Goal: Task Accomplishment & Management: Manage account settings

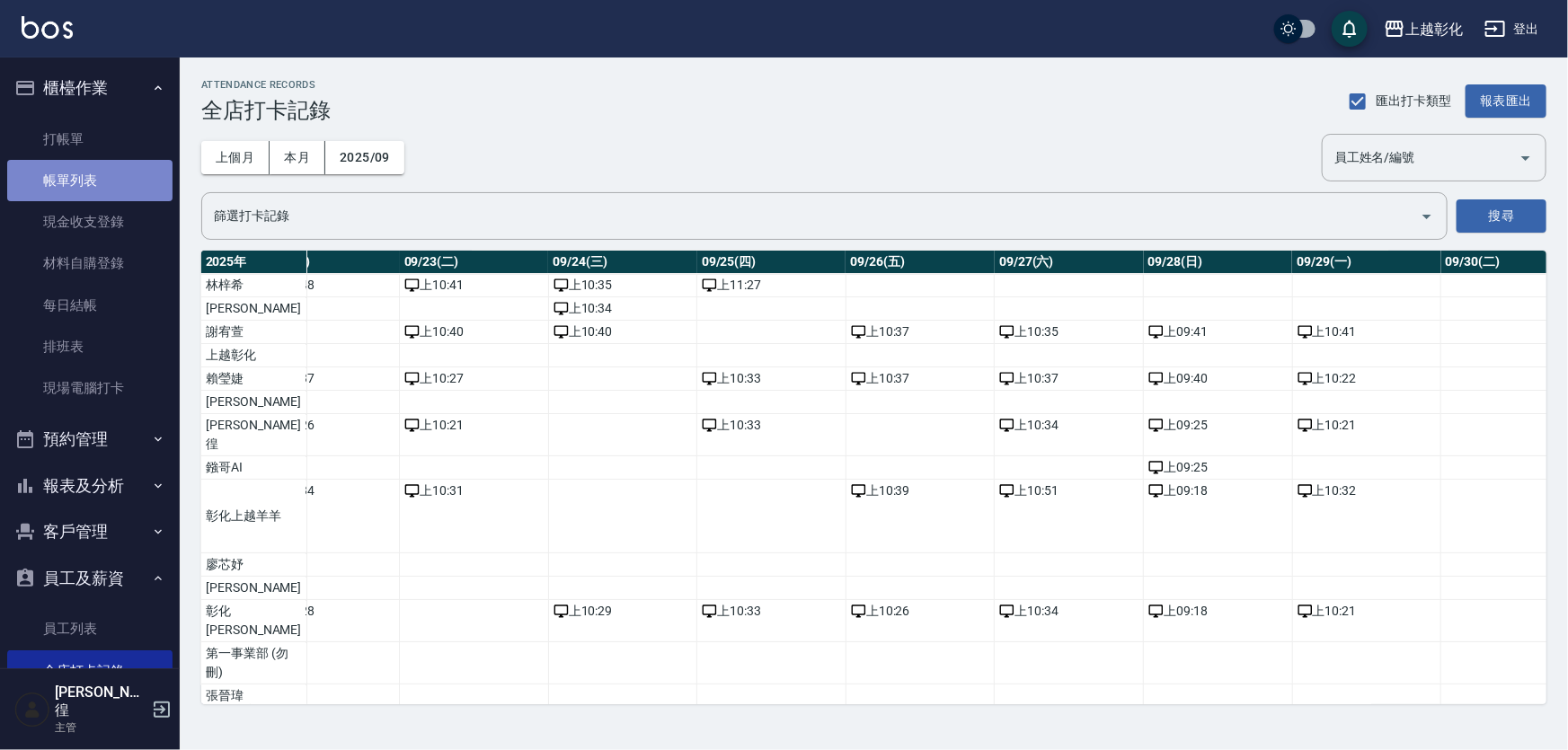
click at [105, 189] on link "帳單列表" at bounding box center [89, 181] width 165 height 42
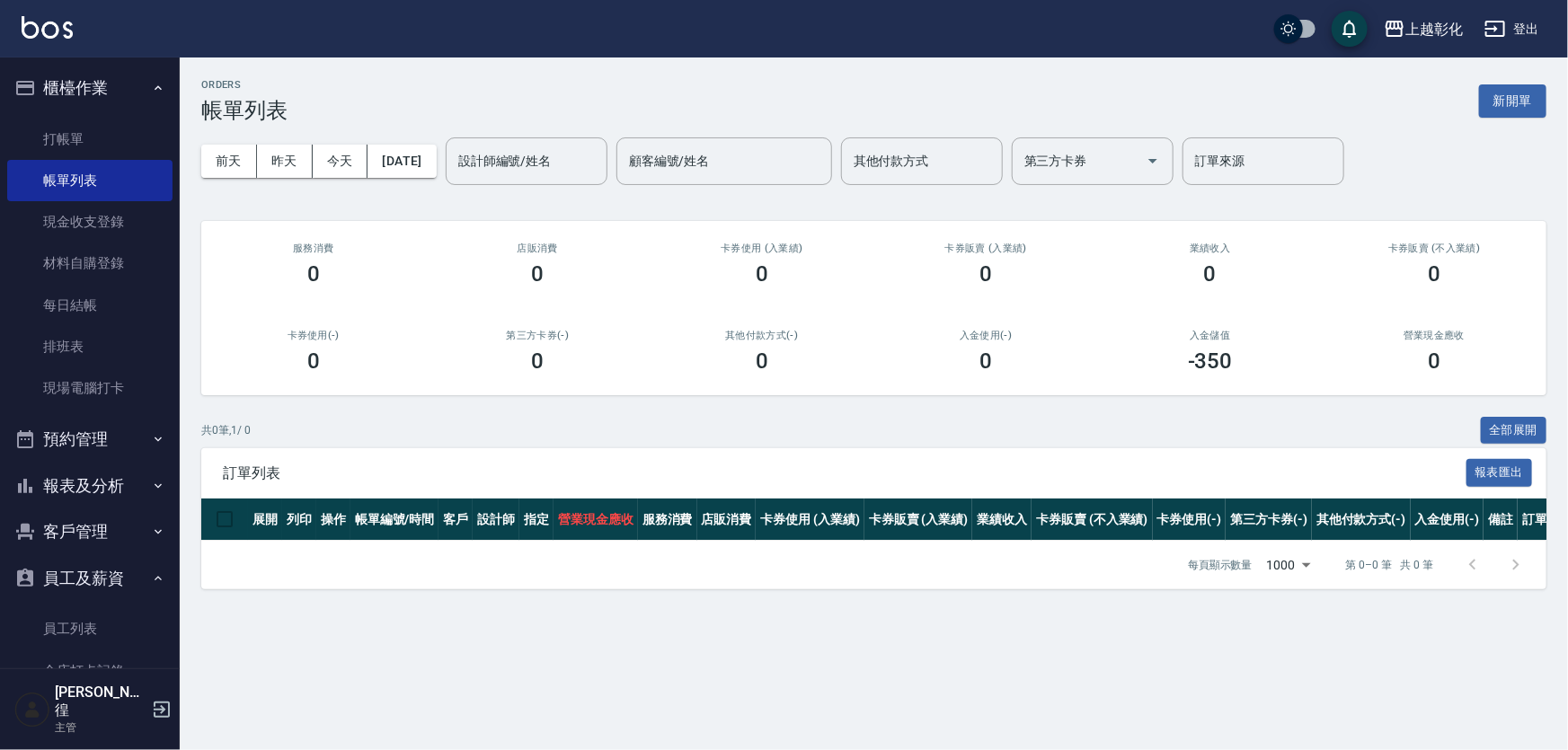
click at [115, 435] on button "預約管理" at bounding box center [89, 438] width 165 height 47
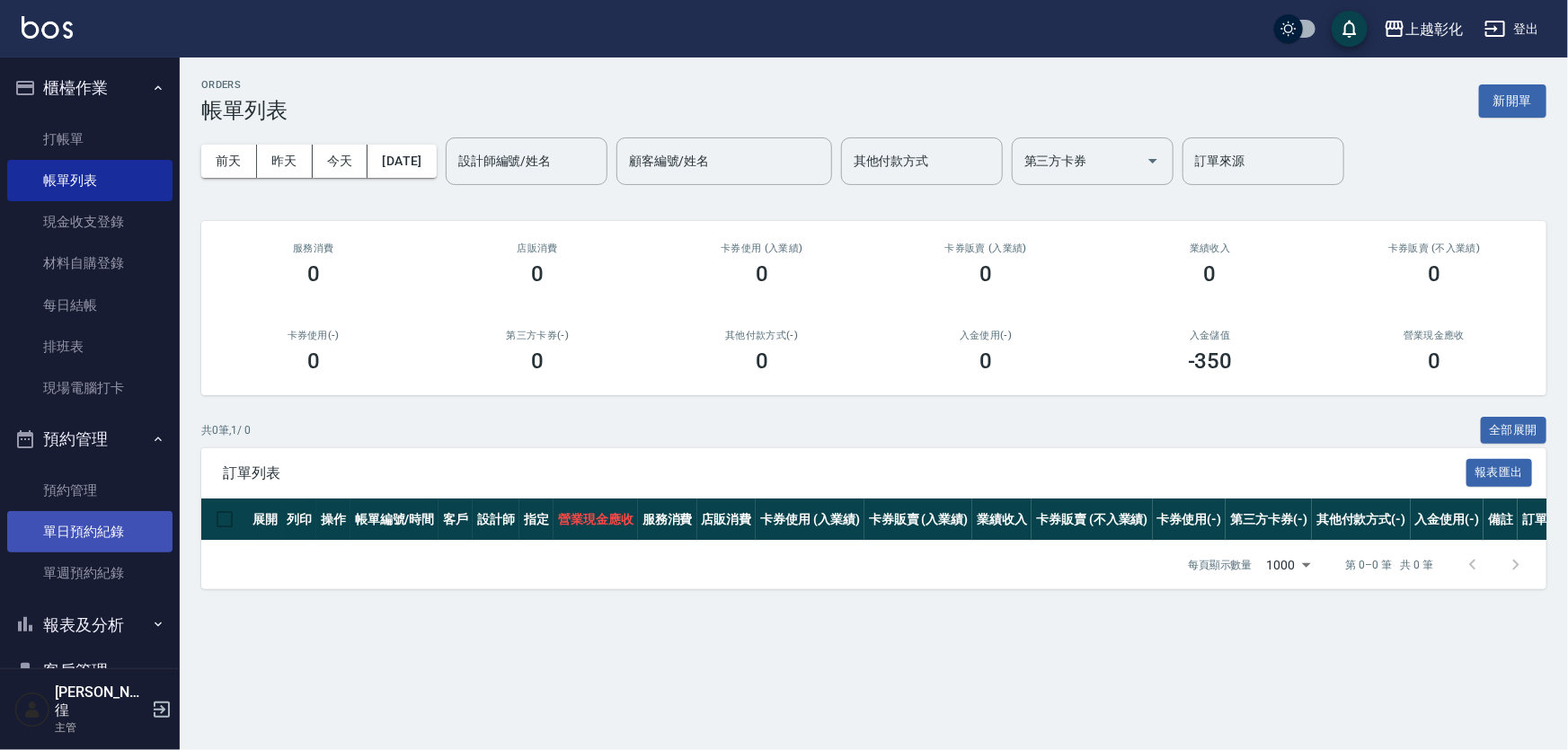
scroll to position [81, 0]
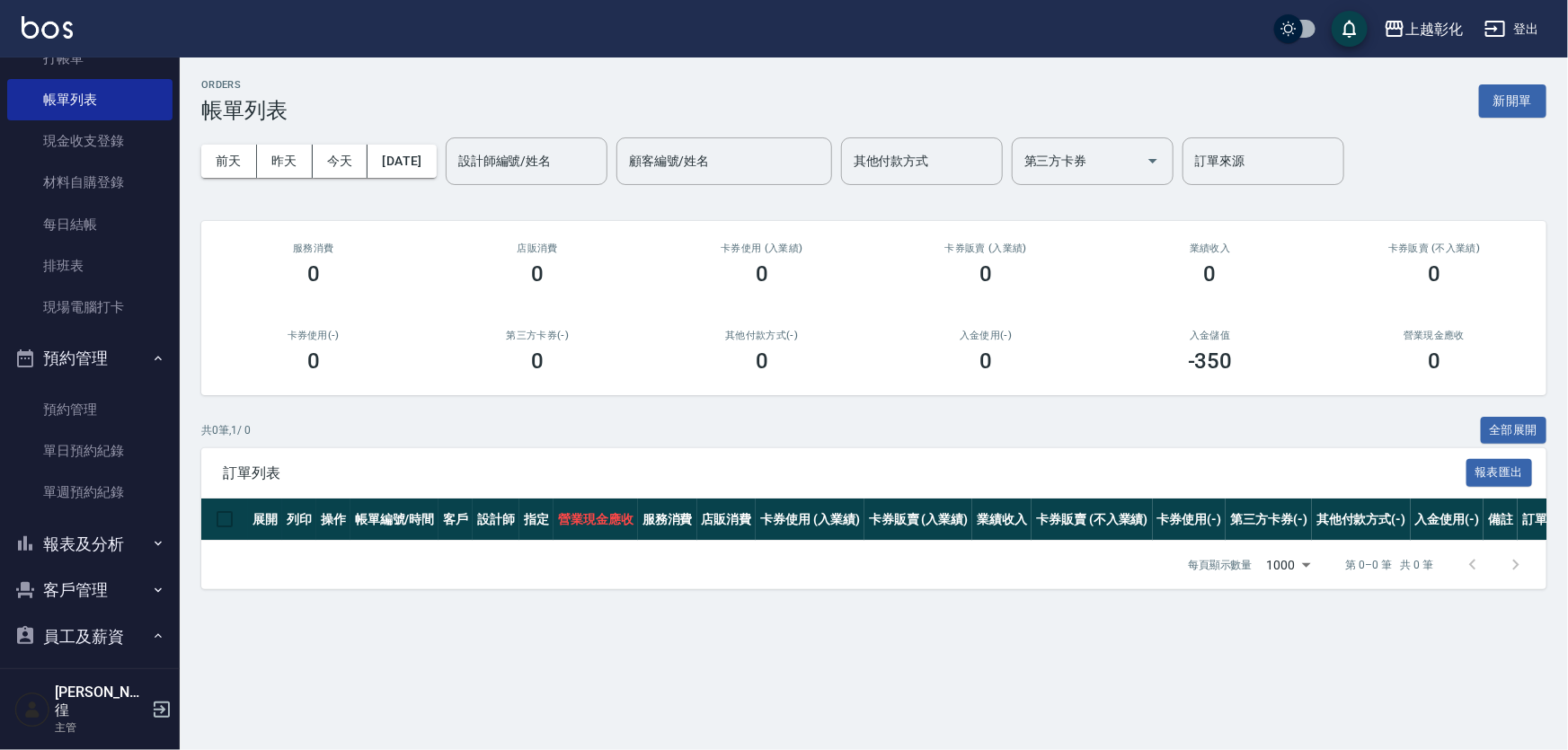
click at [111, 587] on button "客戶管理" at bounding box center [89, 590] width 165 height 47
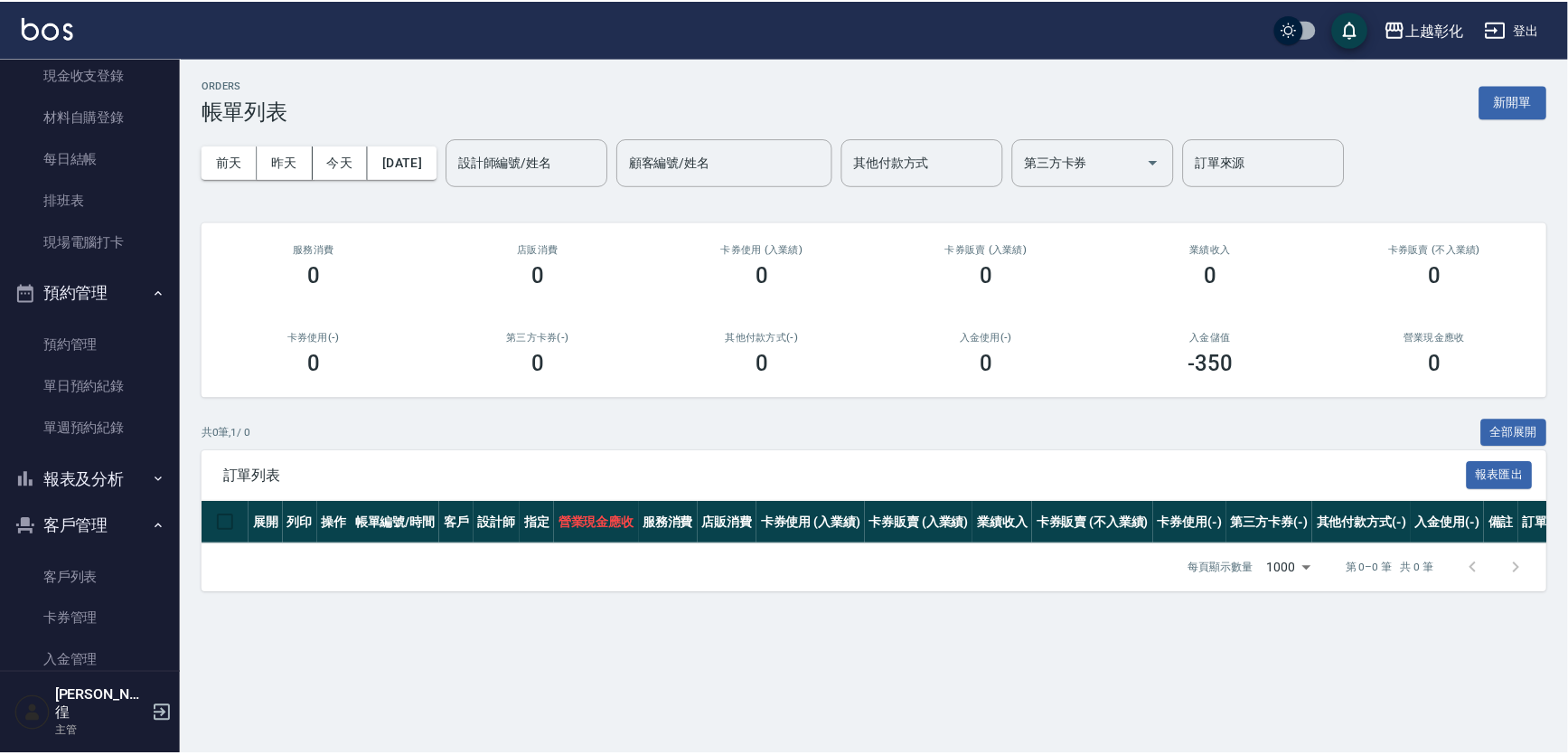
scroll to position [246, 0]
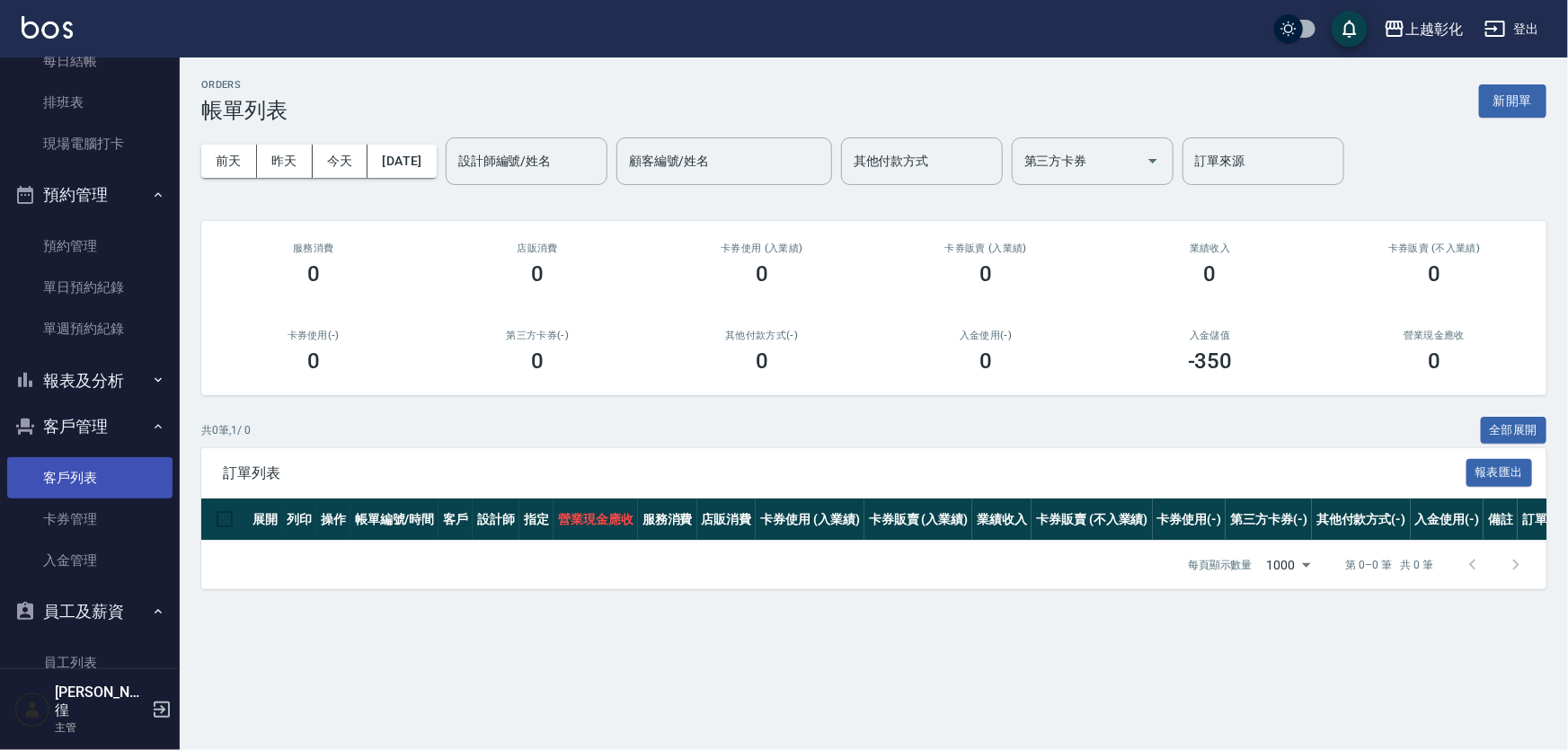
click at [100, 474] on link "客戶列表" at bounding box center [89, 478] width 165 height 42
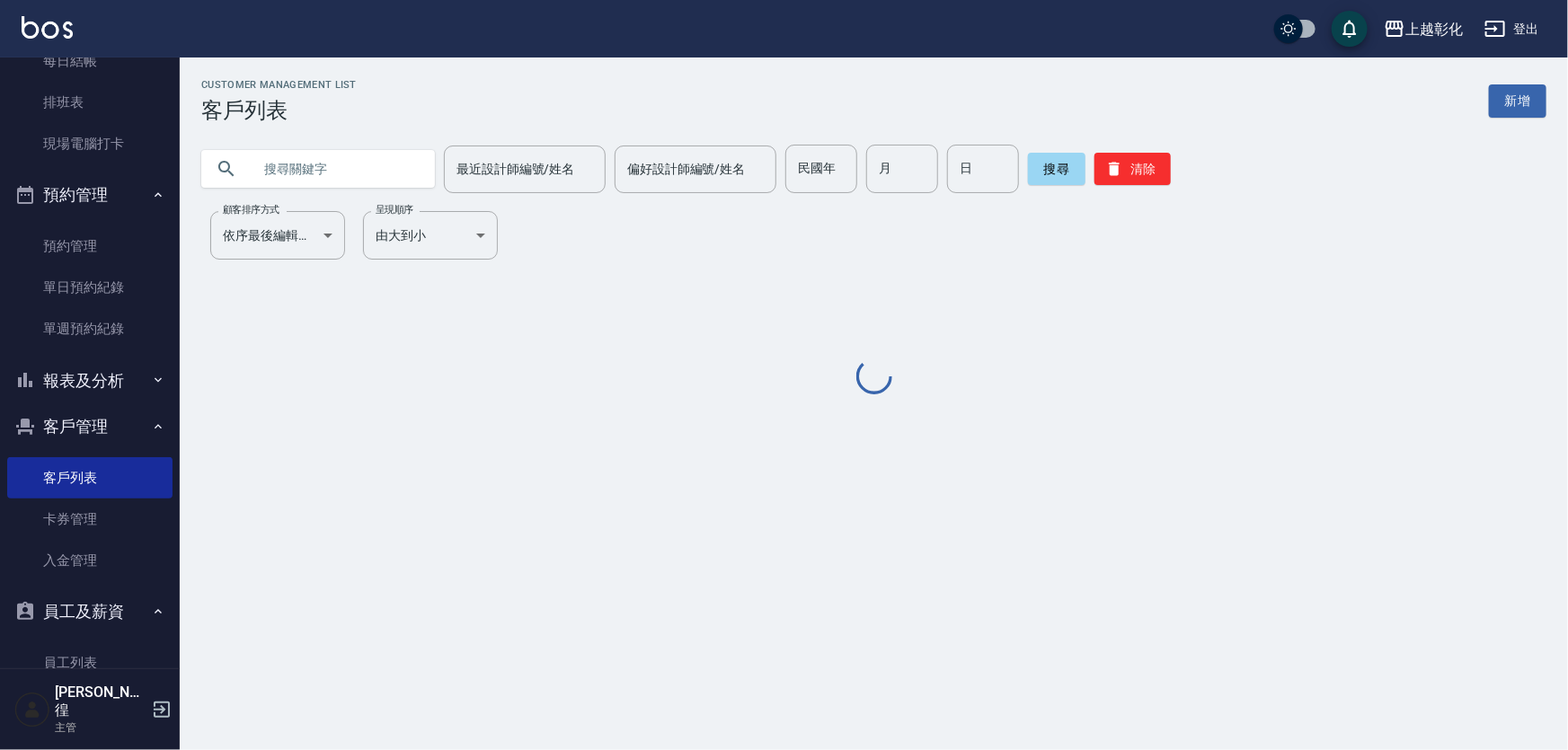
click at [363, 155] on input "text" at bounding box center [336, 168] width 169 height 48
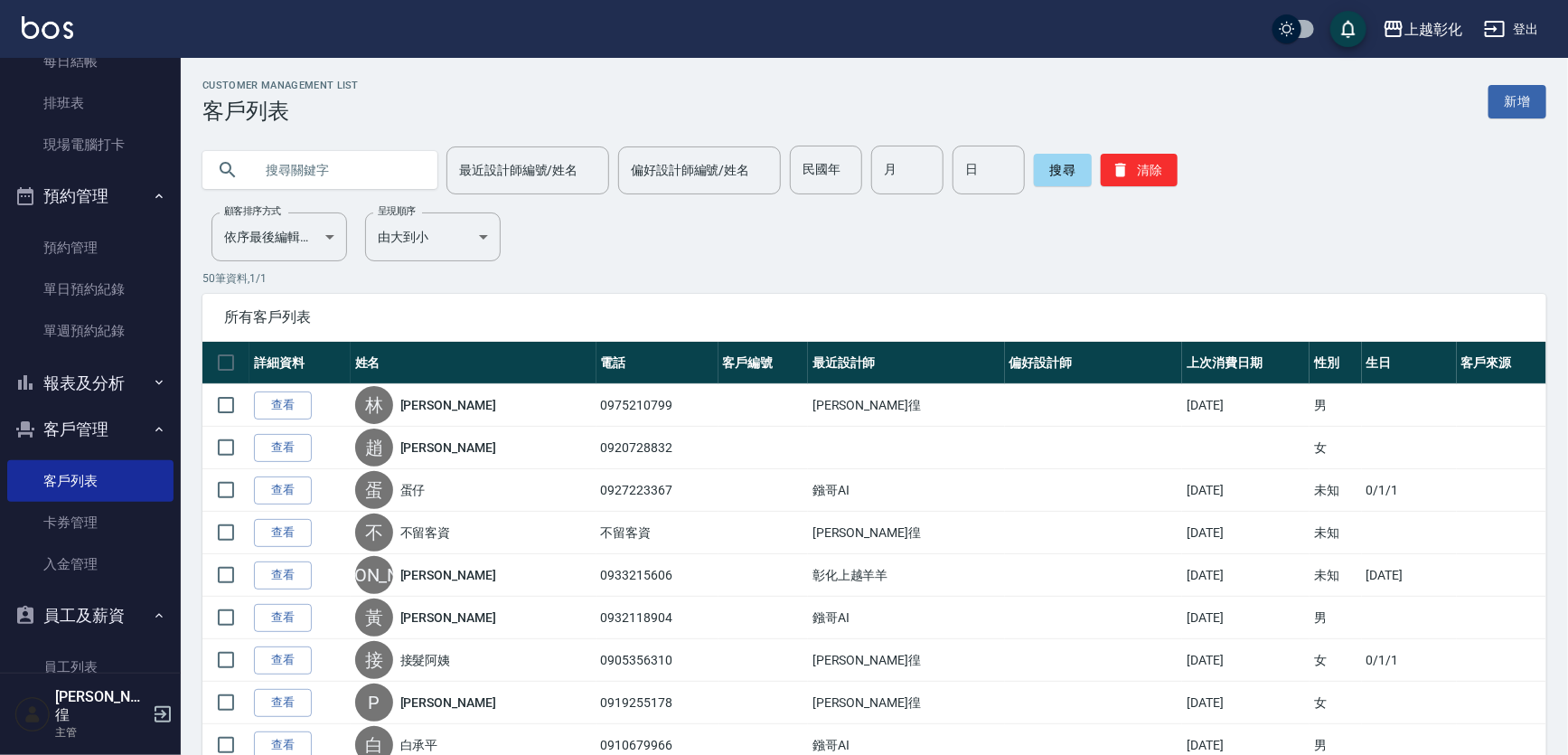
click at [301, 167] on input "text" at bounding box center [337, 169] width 170 height 49
click at [80, 522] on link "卡券管理" at bounding box center [90, 523] width 166 height 42
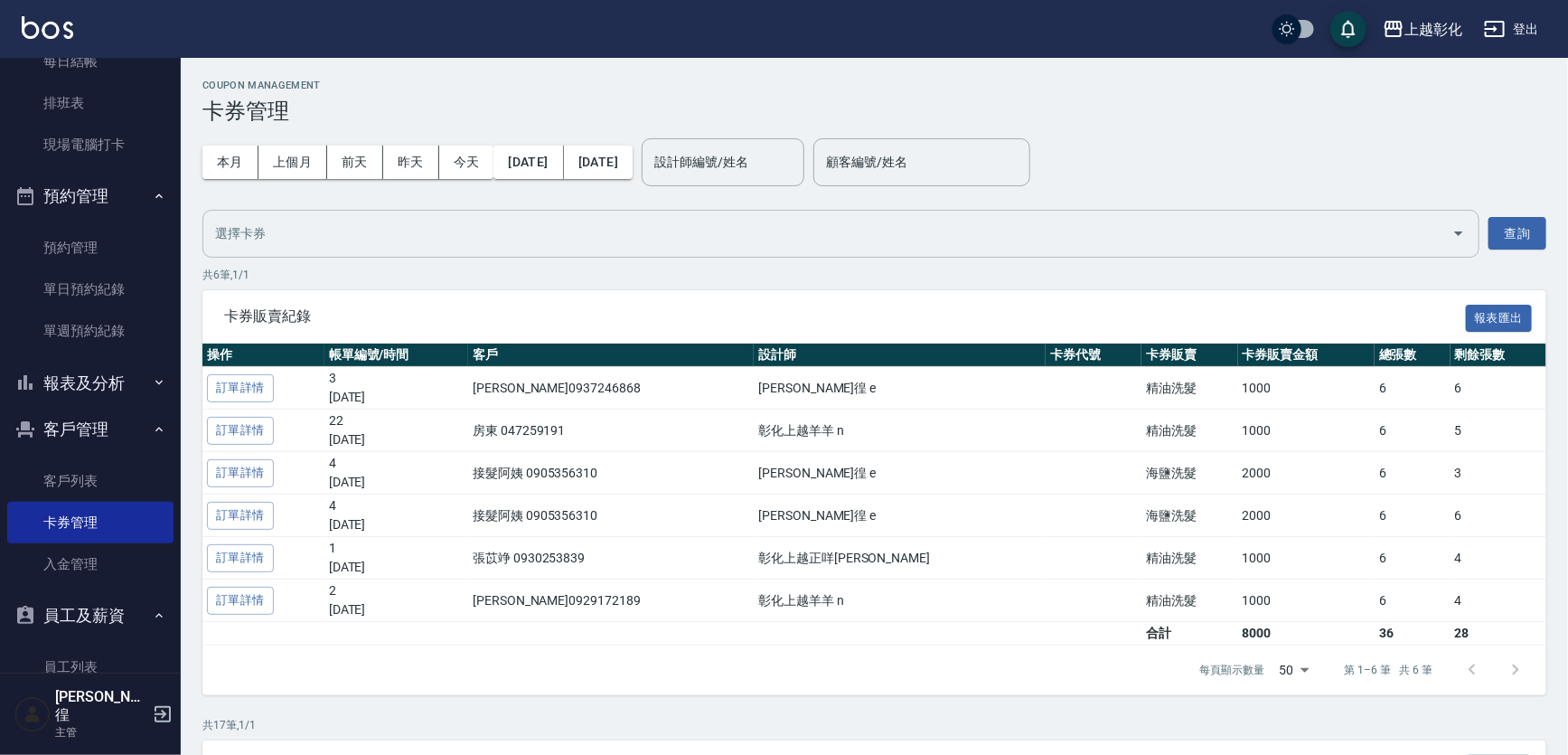
click at [280, 231] on input "text" at bounding box center [827, 234] width 1233 height 32
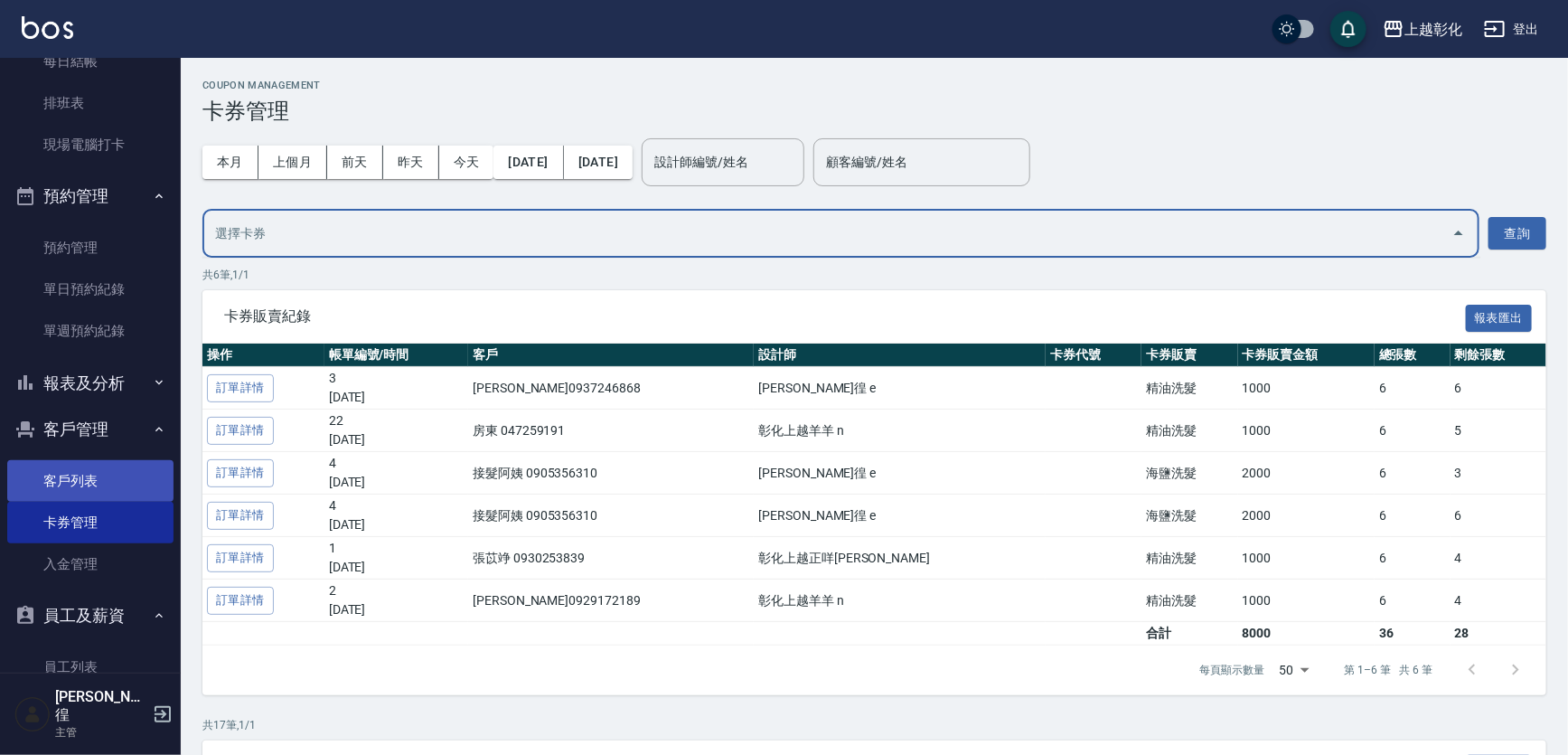
click at [65, 460] on link "客戶列表" at bounding box center [90, 481] width 166 height 42
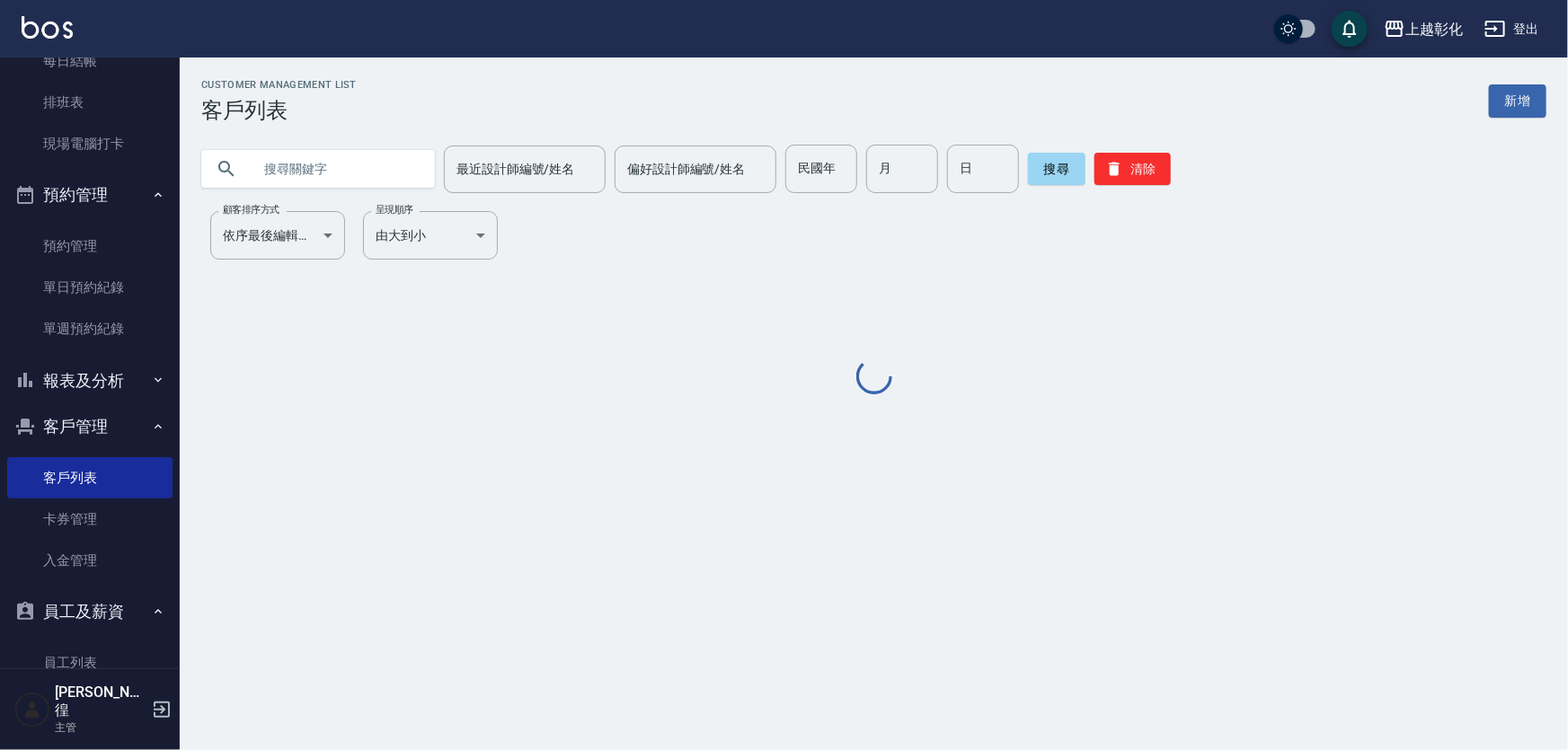
click at [308, 158] on input "text" at bounding box center [336, 168] width 169 height 48
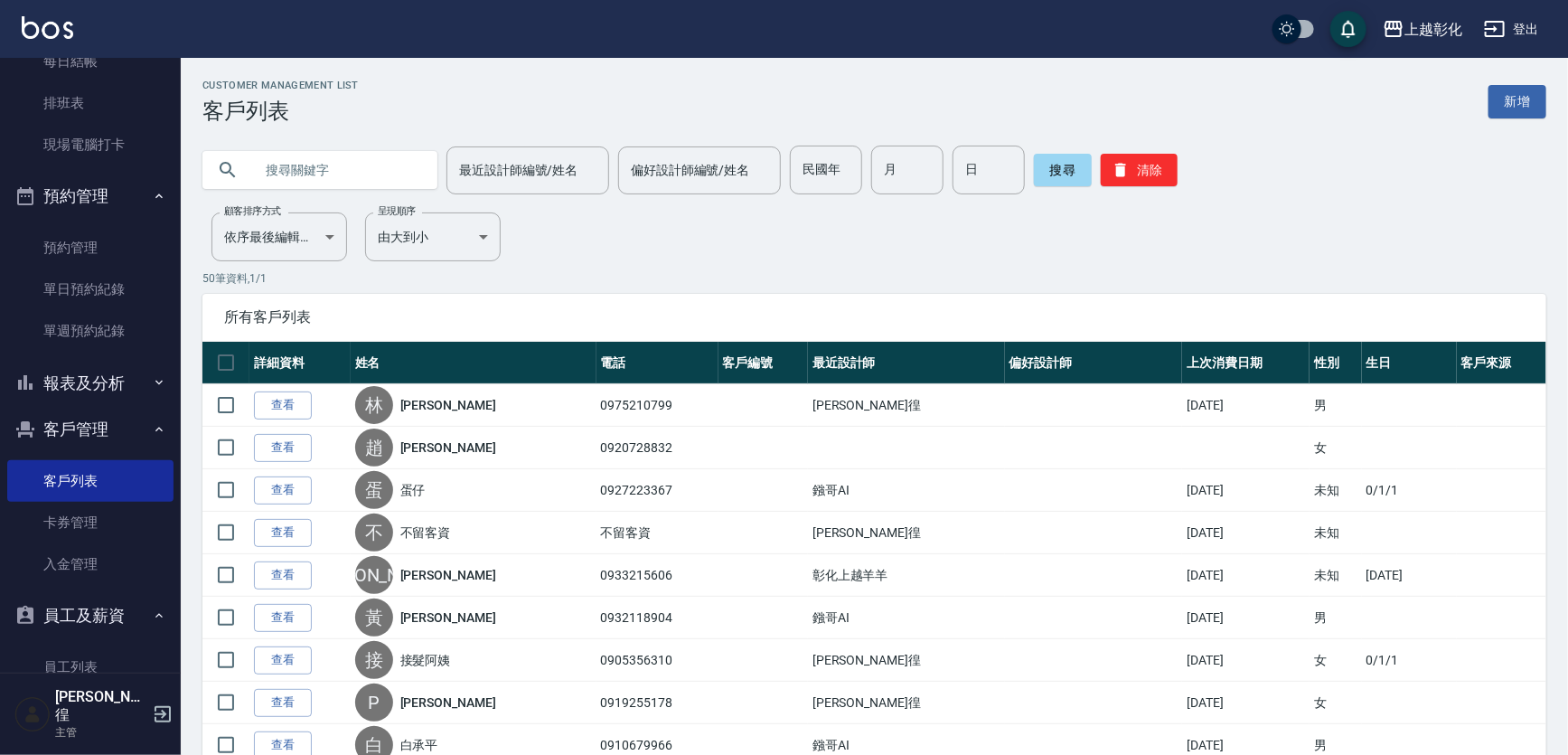
click at [337, 181] on input "text" at bounding box center [337, 169] width 170 height 49
type input "0903590919"
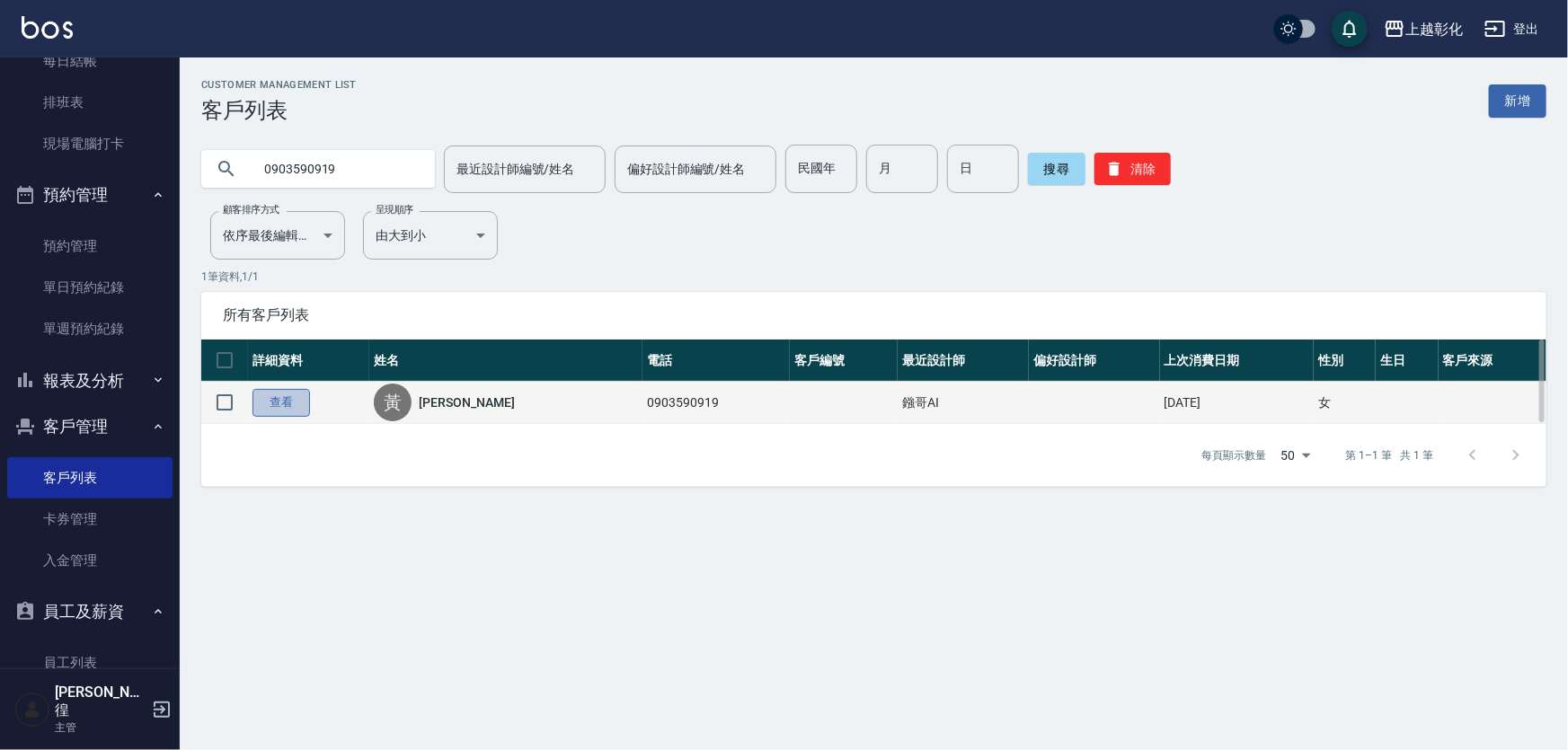
click at [261, 401] on link "查看" at bounding box center [281, 403] width 57 height 28
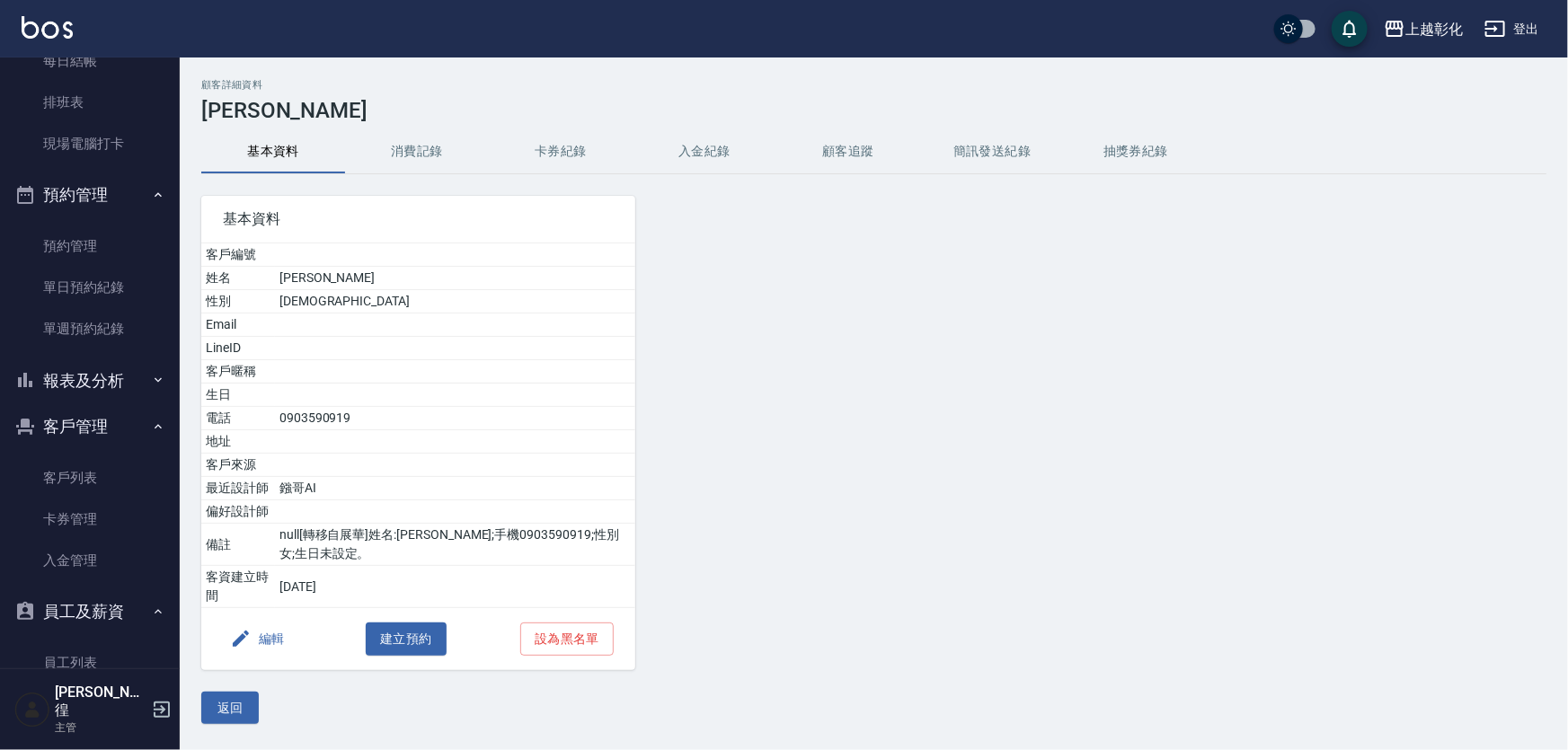
click at [712, 143] on button "入金紀錄" at bounding box center [704, 152] width 144 height 44
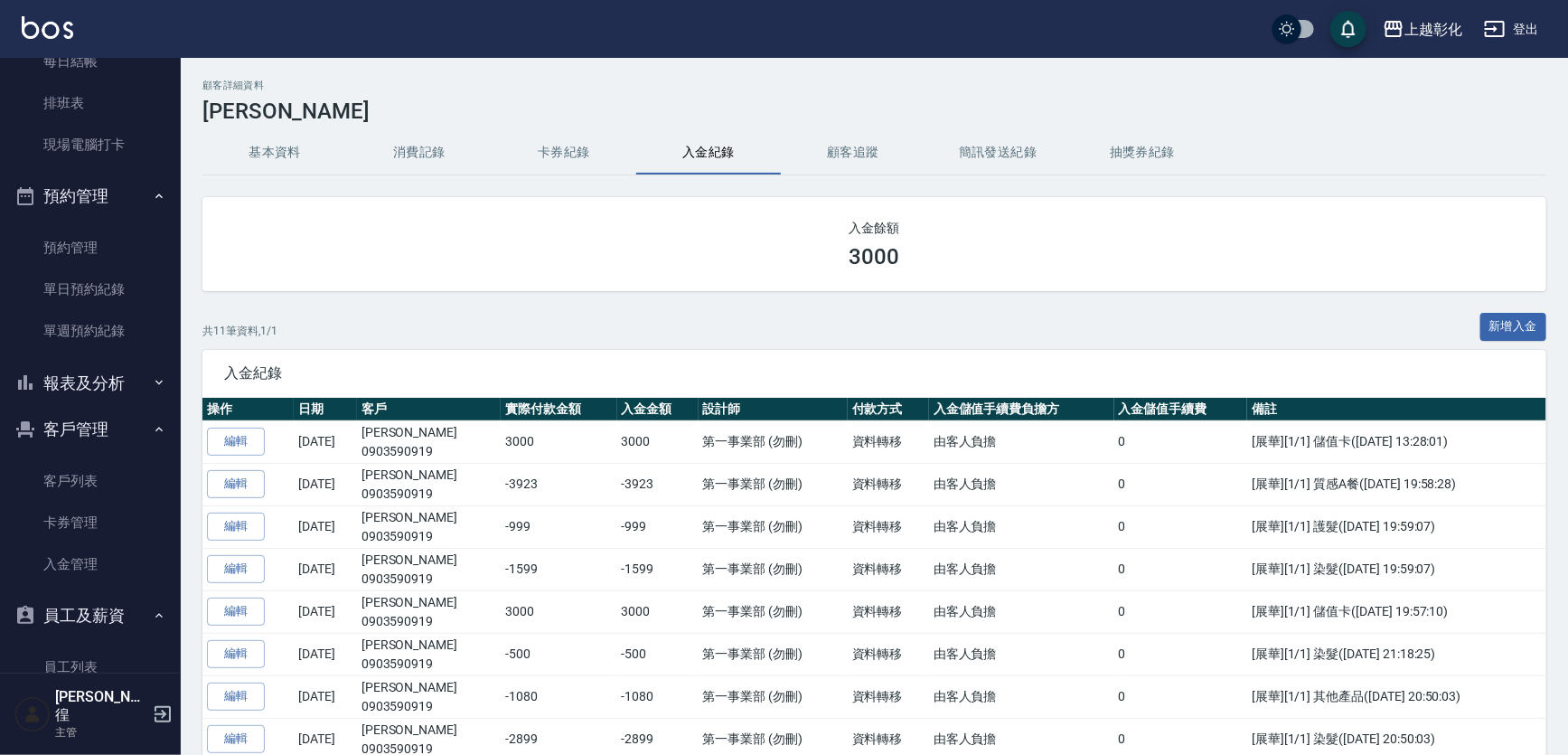
click at [353, 165] on button "消費記錄" at bounding box center [419, 153] width 144 height 44
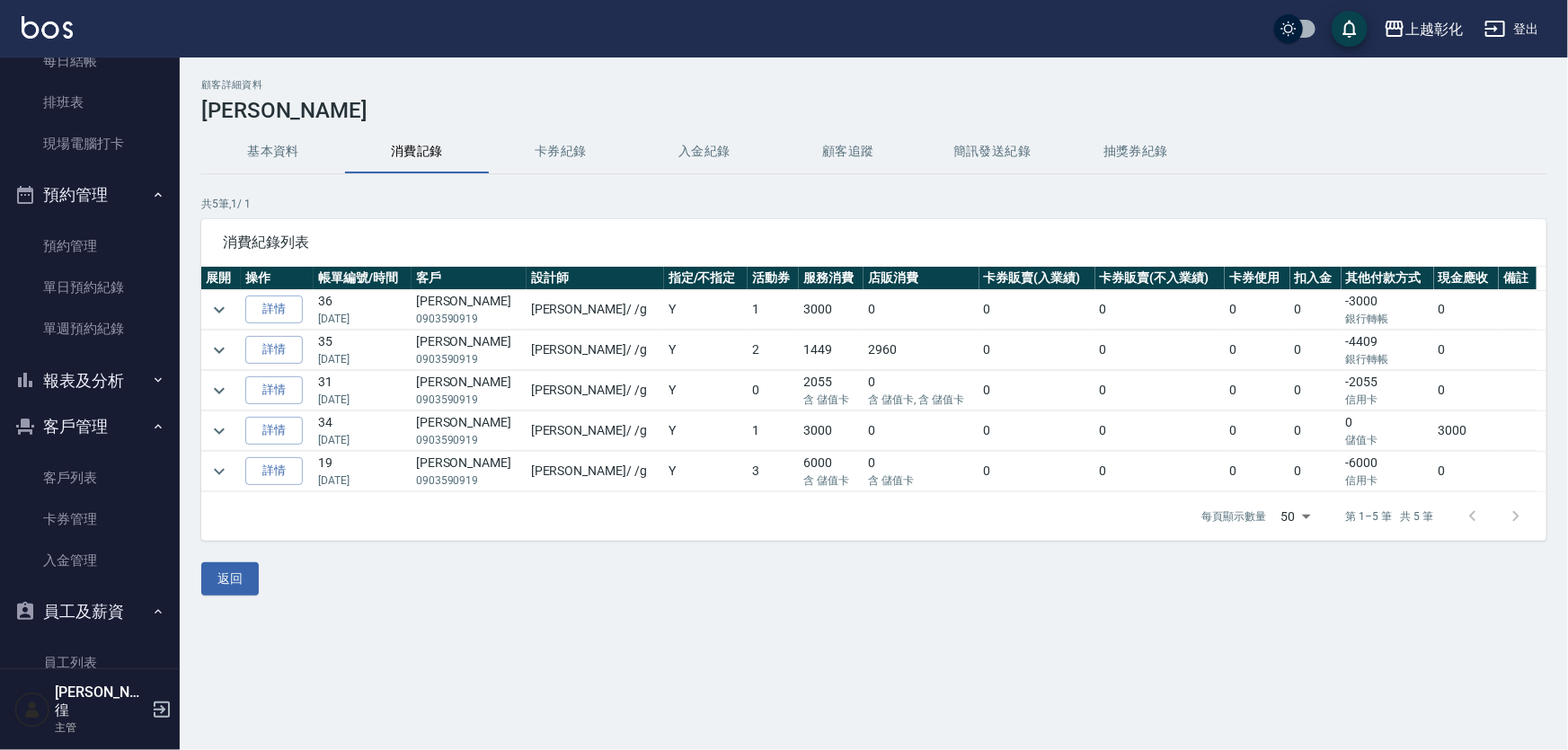
click at [403, 161] on button "消費記錄" at bounding box center [417, 152] width 144 height 44
click at [291, 467] on link "詳情" at bounding box center [274, 471] width 57 height 28
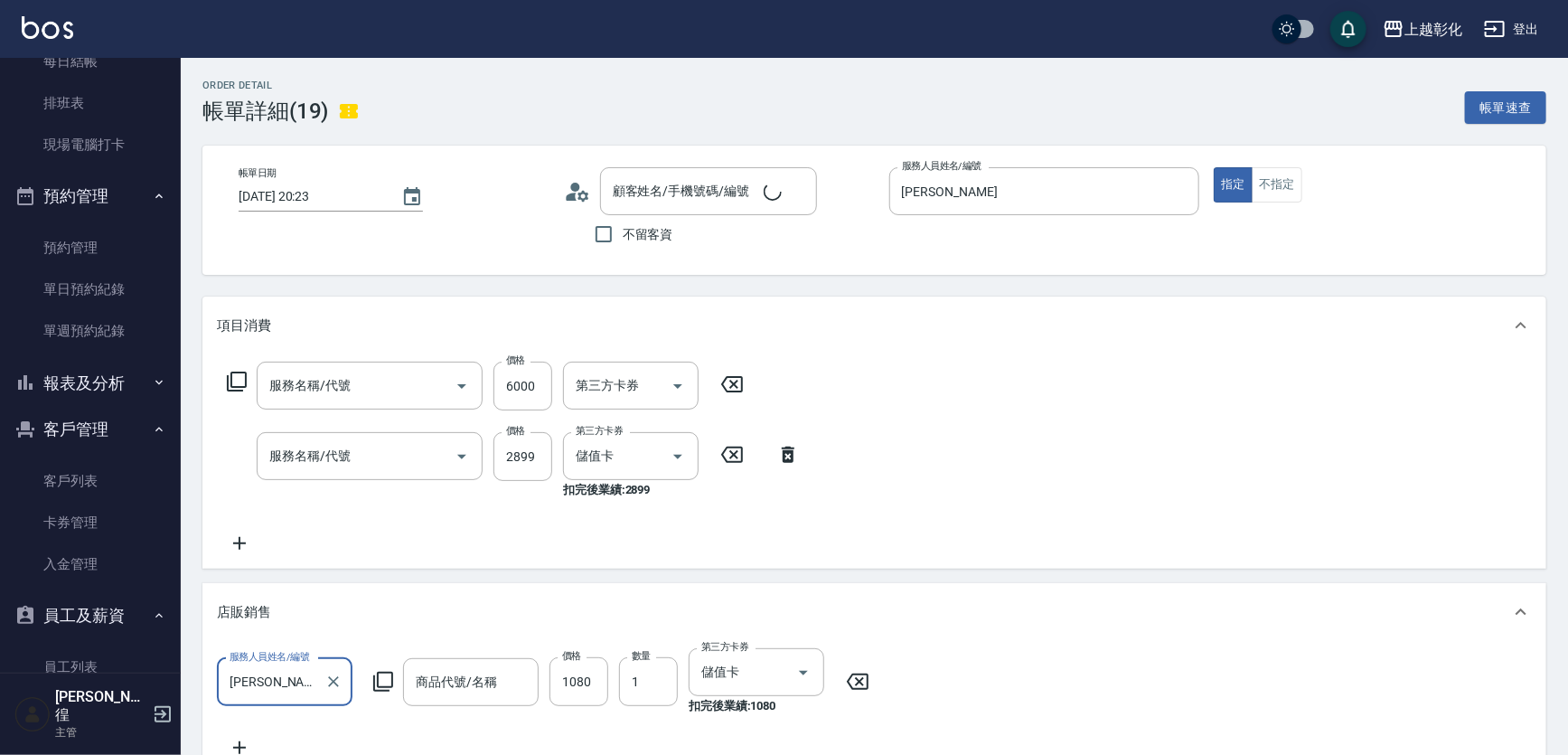
type input "2024/01/21 20:23"
type input "Gary-g"
type input "頂級豪華OVC2(6000)"
type input "過年染髮A(511)"
type input "平衡髮浴(大)"
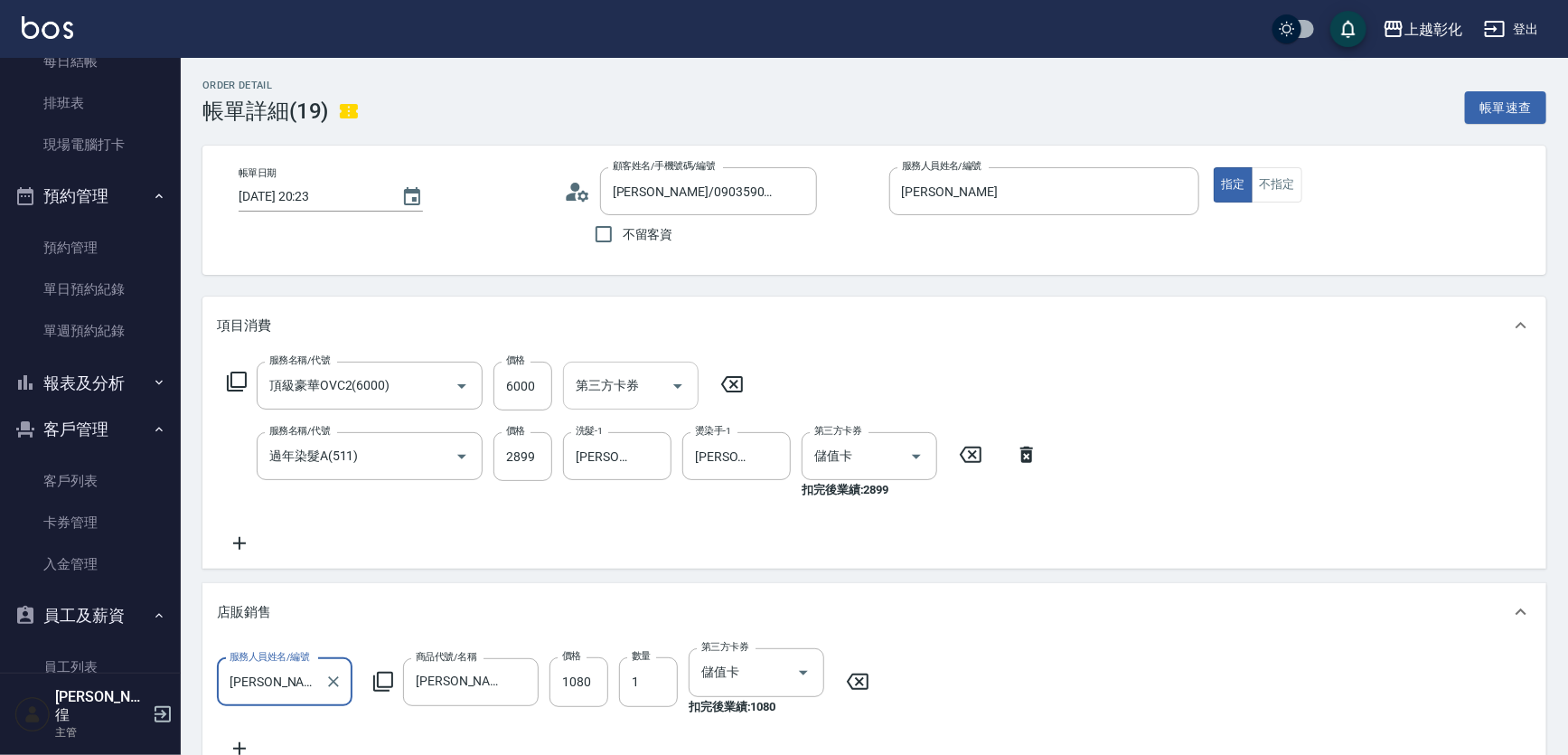
type input "黃歆貽/0903590919/null"
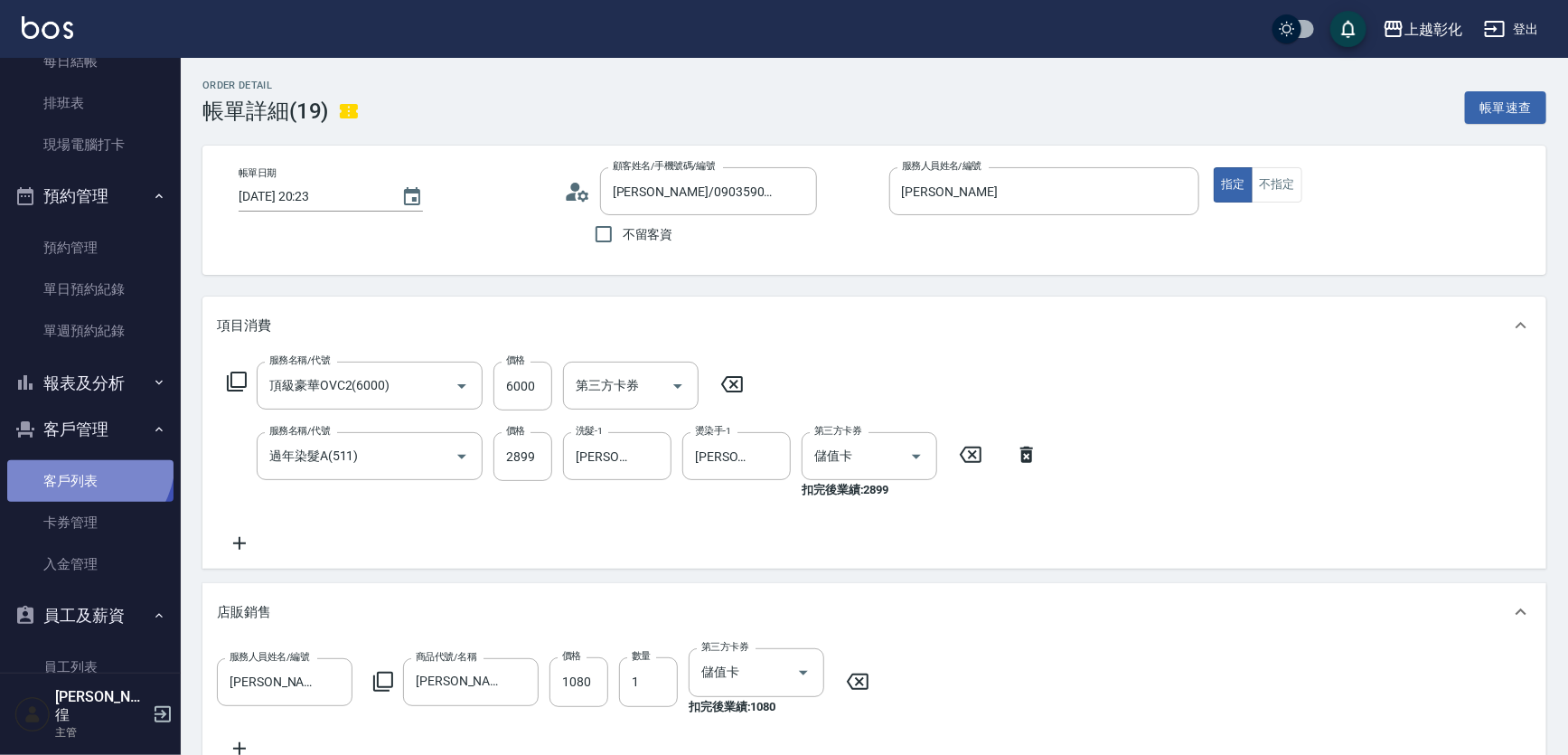
click at [80, 460] on link "客戶列表" at bounding box center [90, 481] width 166 height 42
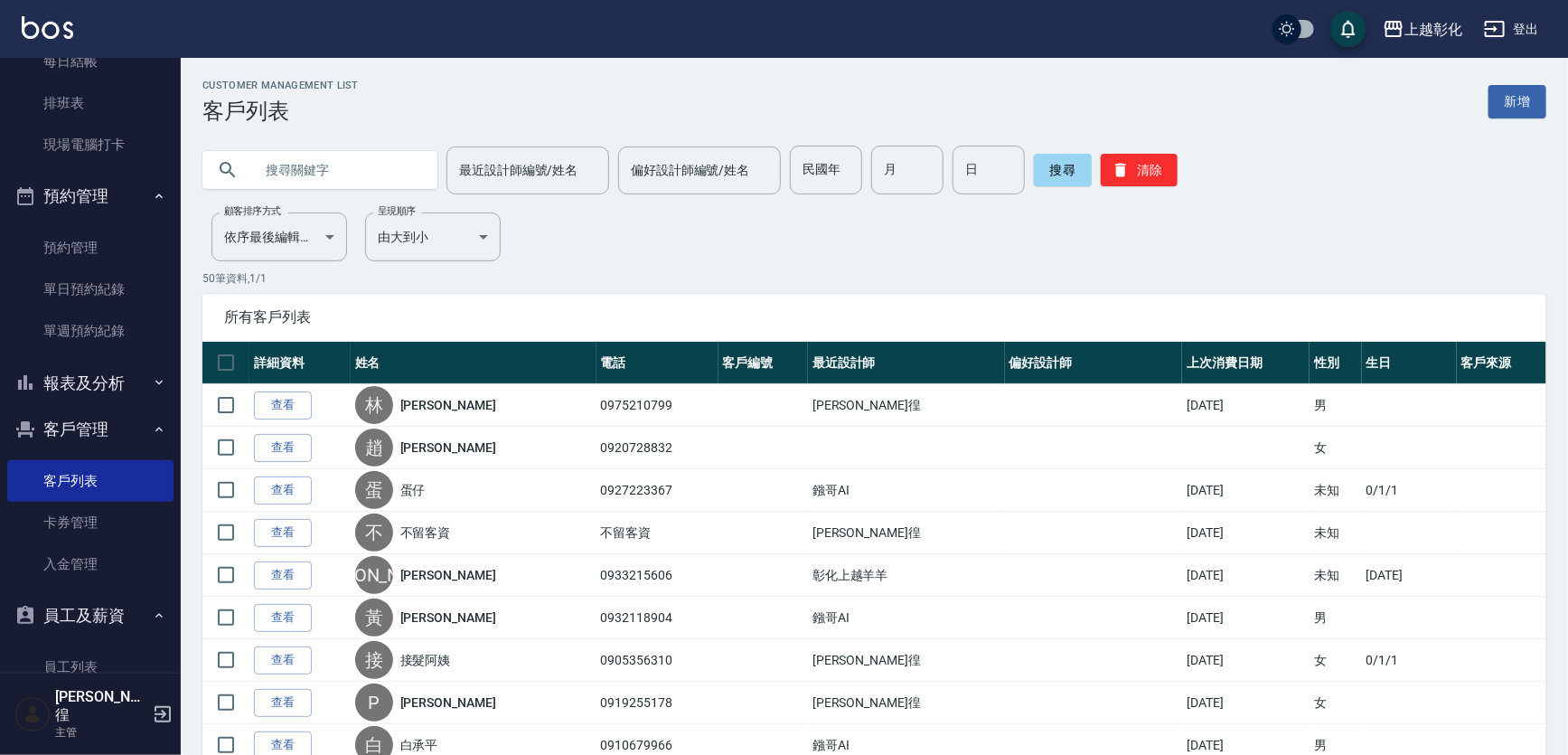
click at [313, 179] on input "text" at bounding box center [337, 169] width 170 height 49
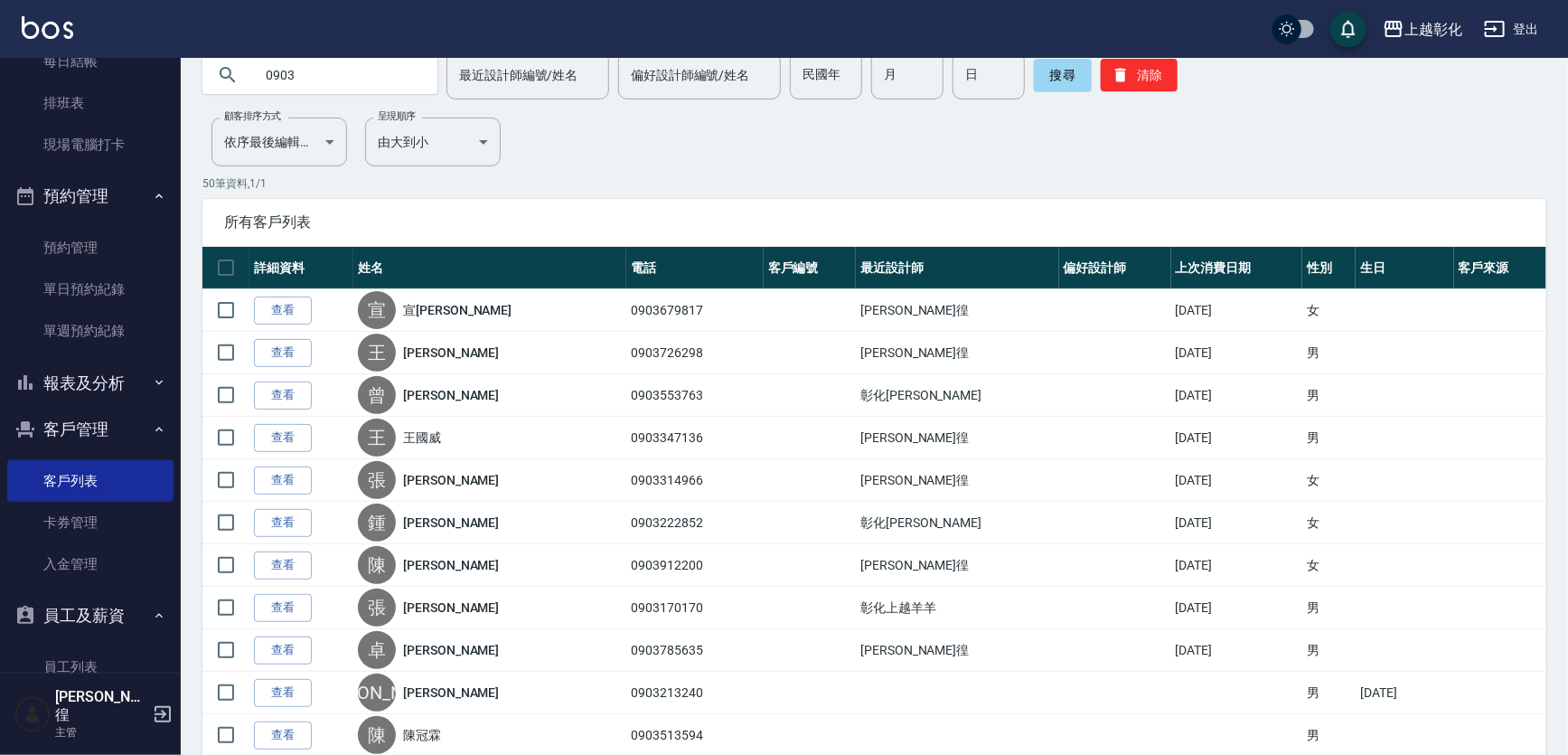
scroll to position [82, 0]
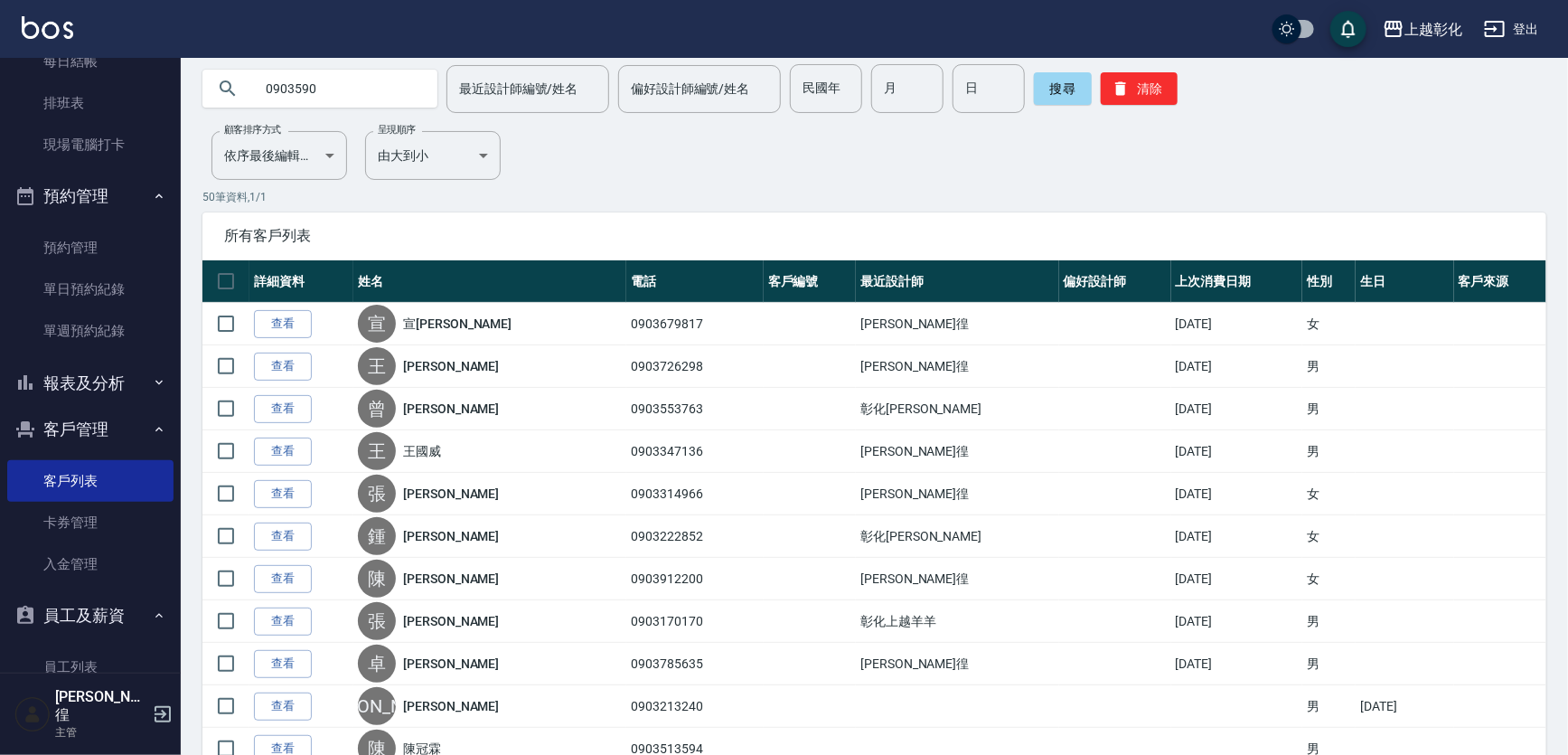
type input "0903590"
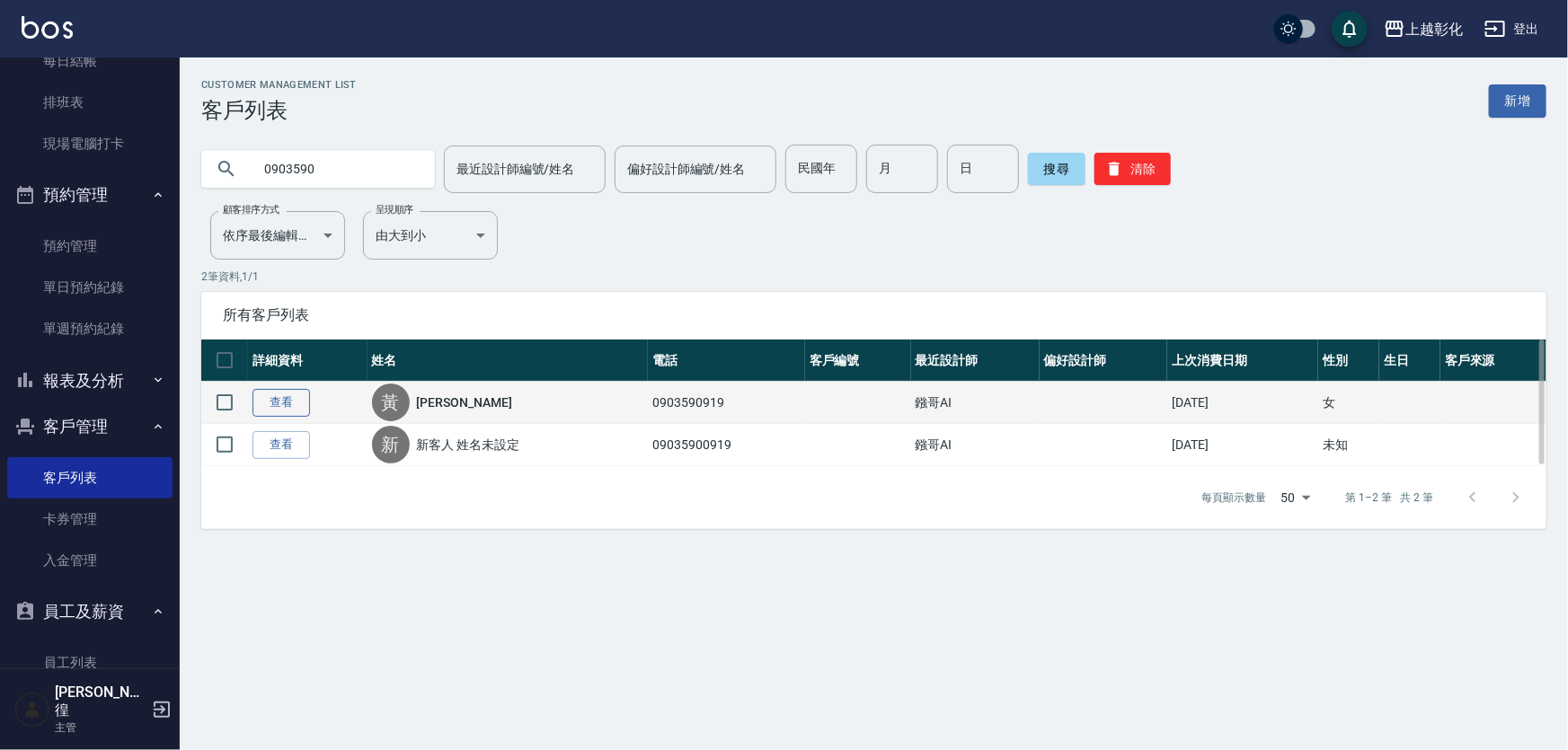
click at [272, 405] on link "查看" at bounding box center [281, 403] width 57 height 28
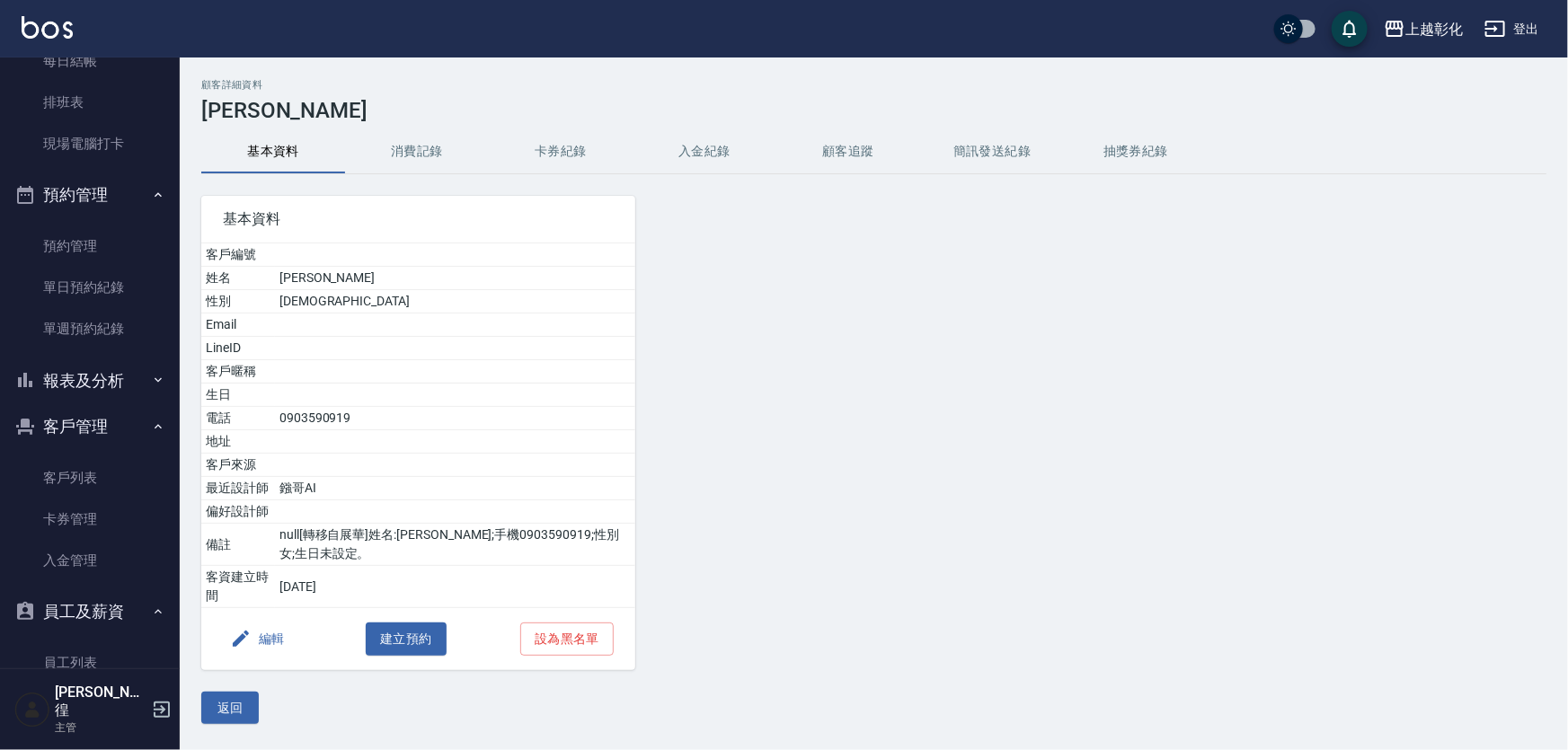
click at [577, 152] on button "卡券紀錄" at bounding box center [560, 152] width 144 height 44
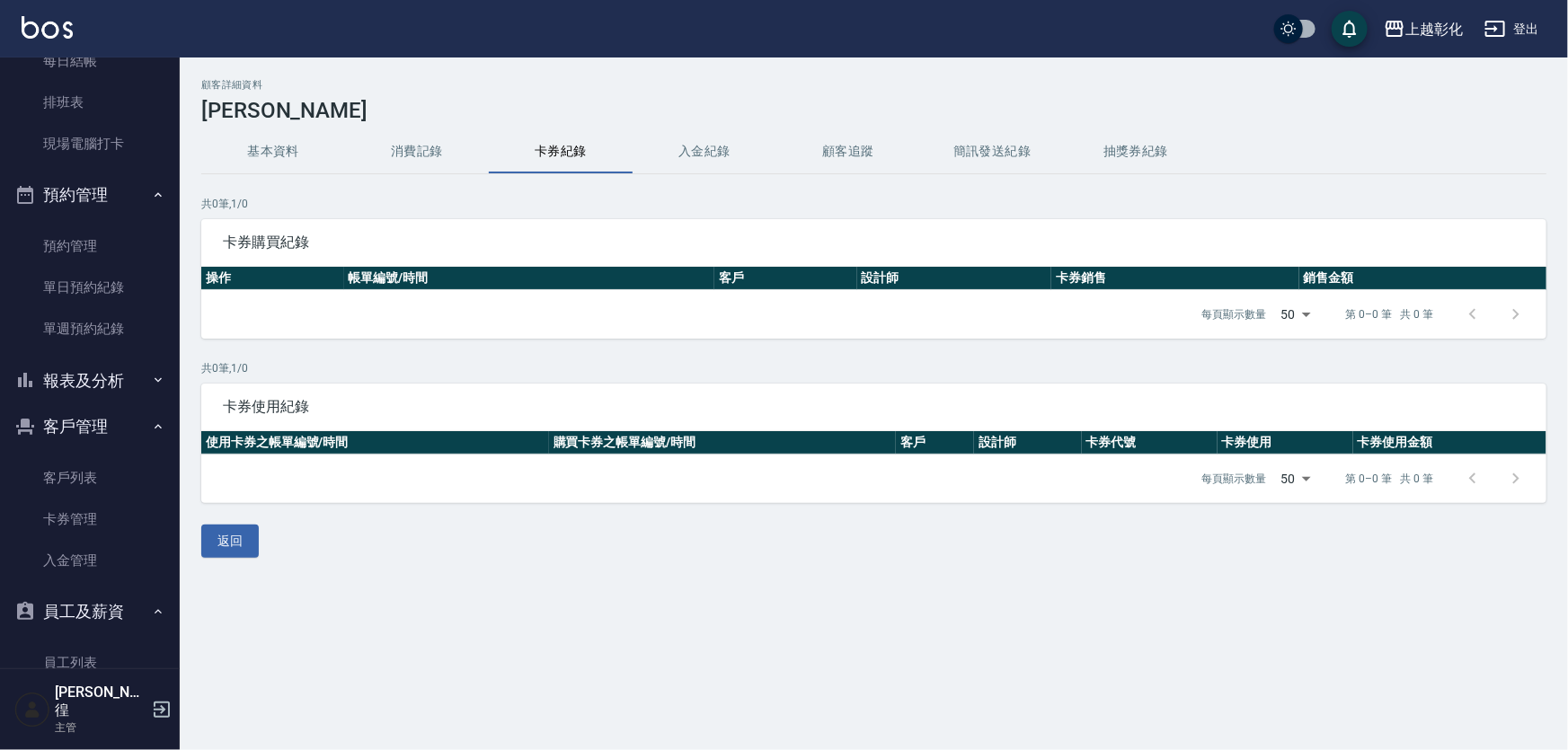
click at [672, 152] on button "入金紀錄" at bounding box center [704, 152] width 144 height 44
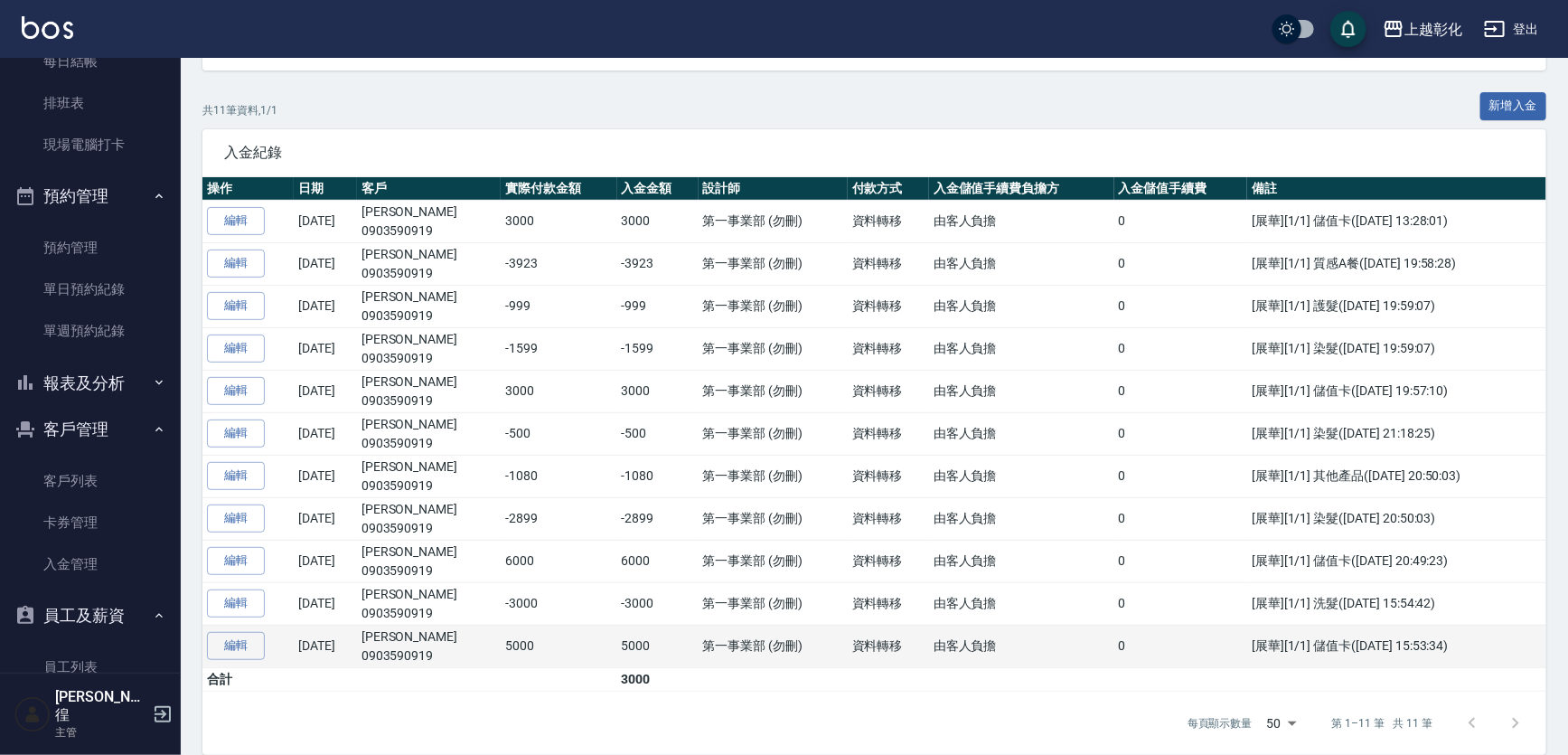
scroll to position [246, 0]
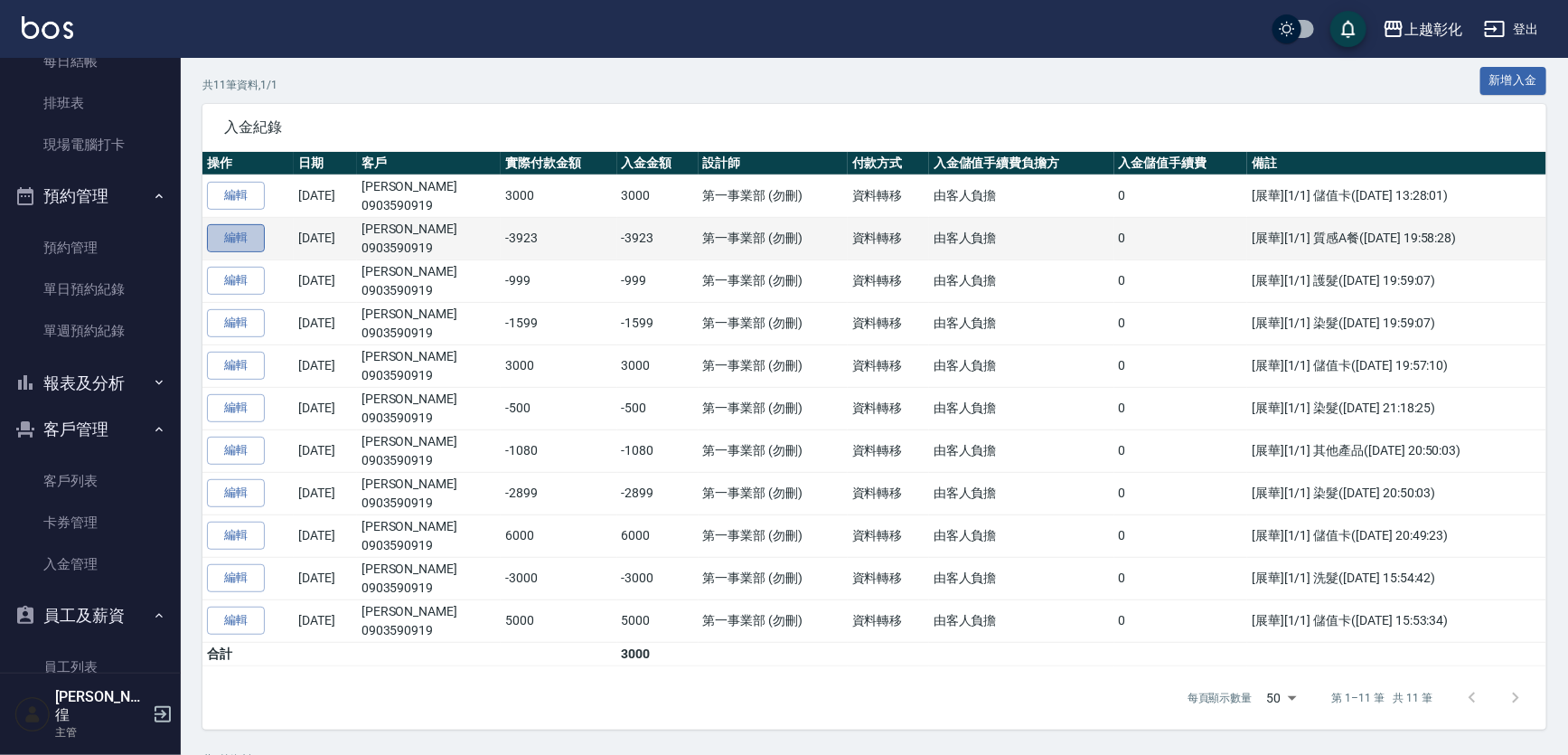
click at [253, 245] on link "編輯" at bounding box center [236, 238] width 58 height 28
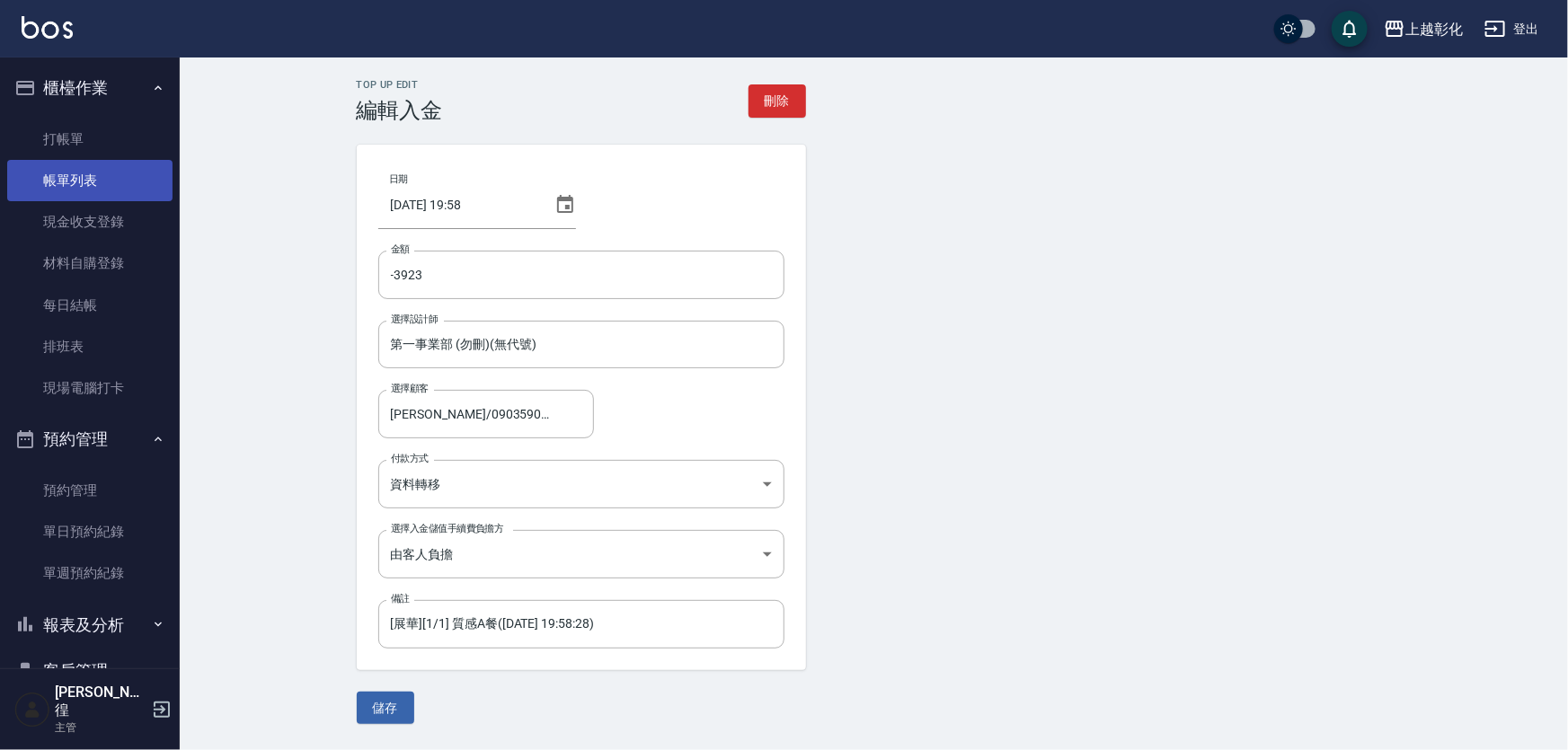
click at [90, 187] on link "帳單列表" at bounding box center [89, 181] width 165 height 42
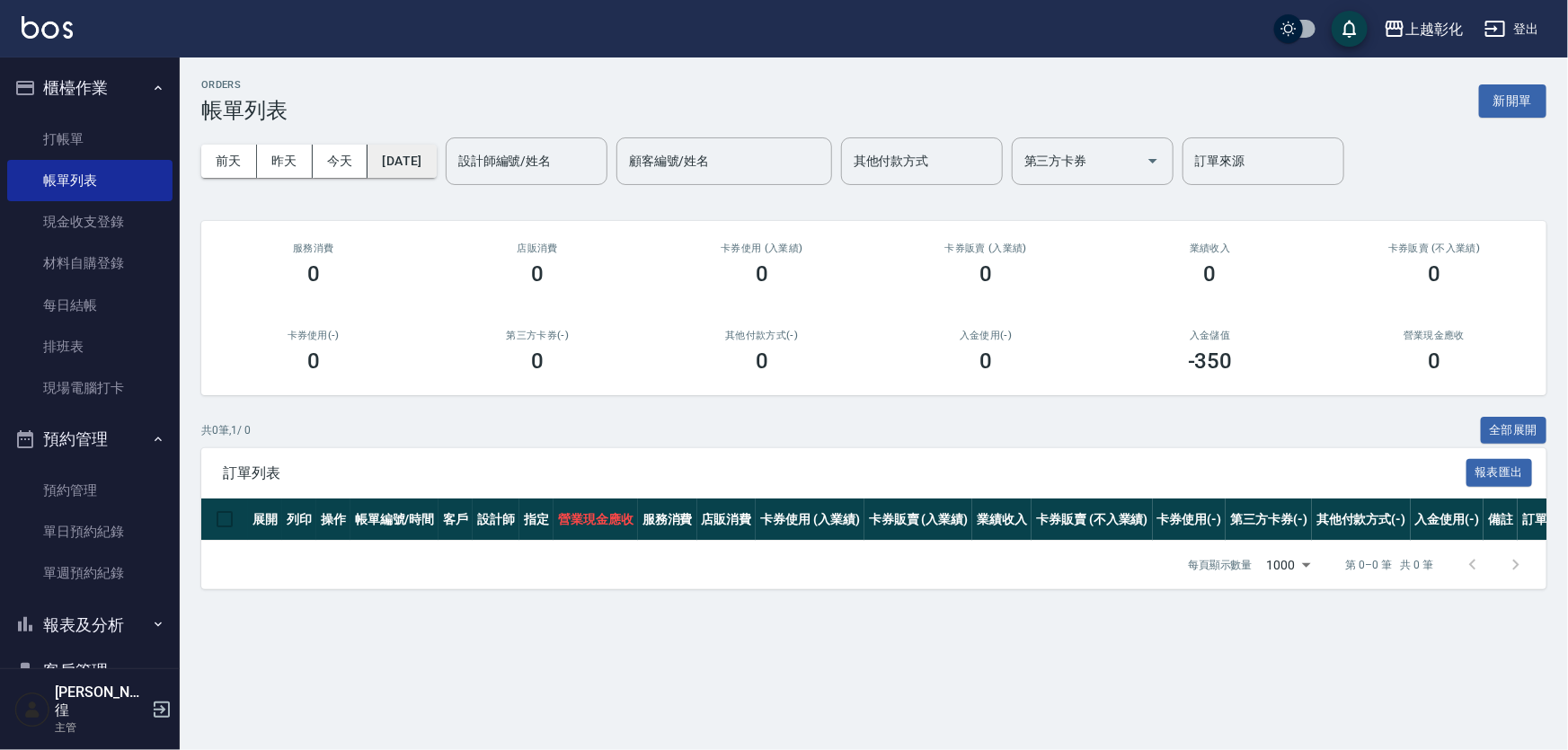
click at [426, 146] on button "[DATE]" at bounding box center [401, 161] width 68 height 34
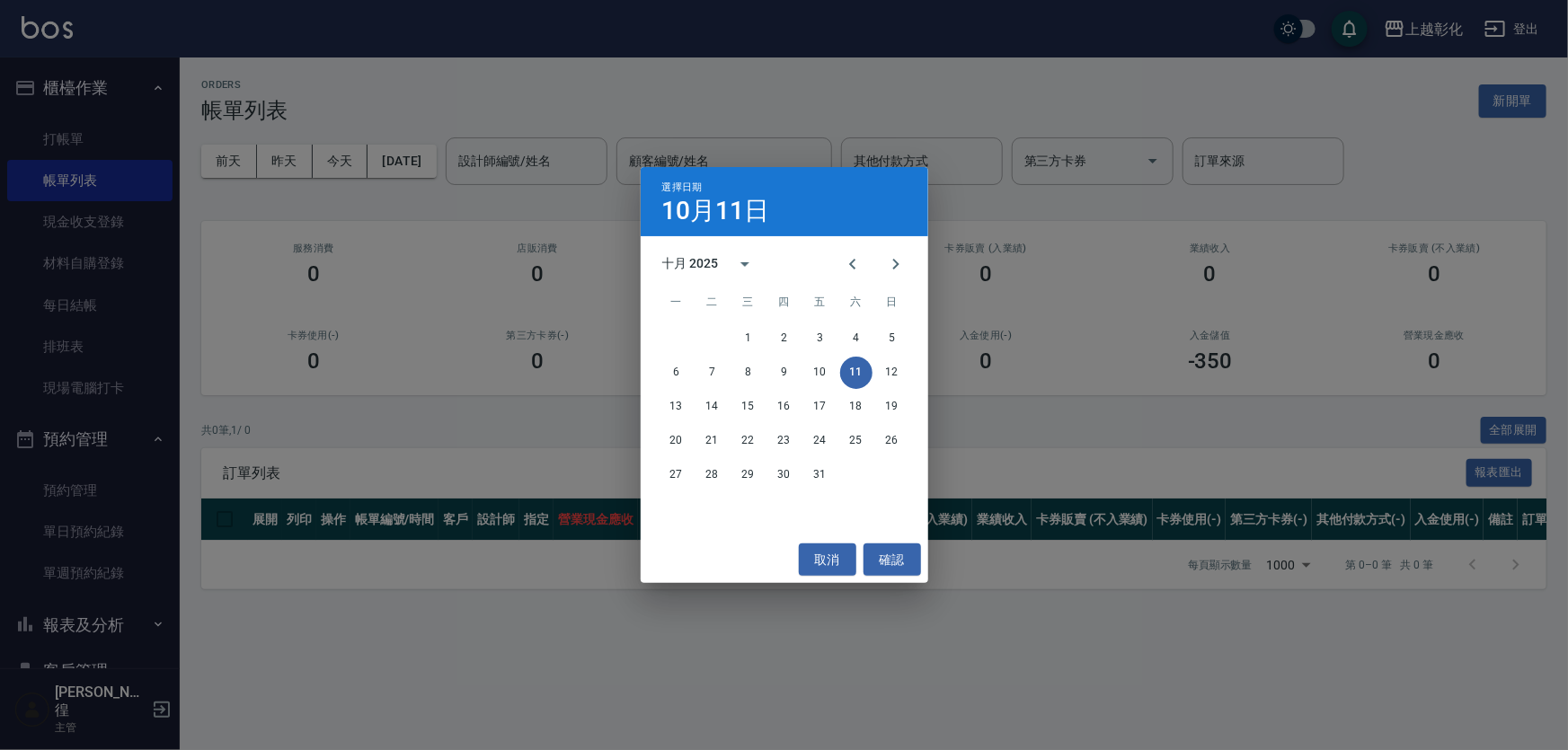
click at [100, 466] on div "選擇日期 10月11日 十月 2025 一 二 三 四 五 六 日 1 2 3 4 5 6 7 8 9 10 11 12 13 14 15 16 17 18 …" at bounding box center [784, 375] width 1568 height 750
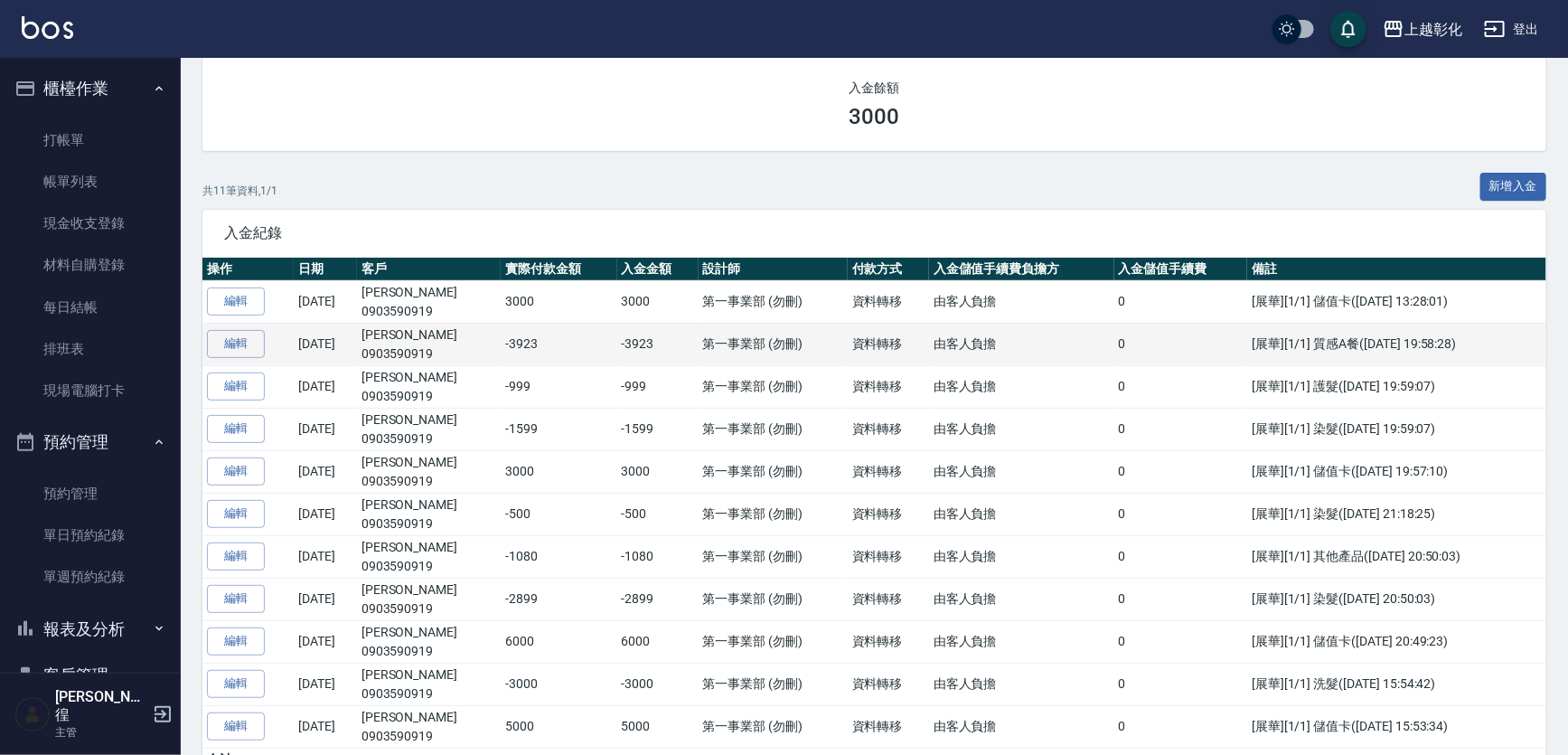
scroll to position [163, 0]
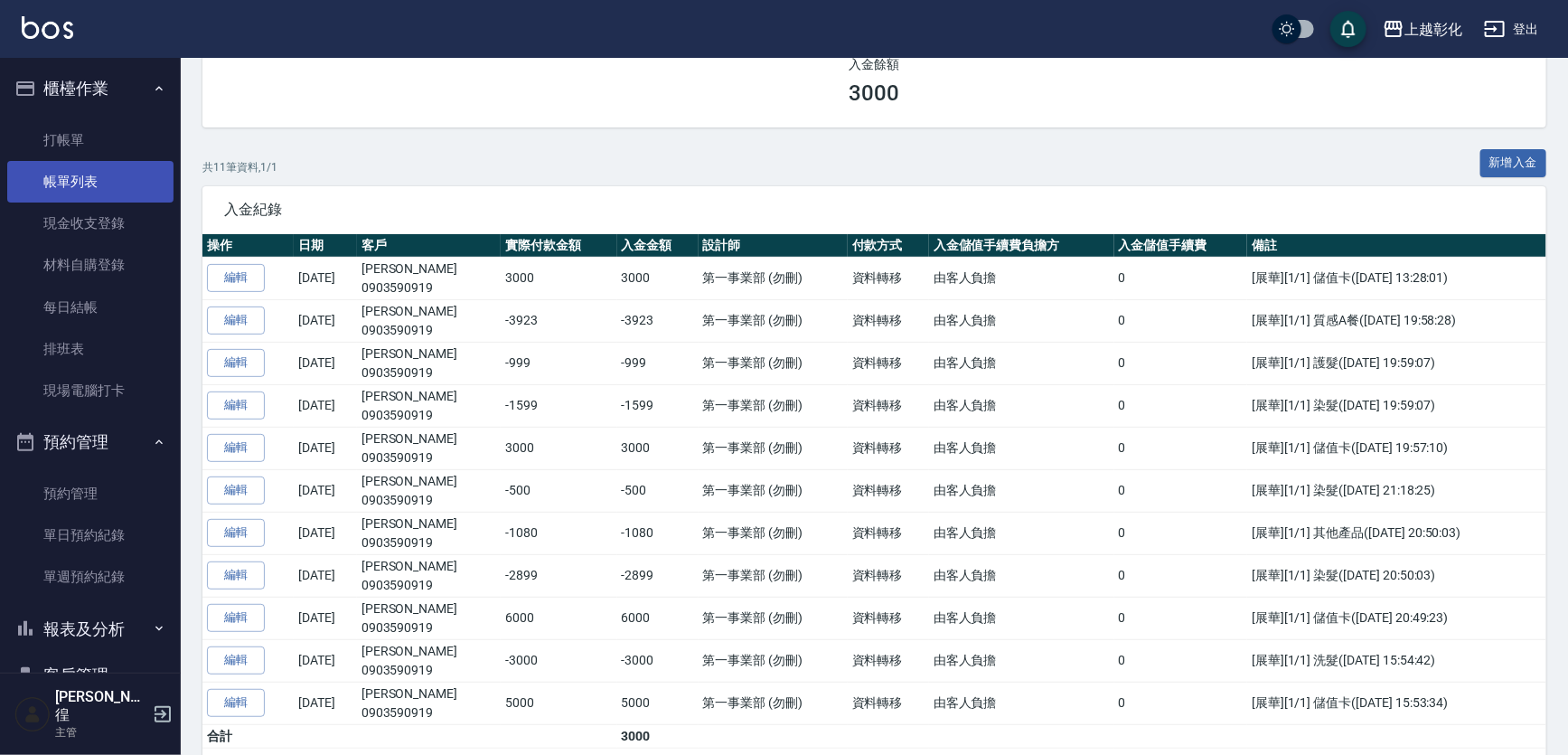
click at [109, 164] on link "帳單列表" at bounding box center [90, 182] width 166 height 42
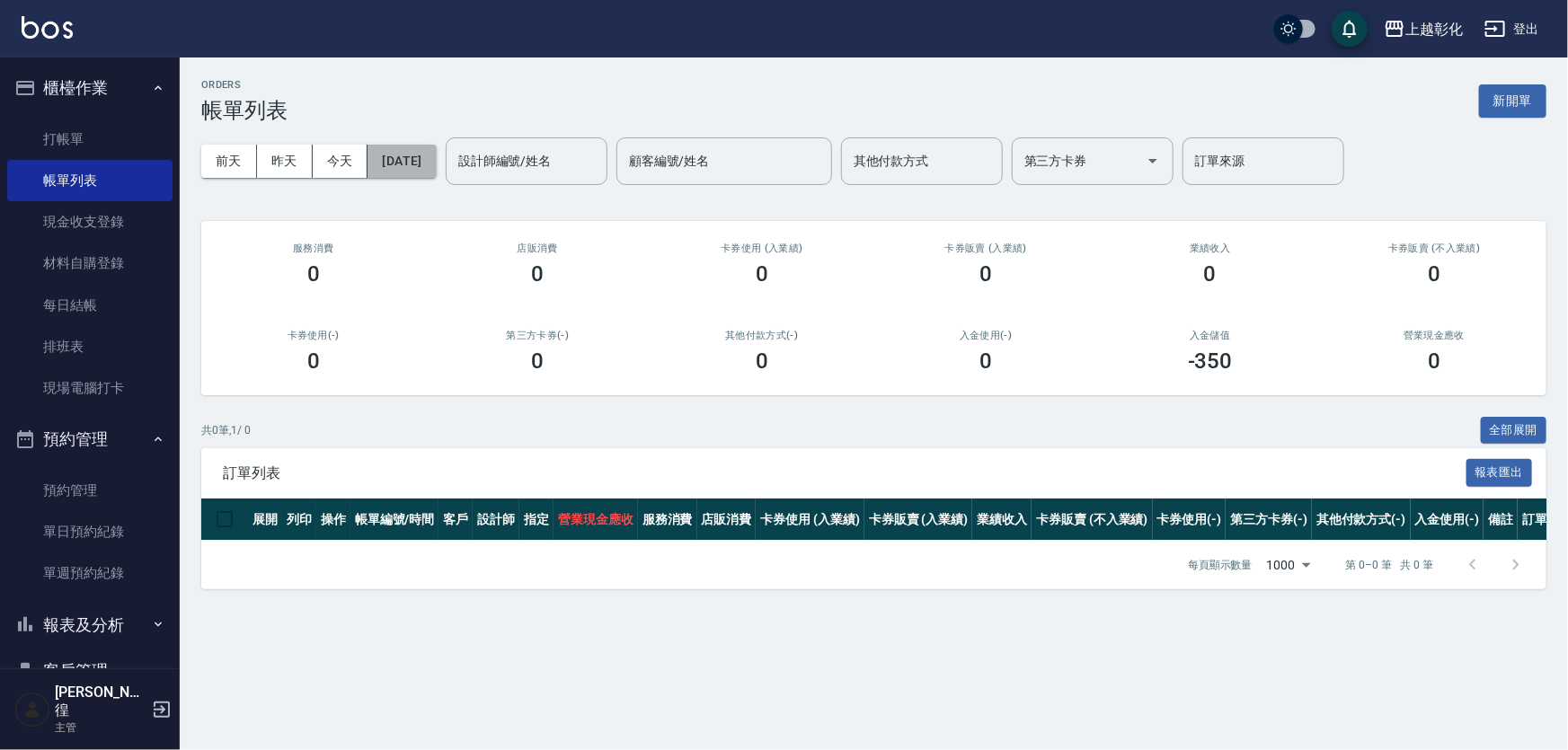
click at [422, 169] on button "[DATE]" at bounding box center [401, 161] width 68 height 34
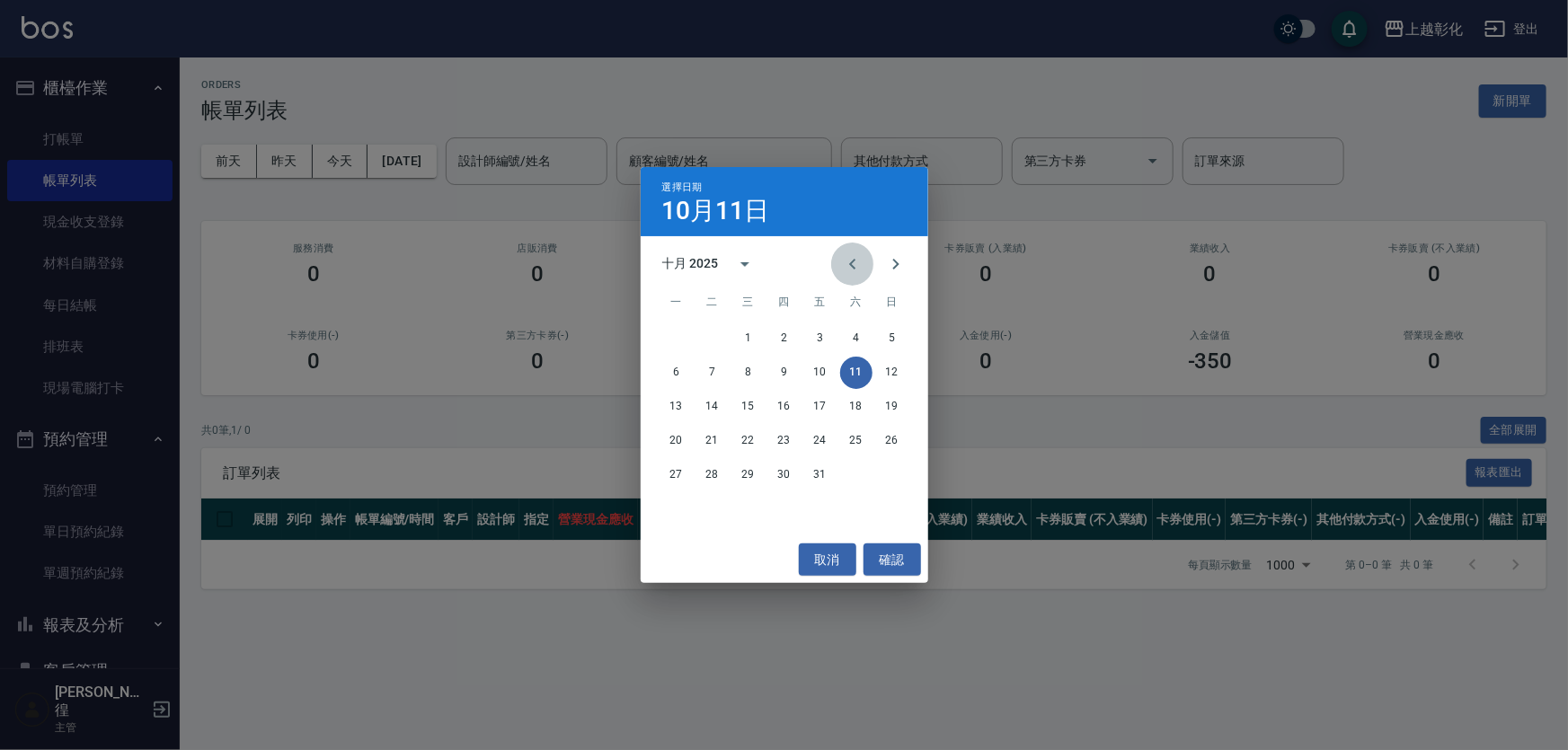
click at [856, 260] on icon "Previous month" at bounding box center [853, 264] width 22 height 22
click at [887, 256] on icon "Next month" at bounding box center [896, 264] width 22 height 22
click at [680, 369] on button "6" at bounding box center [676, 372] width 33 height 33
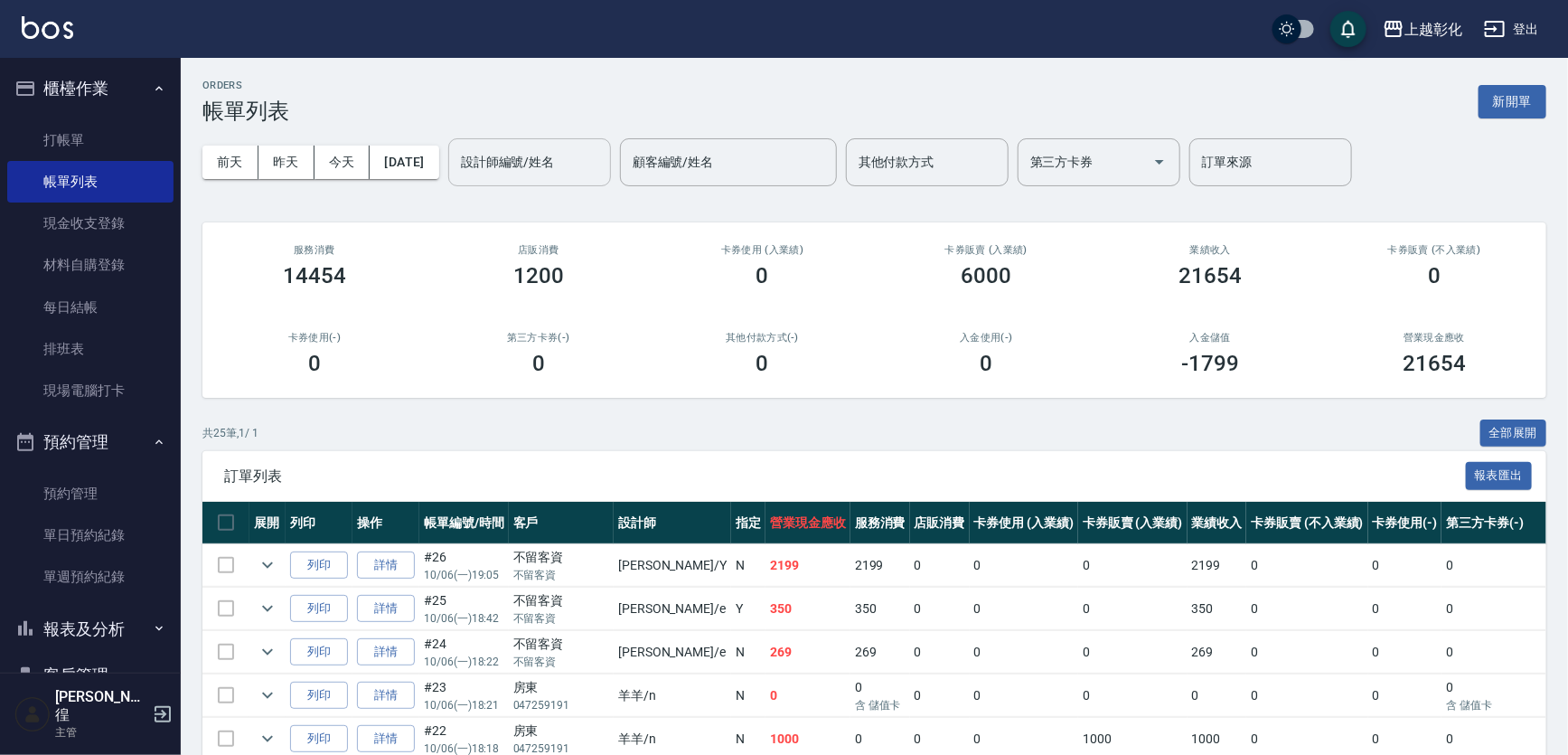
click at [560, 152] on input "設計師編號/姓名" at bounding box center [530, 162] width 146 height 32
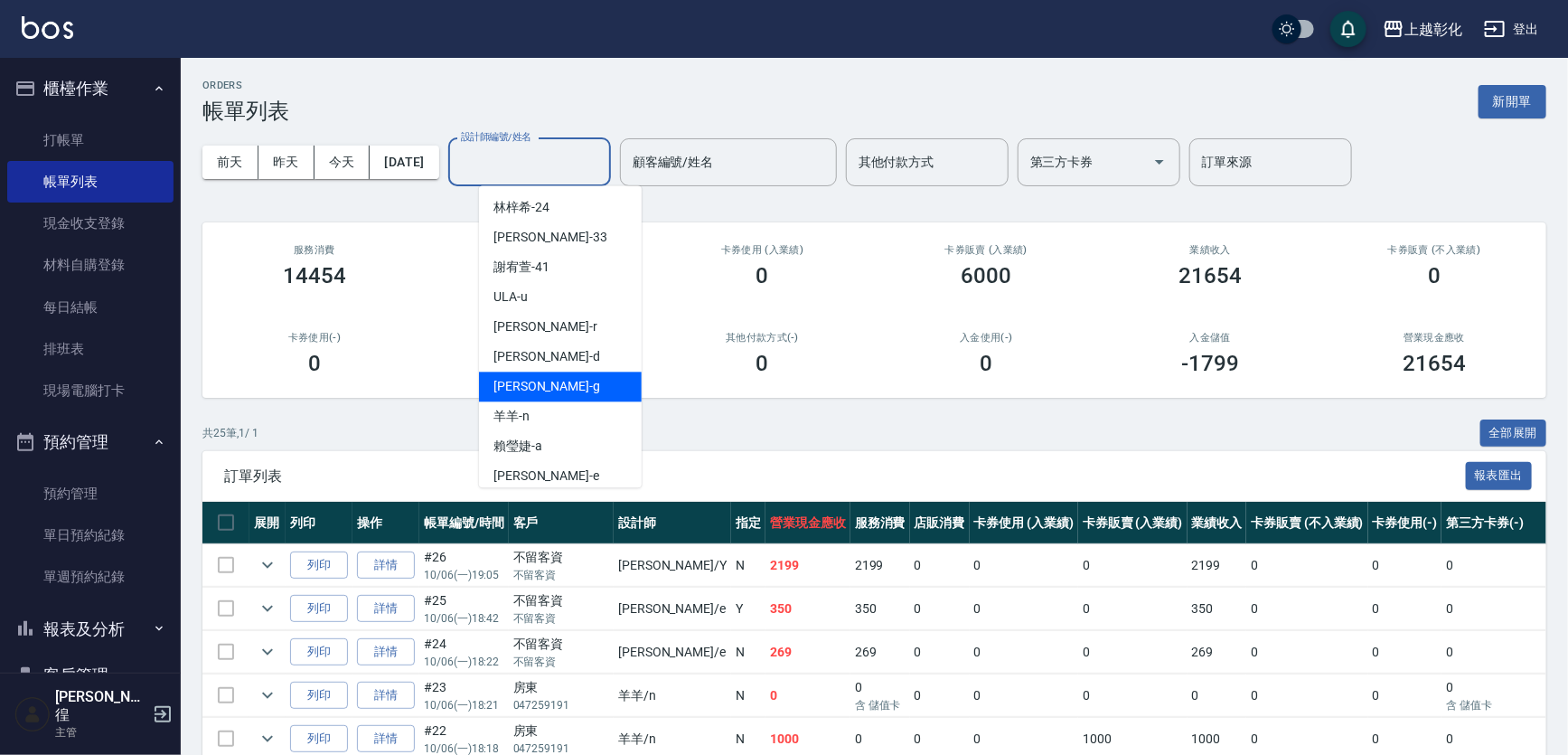
click at [526, 387] on span "Gary -g" at bounding box center [547, 386] width 107 height 19
type input "Gary-g"
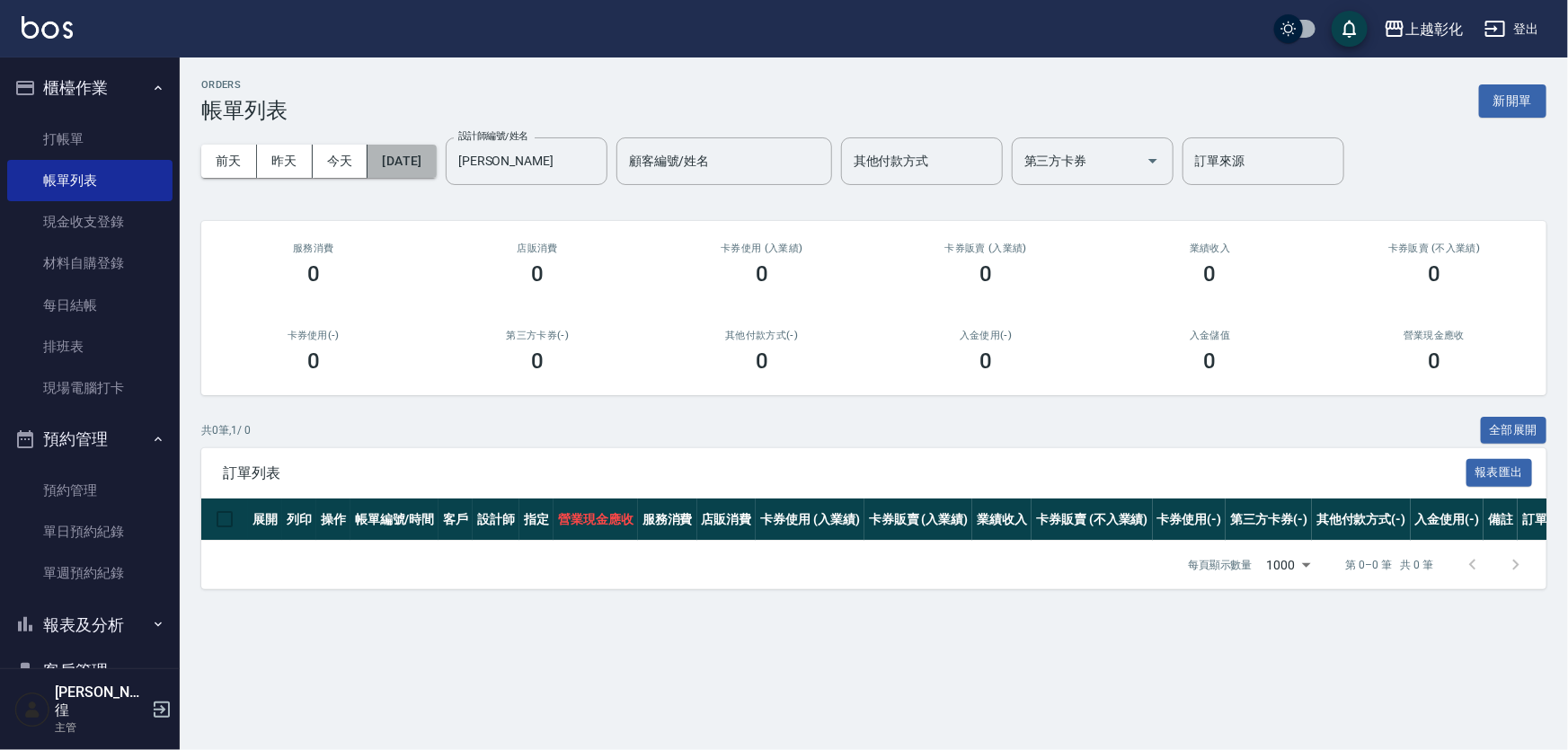
click at [417, 156] on button "[DATE]" at bounding box center [401, 161] width 68 height 34
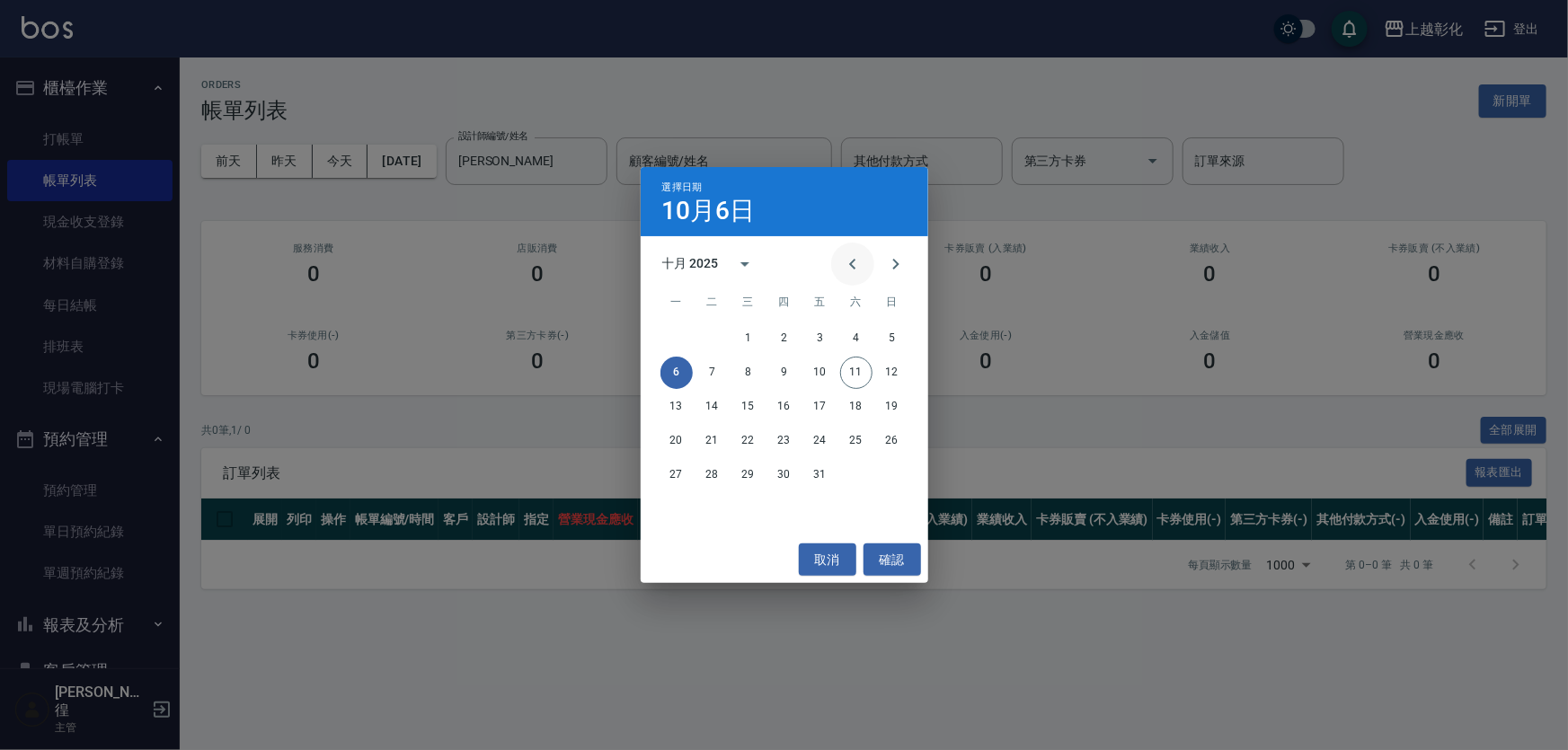
click at [853, 263] on icon "Previous month" at bounding box center [853, 264] width 22 height 22
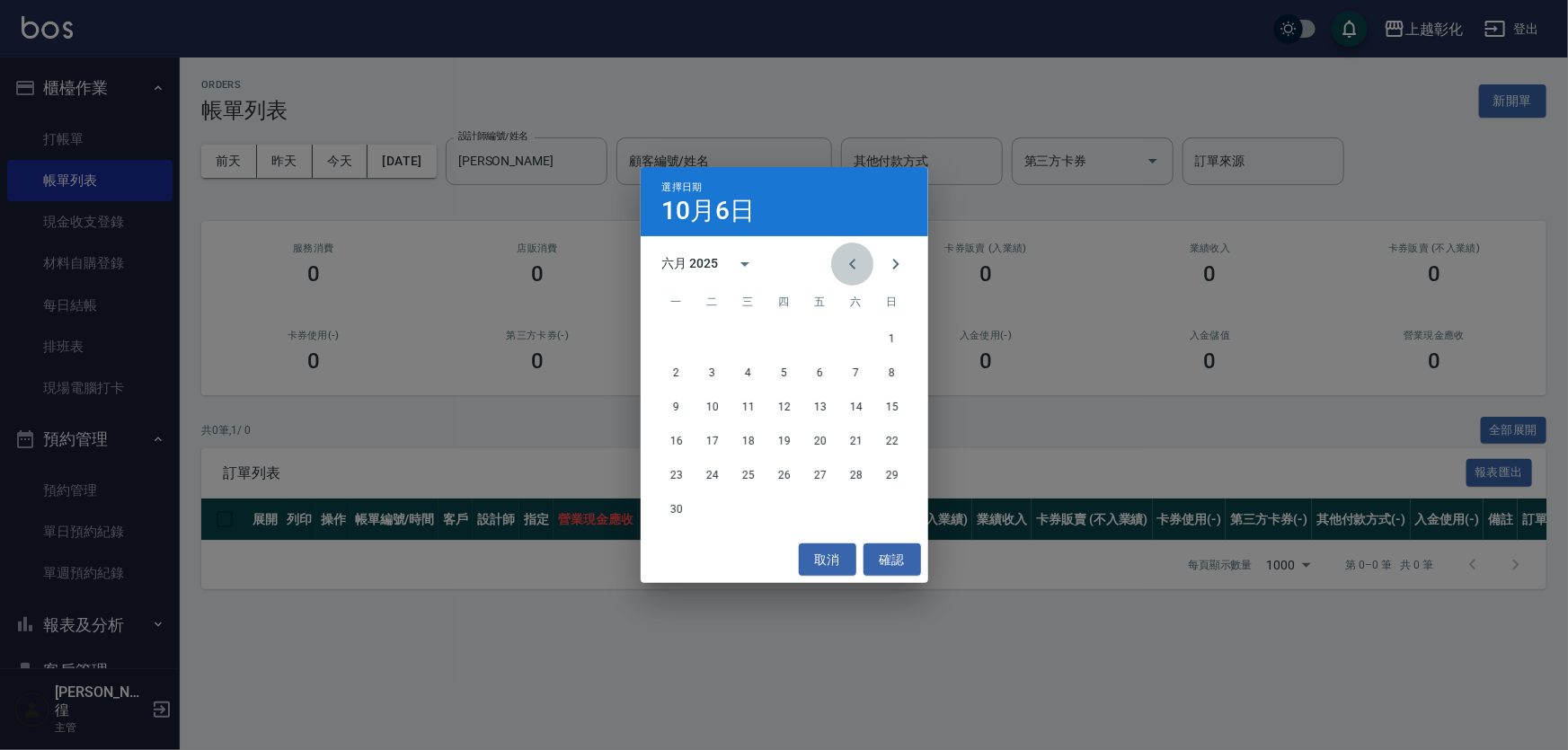
click at [853, 263] on icon "Previous month" at bounding box center [853, 264] width 22 height 22
click at [853, 261] on icon "Previous month" at bounding box center [852, 263] width 6 height 11
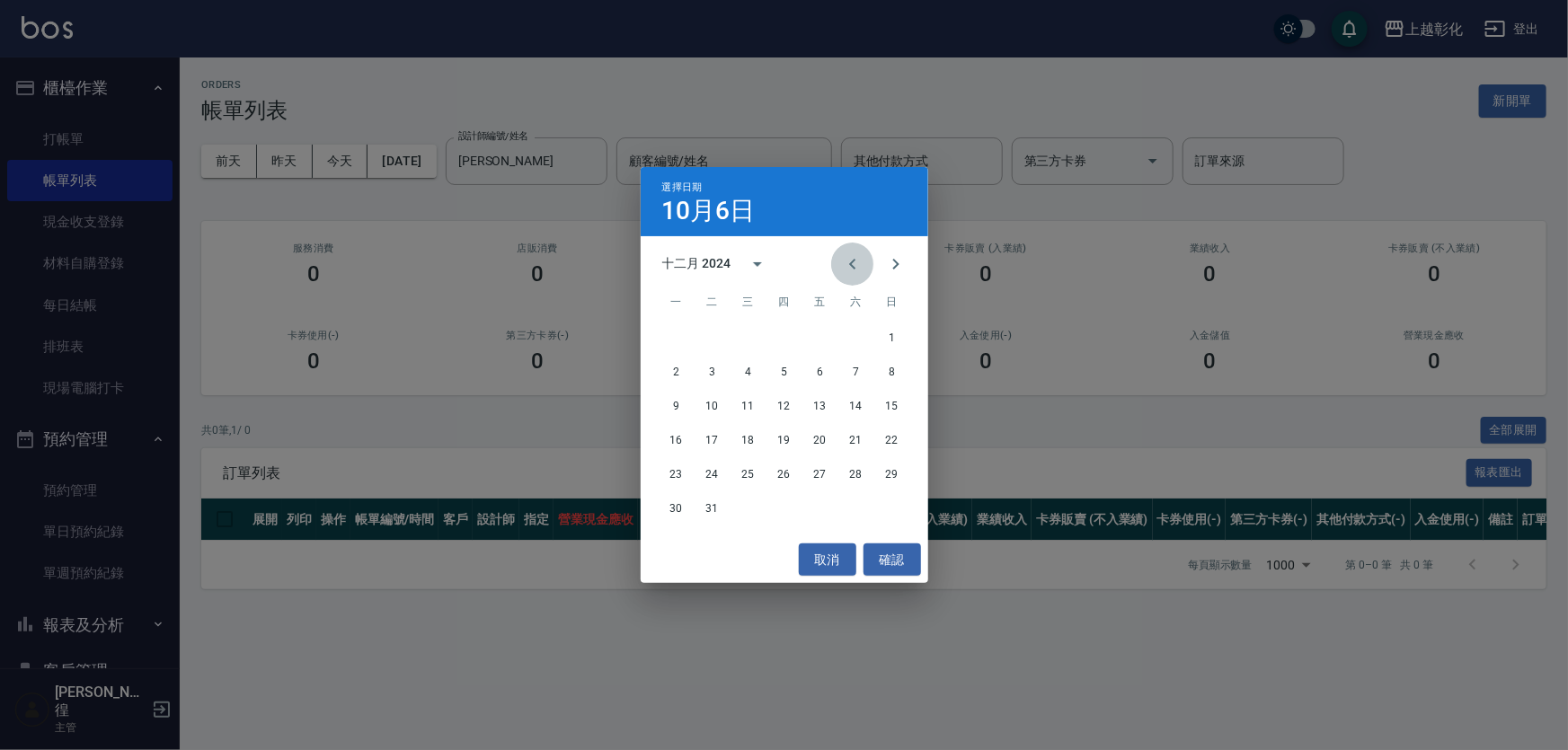
click at [853, 261] on icon "Previous month" at bounding box center [852, 263] width 6 height 11
click at [852, 260] on icon "Previous month" at bounding box center [852, 263] width 6 height 11
click at [881, 337] on button "6" at bounding box center [892, 338] width 33 height 33
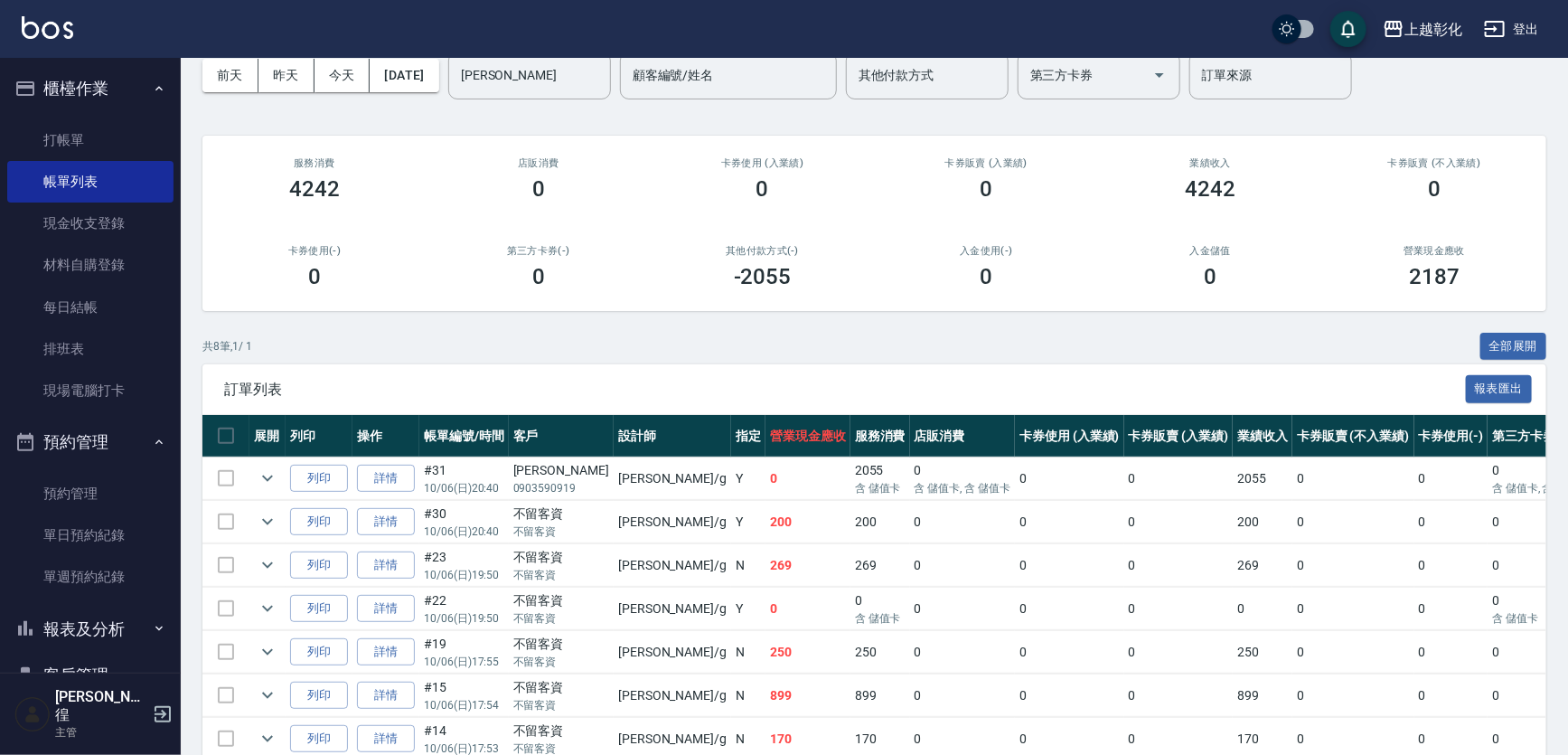
scroll to position [217, 0]
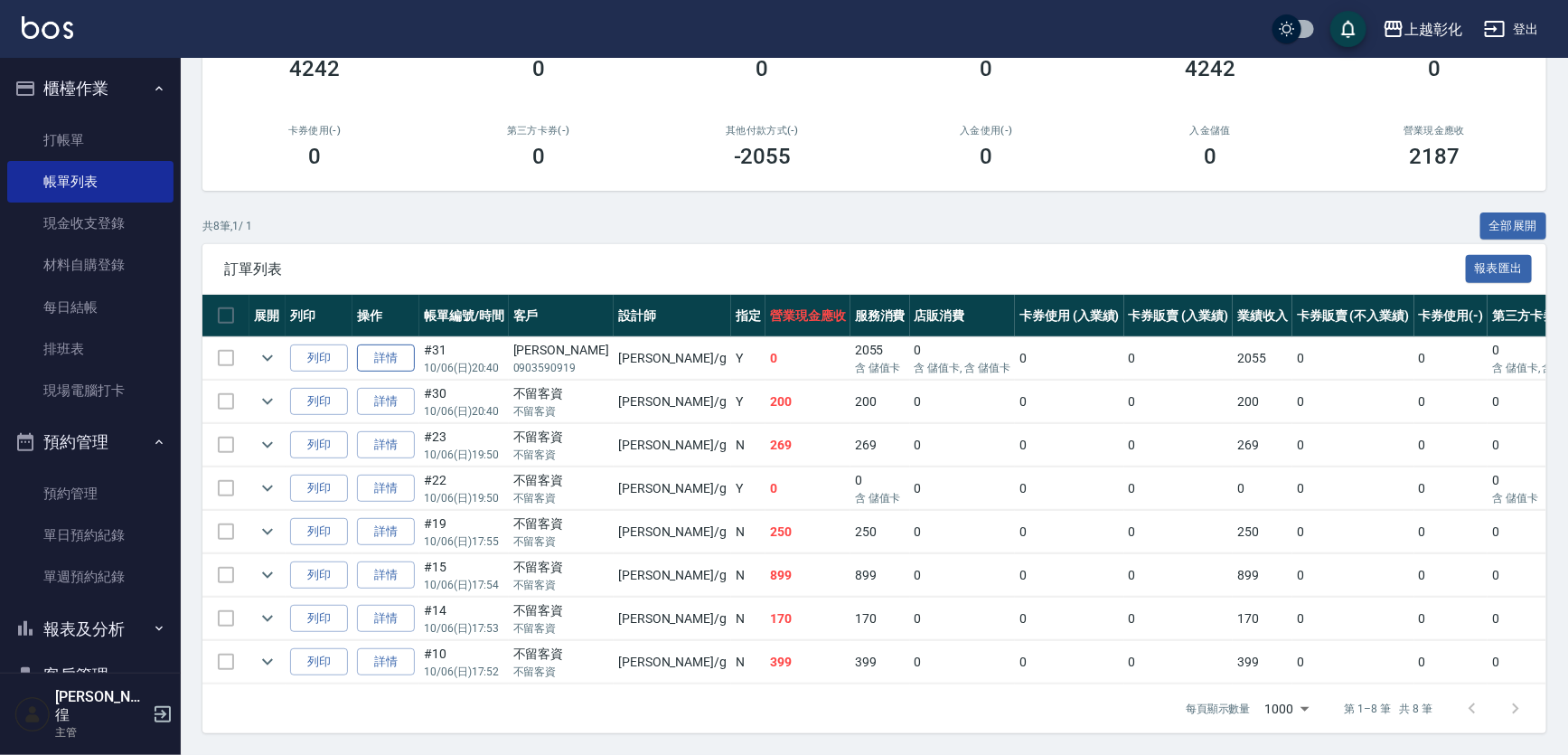
click at [380, 345] on link "詳情" at bounding box center [386, 359] width 58 height 28
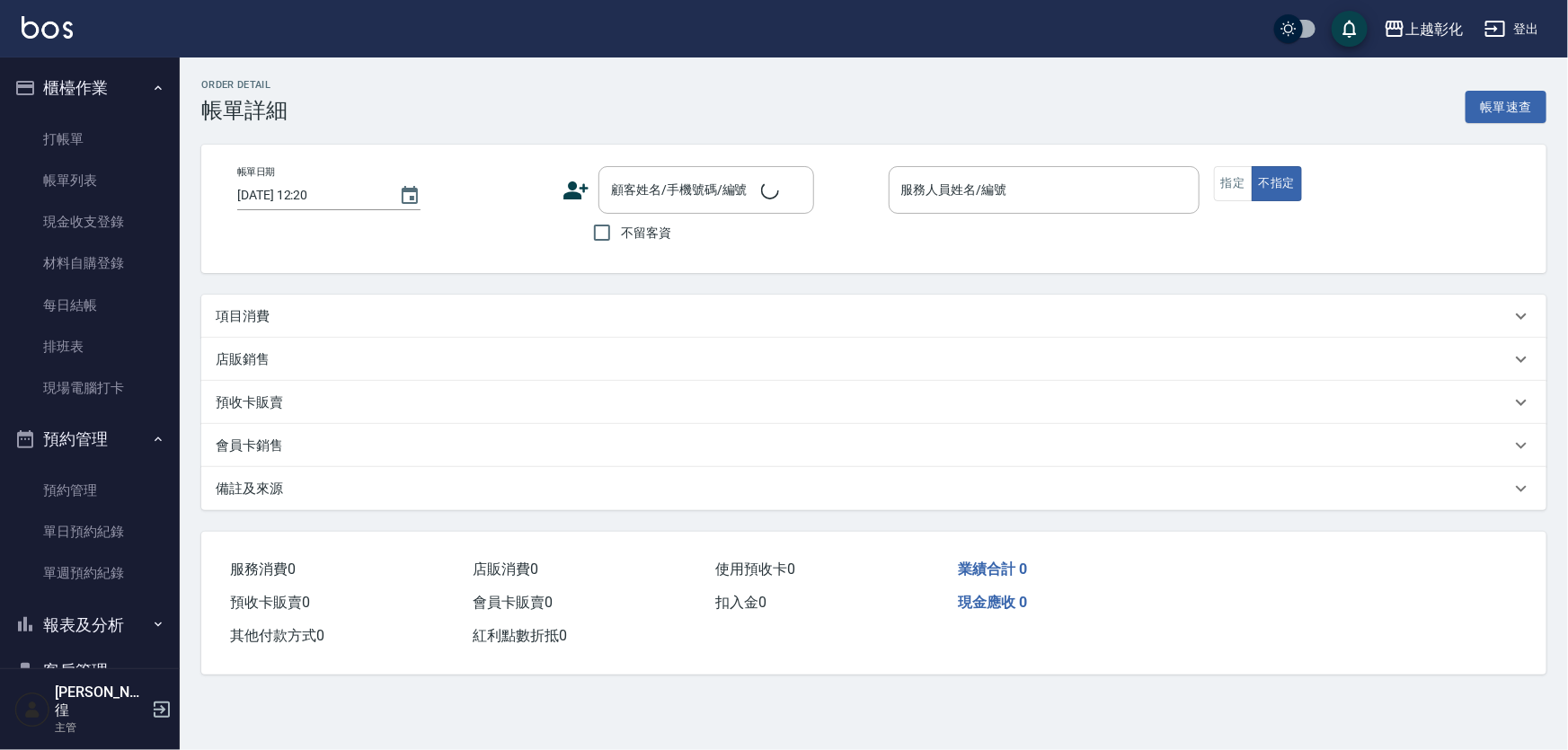
type input "2024/10/06 20:40"
type input "Gary-g"
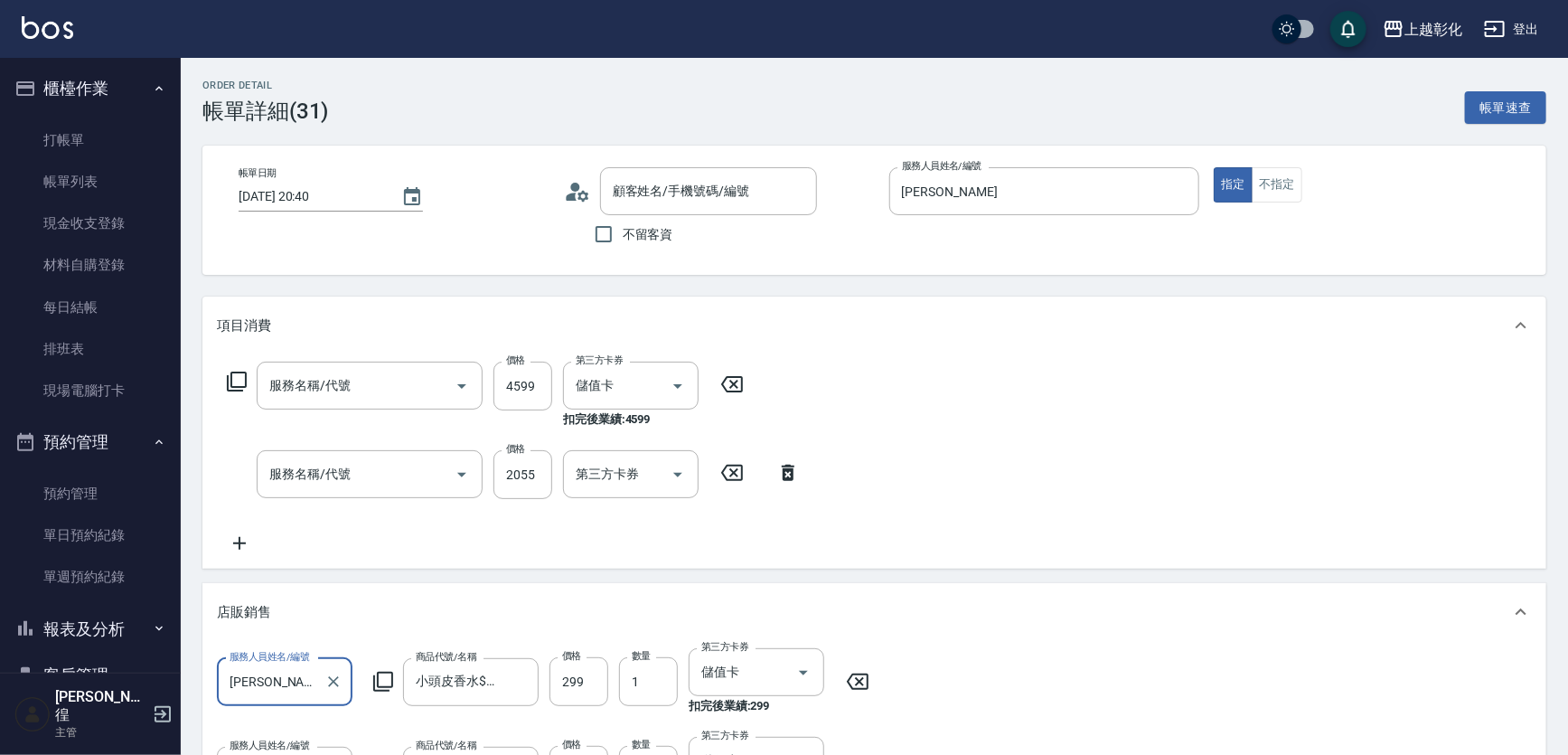
type input "黃歆貽/0903590919/null"
type input "過年燙送染B(812)"
type input "頂級豪華OVC3(3000)"
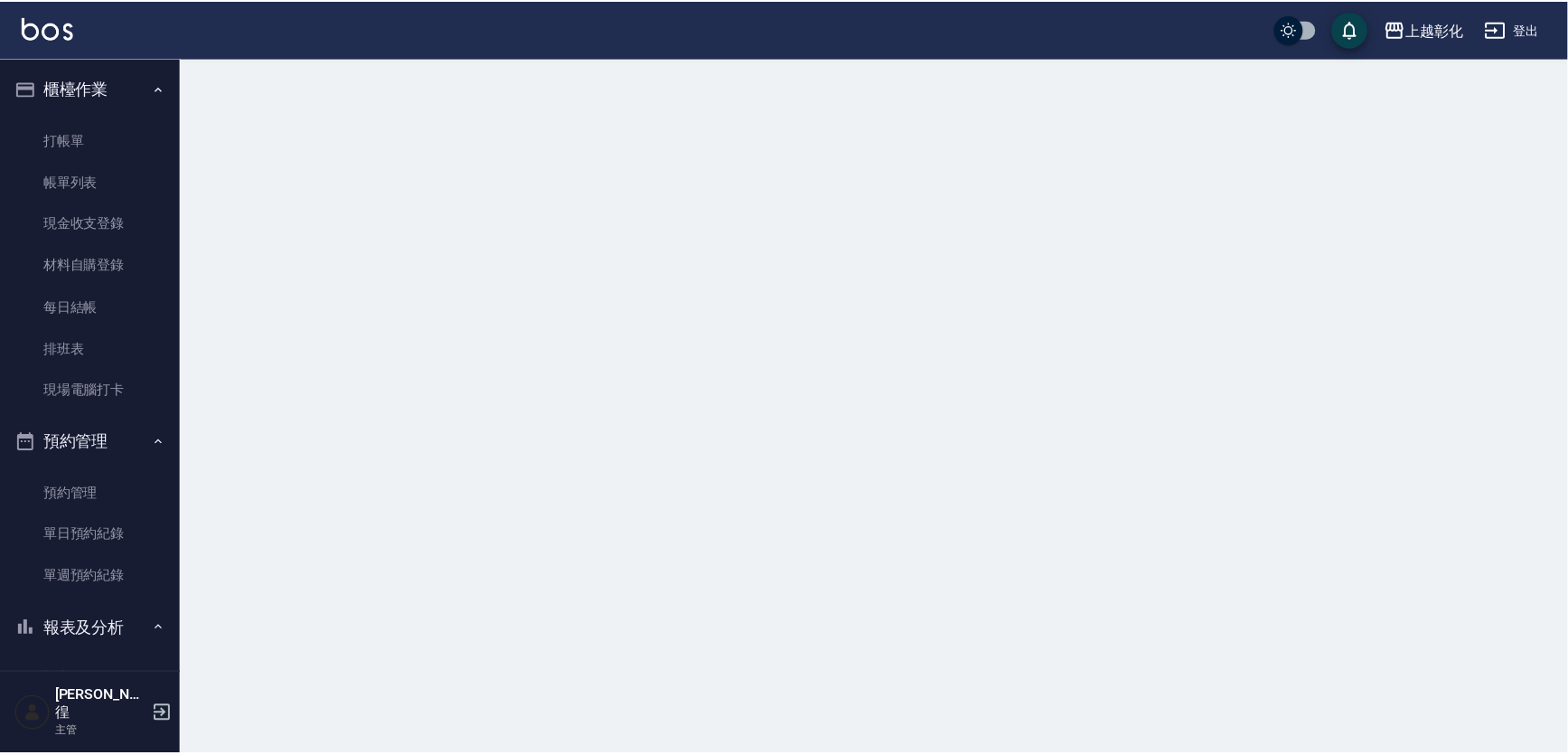
scroll to position [603, 0]
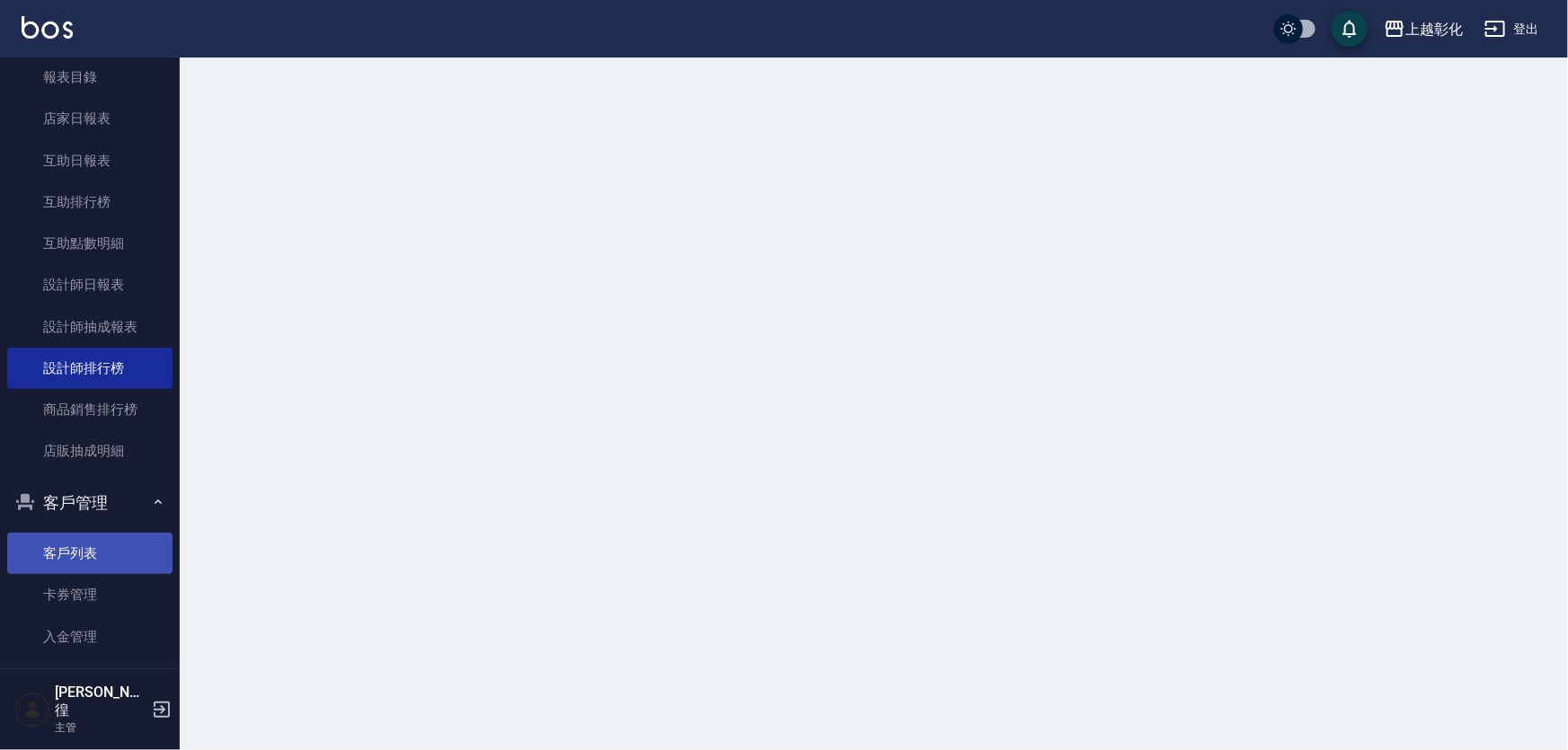
click at [61, 562] on link "客戶列表" at bounding box center [89, 553] width 165 height 42
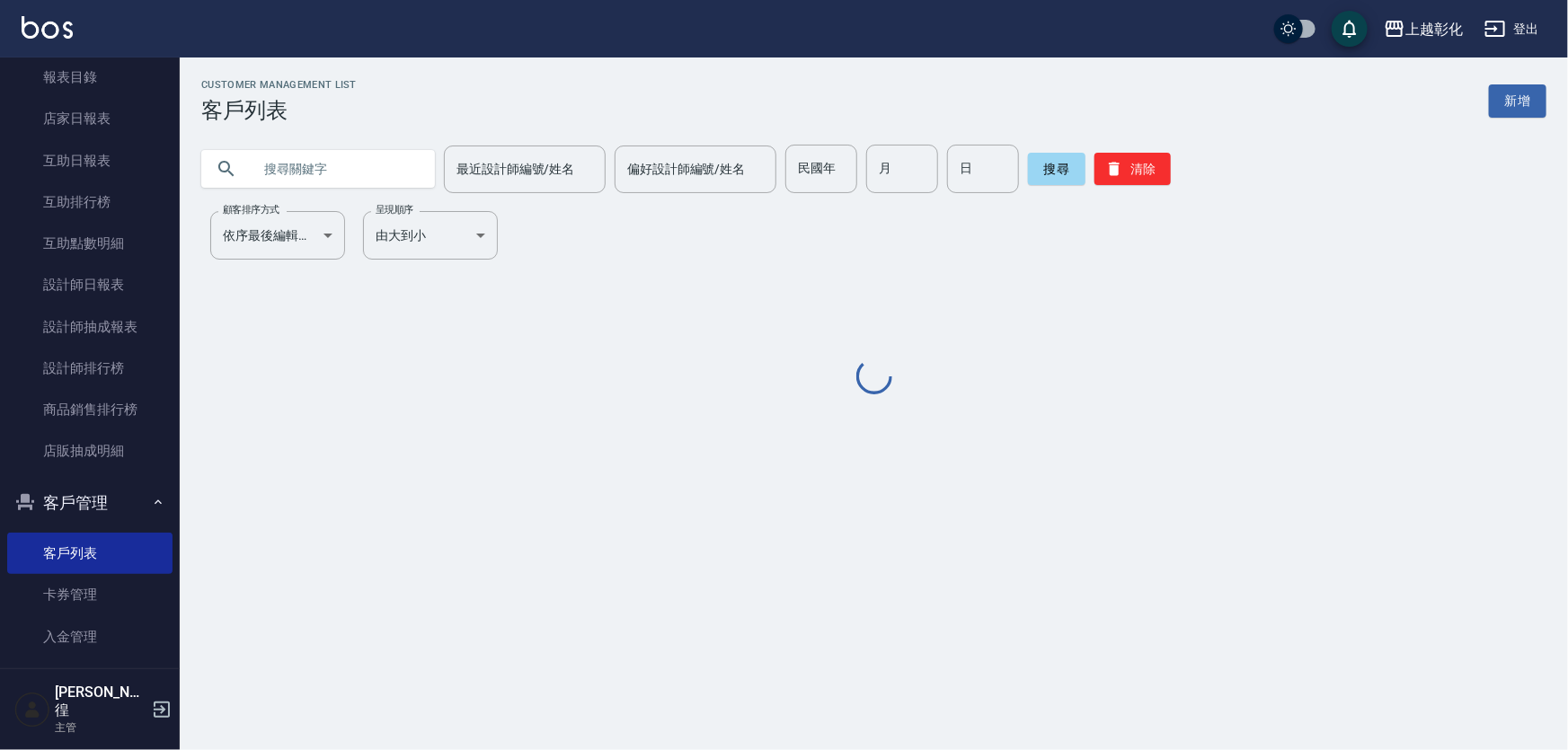
click at [340, 176] on input "text" at bounding box center [336, 168] width 169 height 48
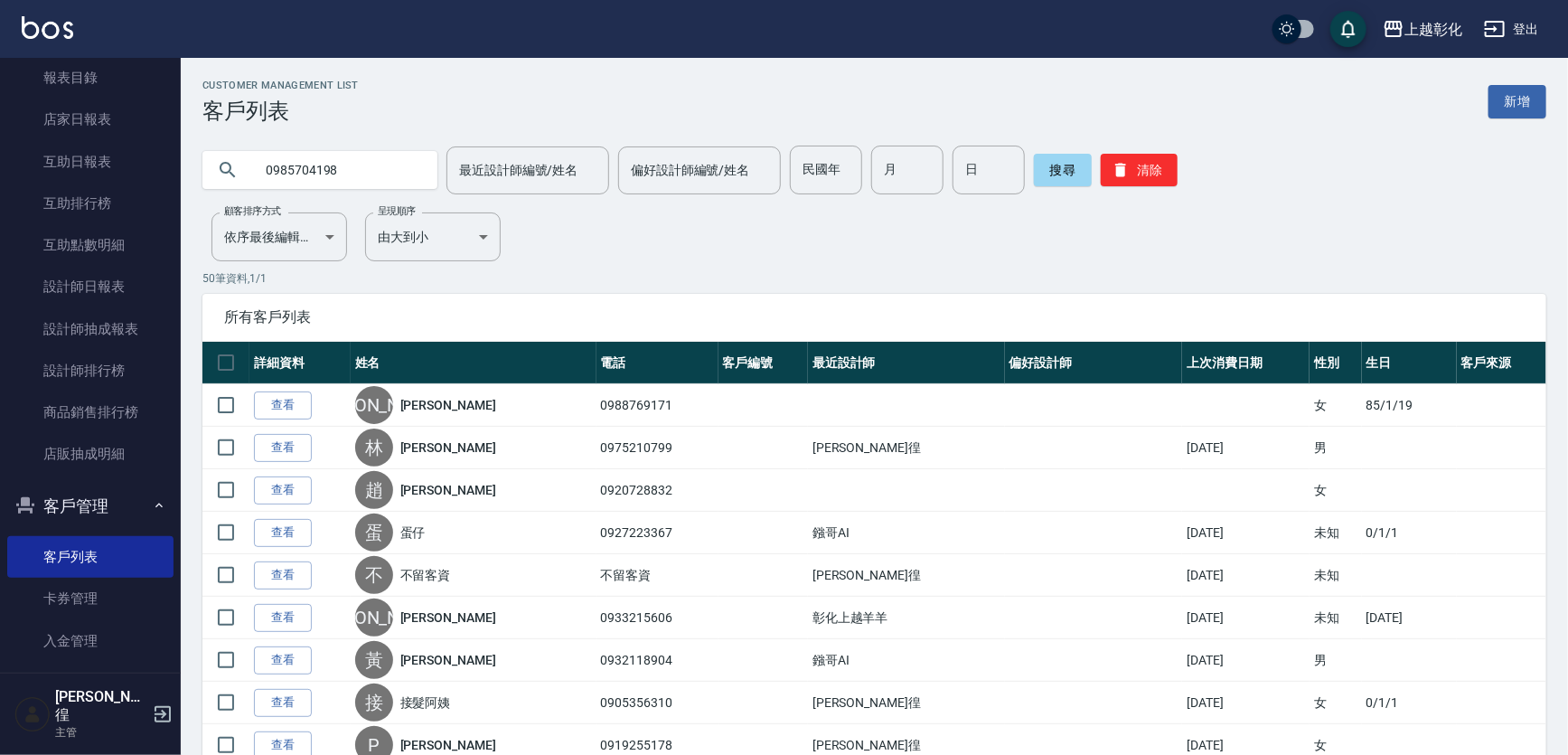
type input "0985704198"
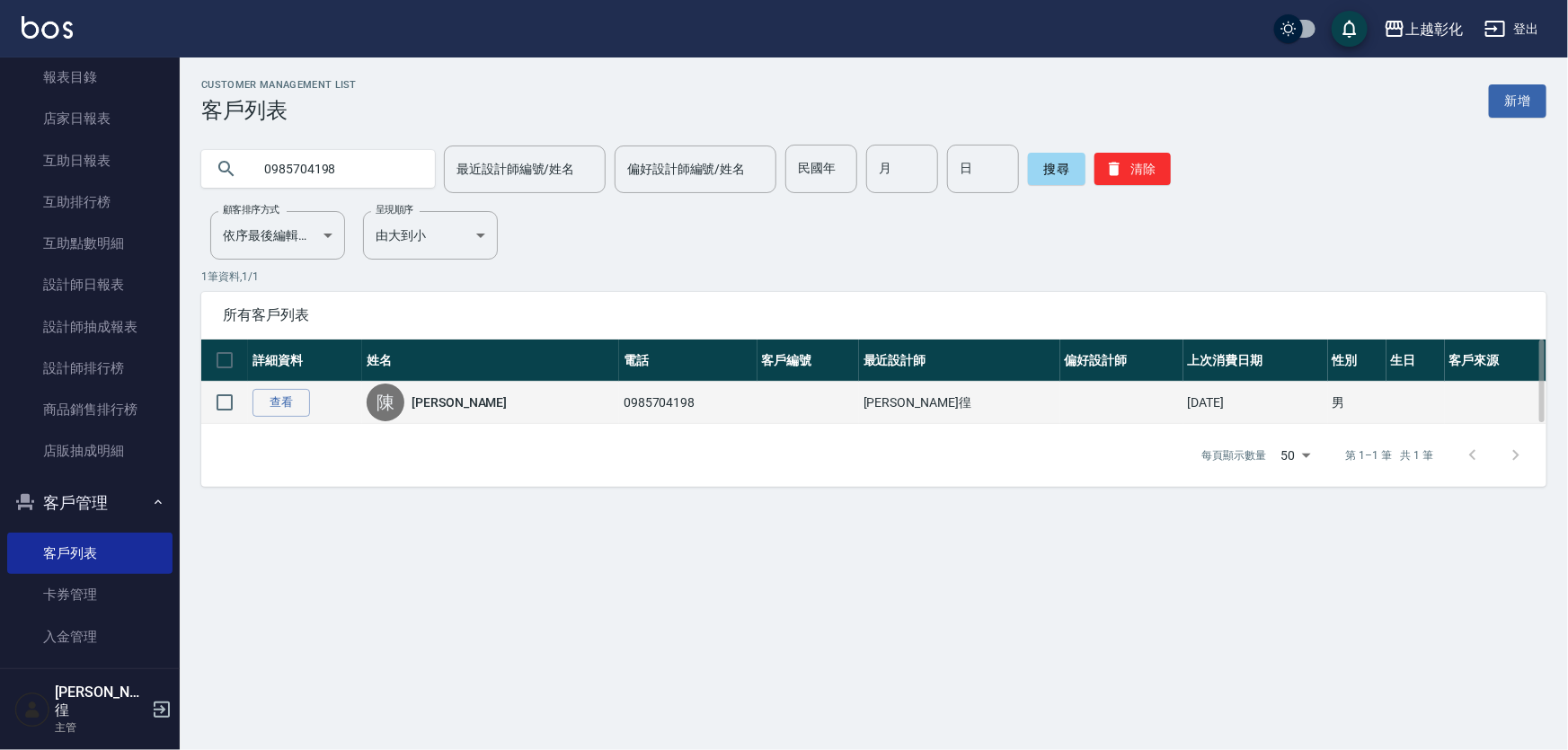
click at [303, 383] on td "查看" at bounding box center [305, 403] width 114 height 43
click at [279, 404] on link "查看" at bounding box center [281, 403] width 57 height 28
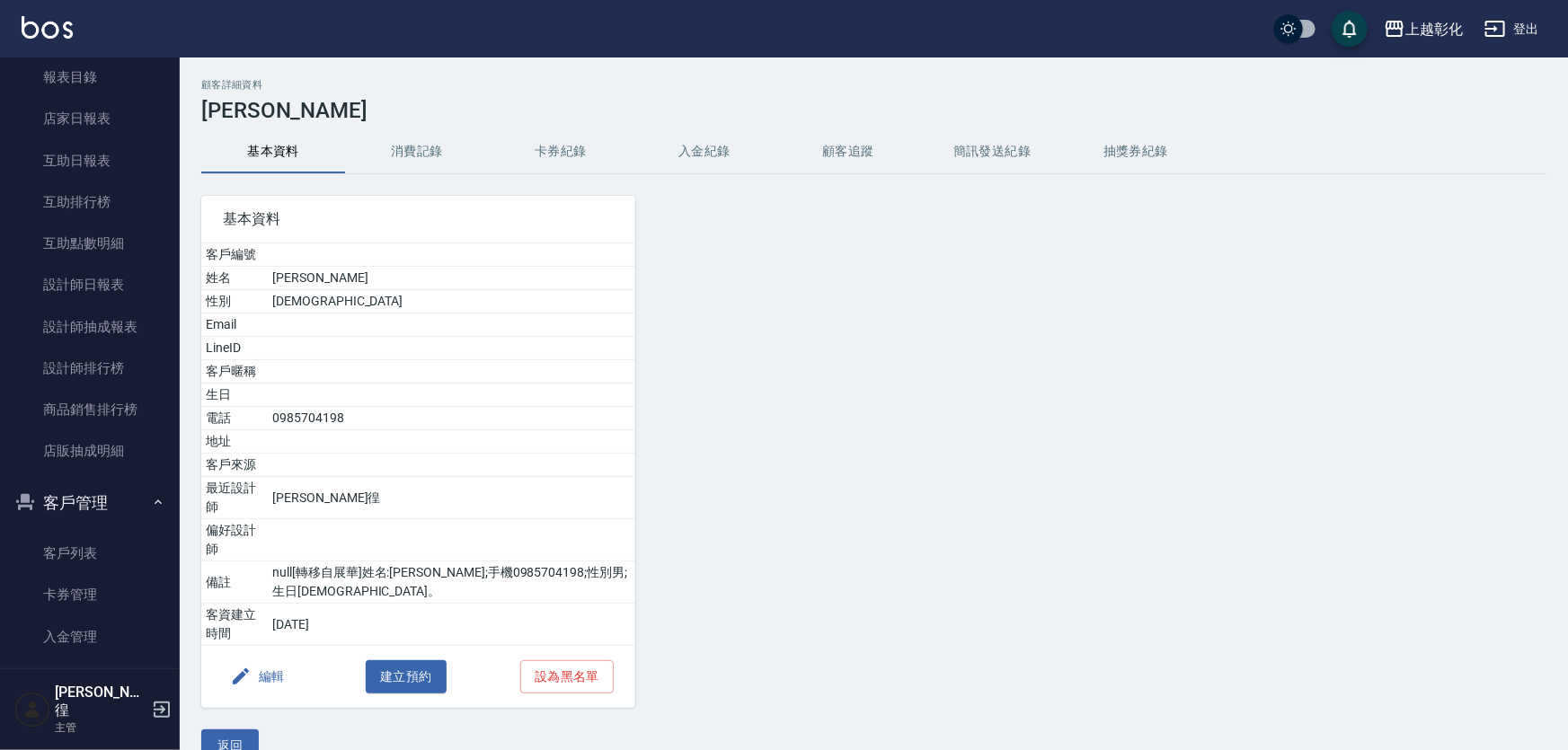
click at [377, 157] on button "消費記錄" at bounding box center [417, 152] width 144 height 44
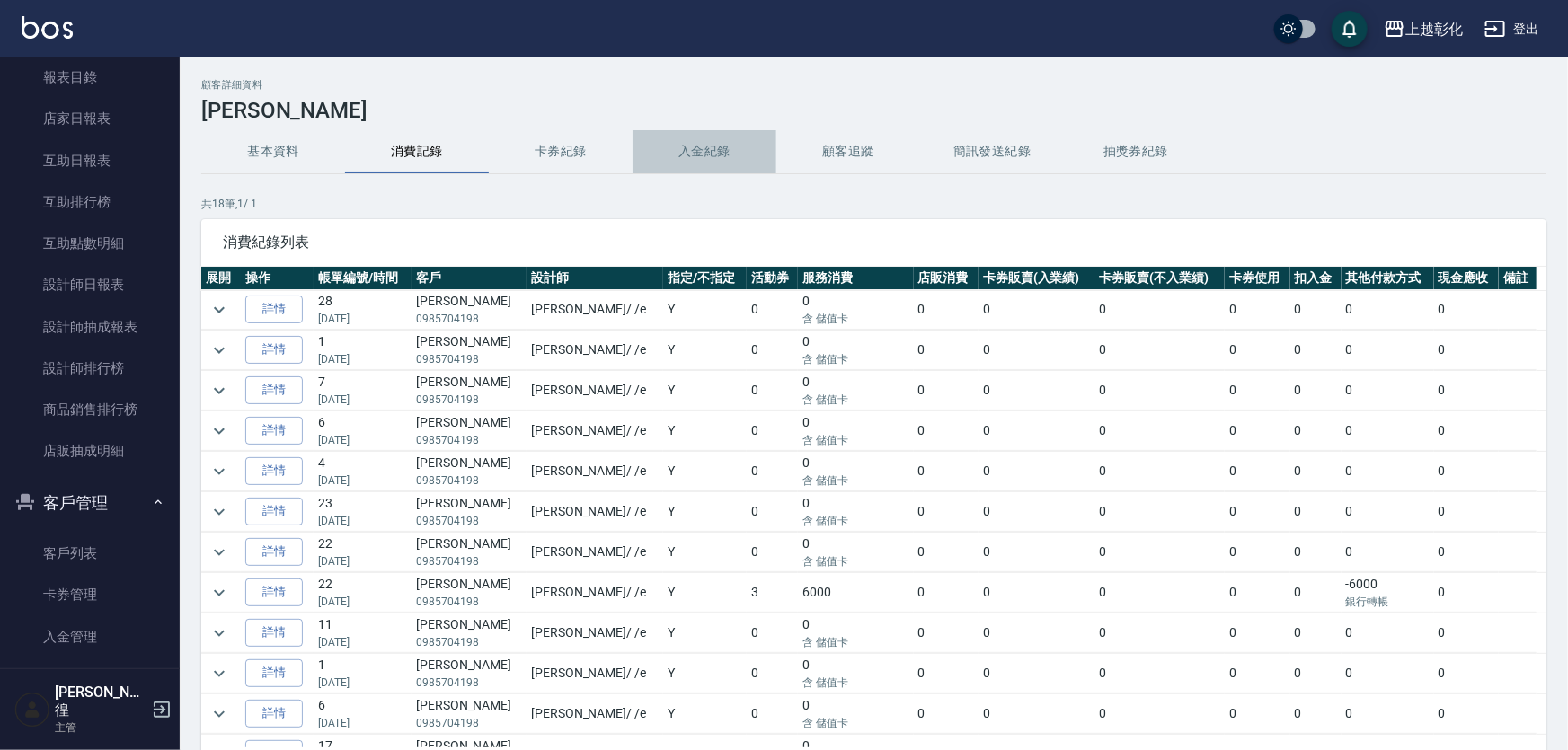
click at [665, 136] on button "入金紀錄" at bounding box center [704, 152] width 144 height 44
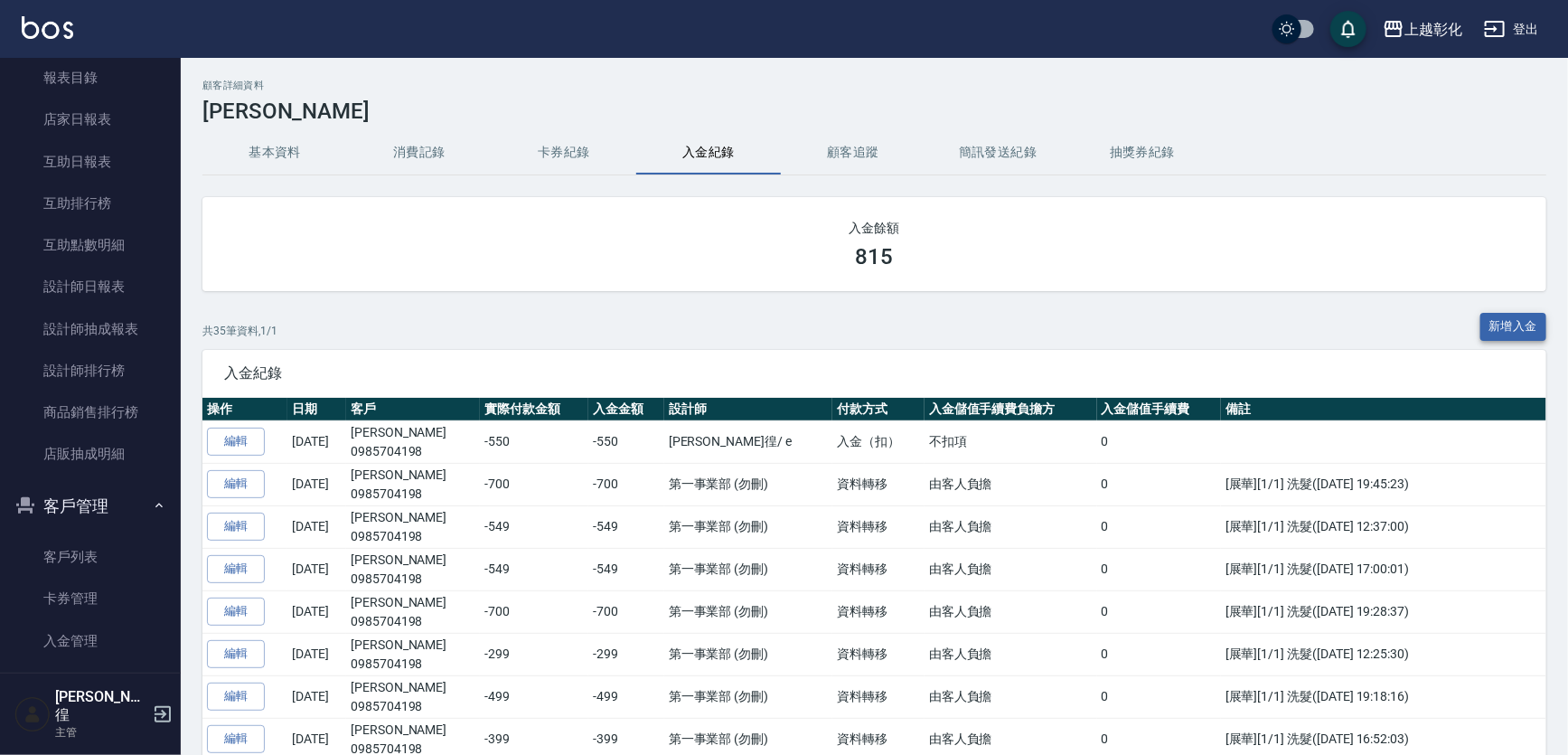
click at [1512, 335] on button "新增入金" at bounding box center [1513, 327] width 67 height 28
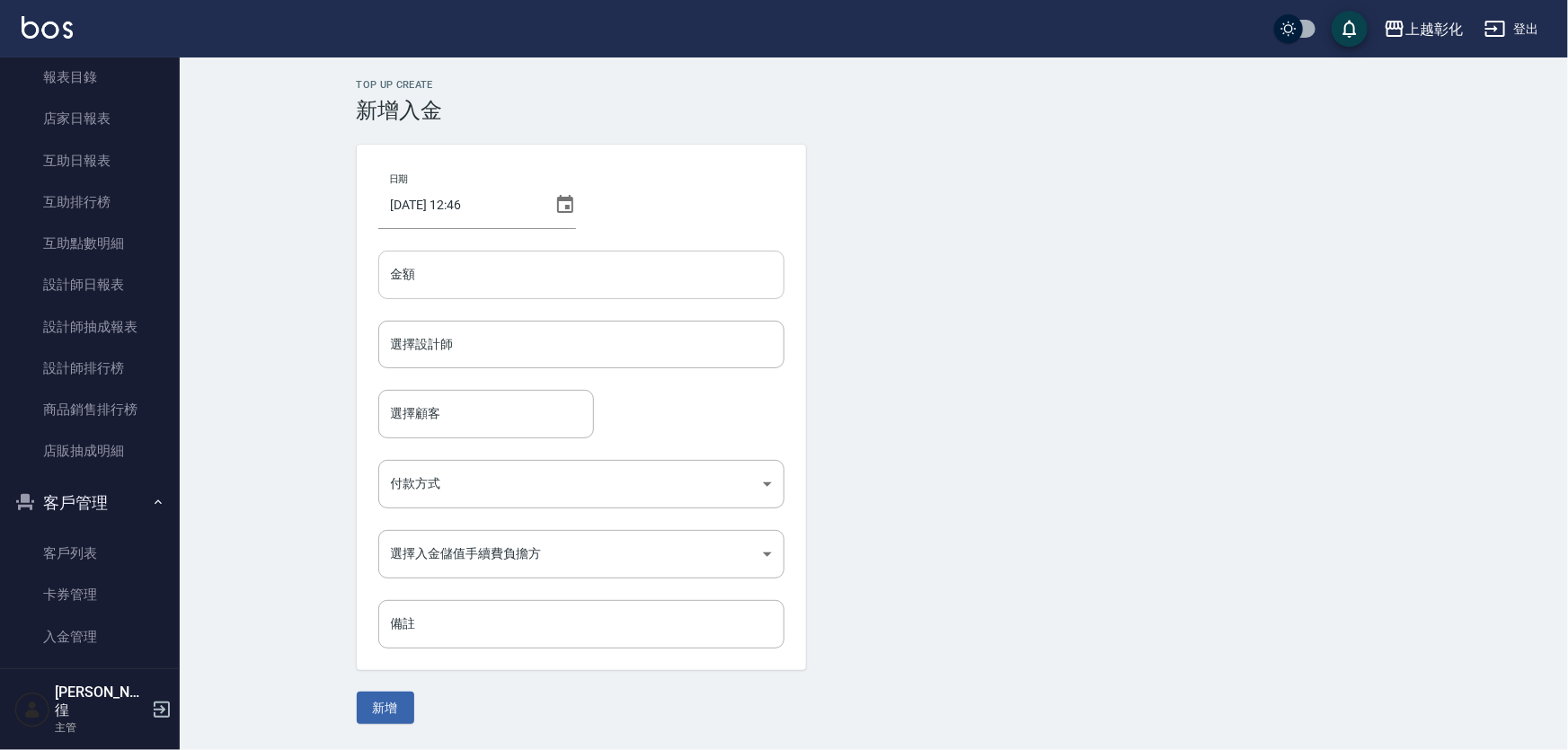
click at [438, 277] on input "金額" at bounding box center [581, 274] width 406 height 48
type input "-549"
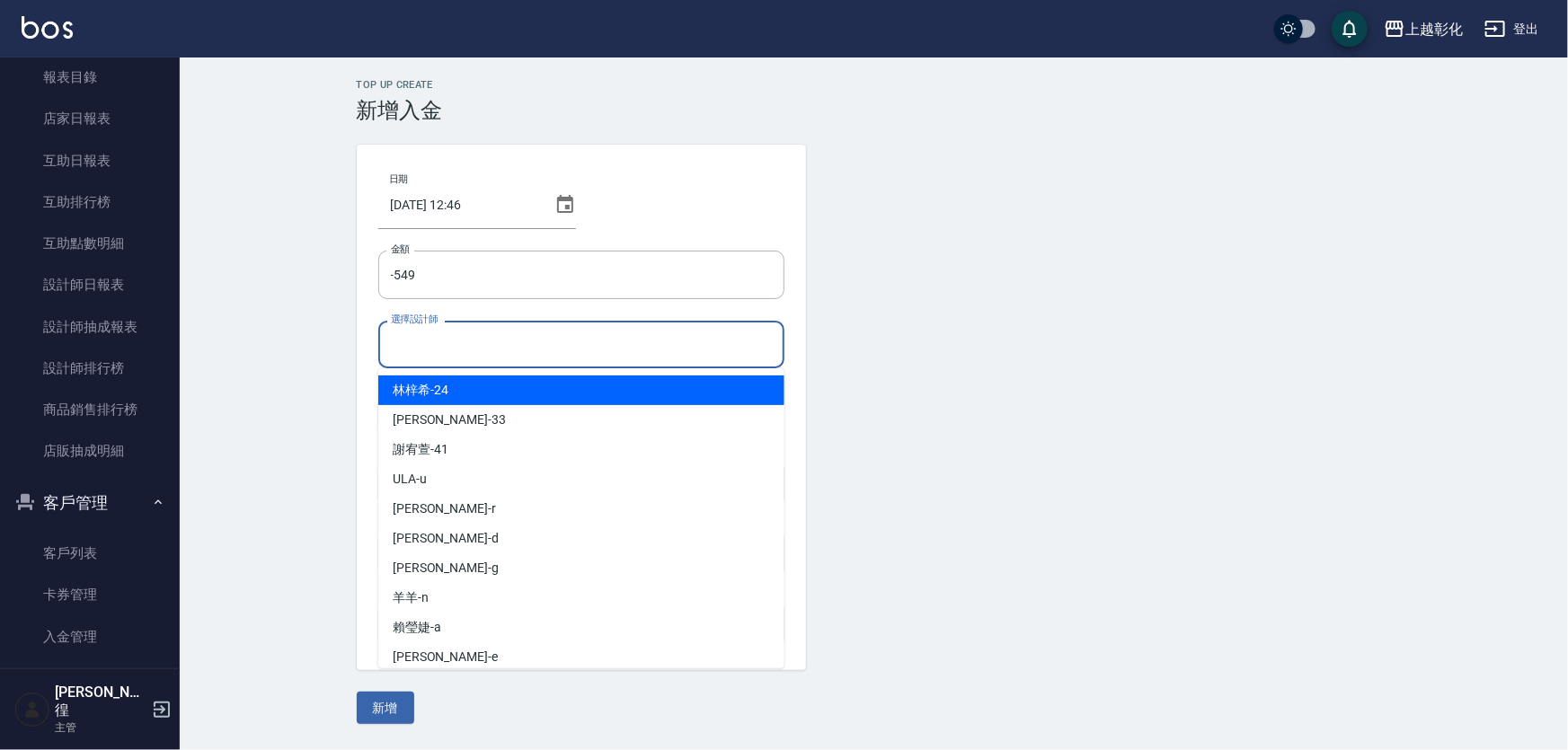
click at [448, 353] on input "選擇設計師" at bounding box center [581, 344] width 390 height 32
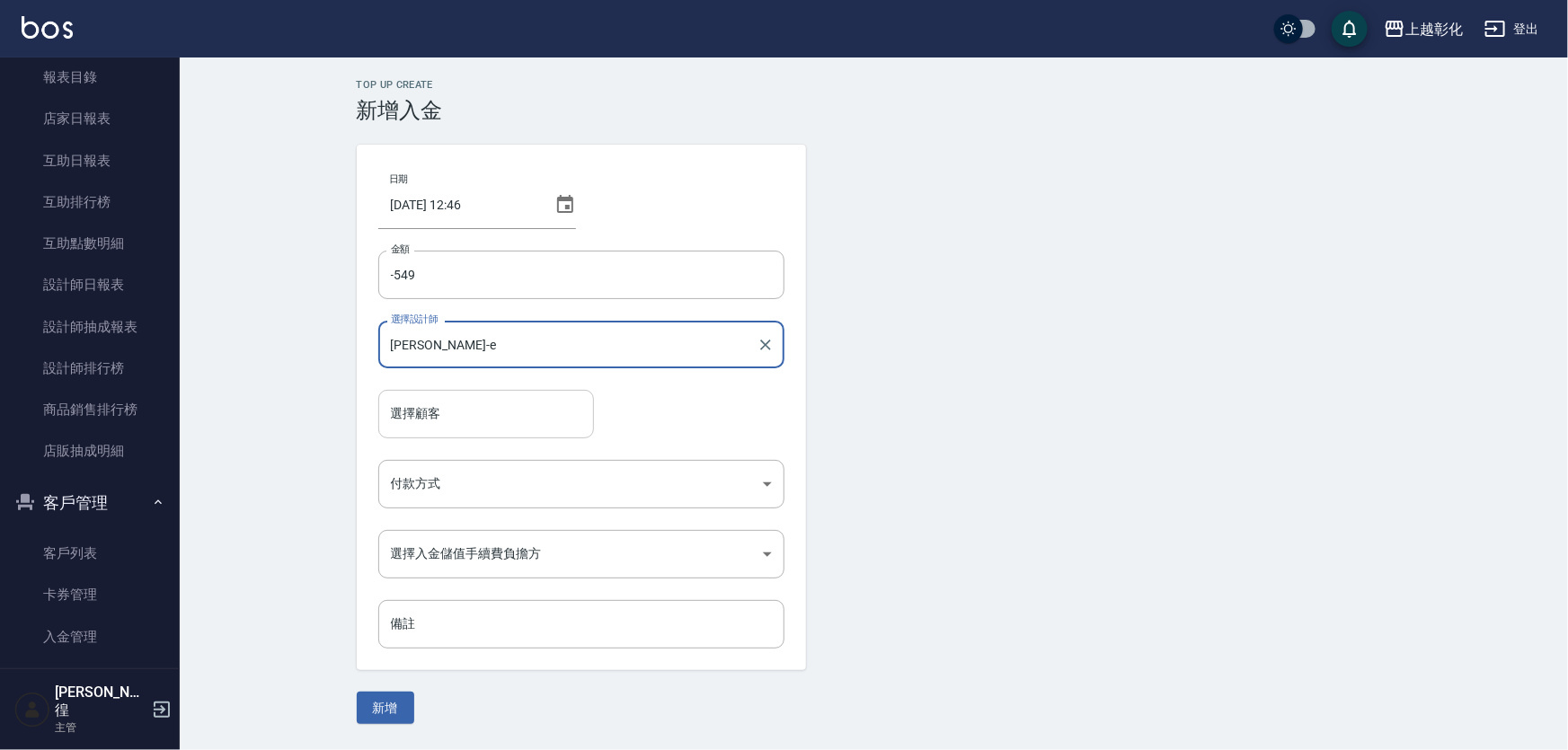
type input "[PERSON_NAME]-e"
click at [433, 411] on input "選擇顧客" at bounding box center [486, 414] width 200 height 32
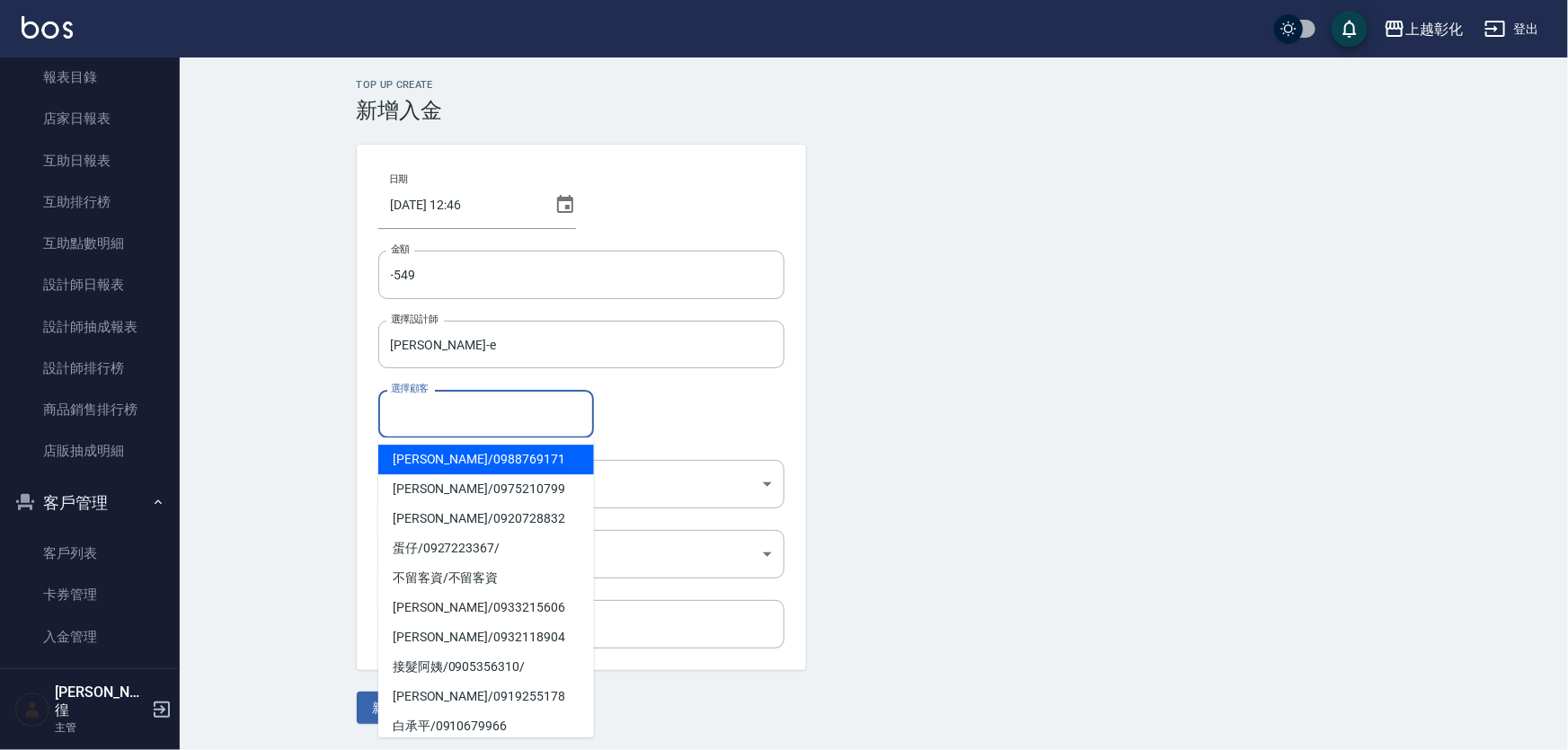
paste input "0985704198"
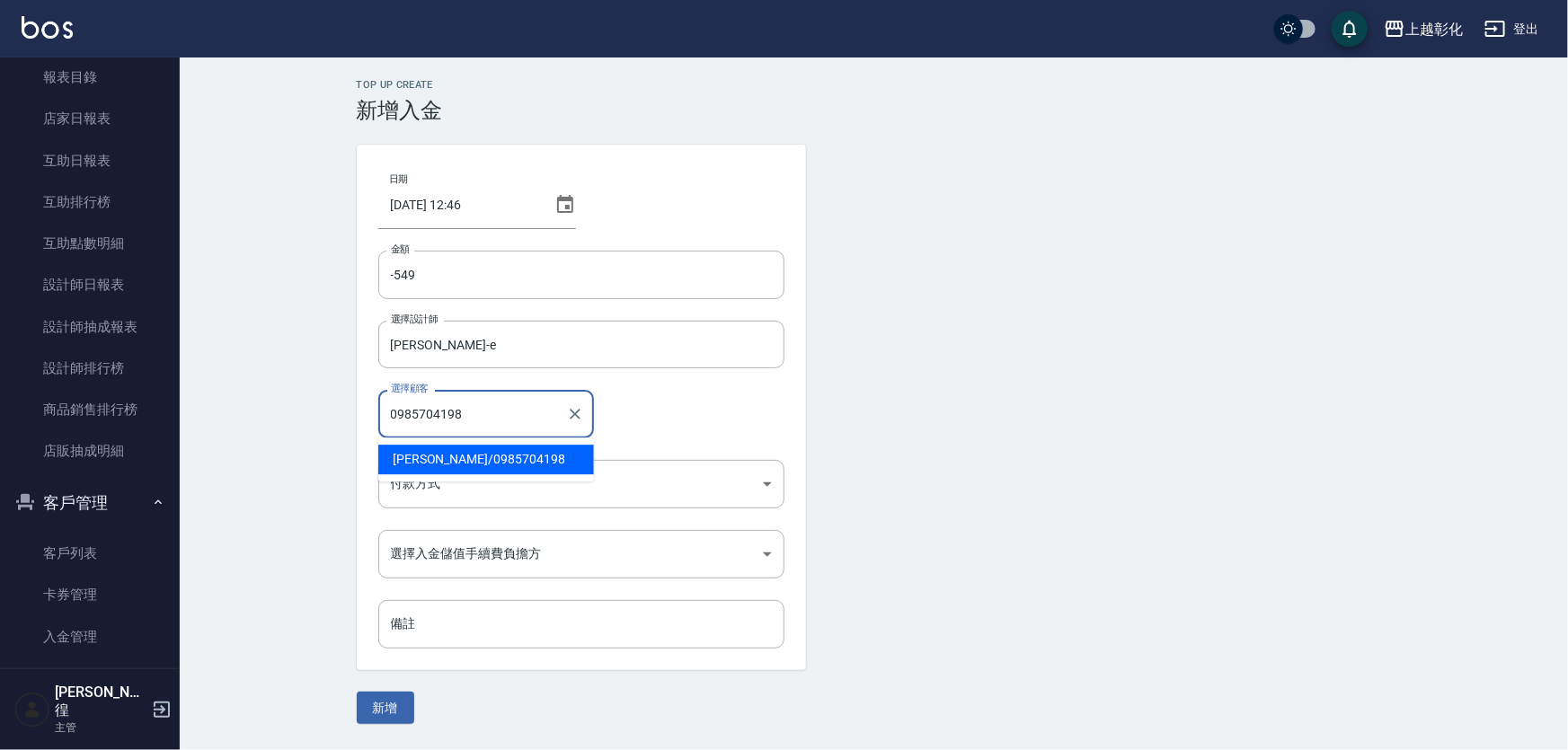
click at [438, 467] on span "[PERSON_NAME]/ 0985704198" at bounding box center [486, 459] width 216 height 30
type input "[PERSON_NAME]/0985704198"
click at [438, 469] on body "上越彰化 登出 櫃檯作業 打帳單 帳單列表 現金收支登錄 材料自購登錄 每日結帳 排班表 現場電腦打卡 預約管理 預約管理 單日預約紀錄 單週預約紀錄 報表及…" at bounding box center [784, 375] width 1568 height 750
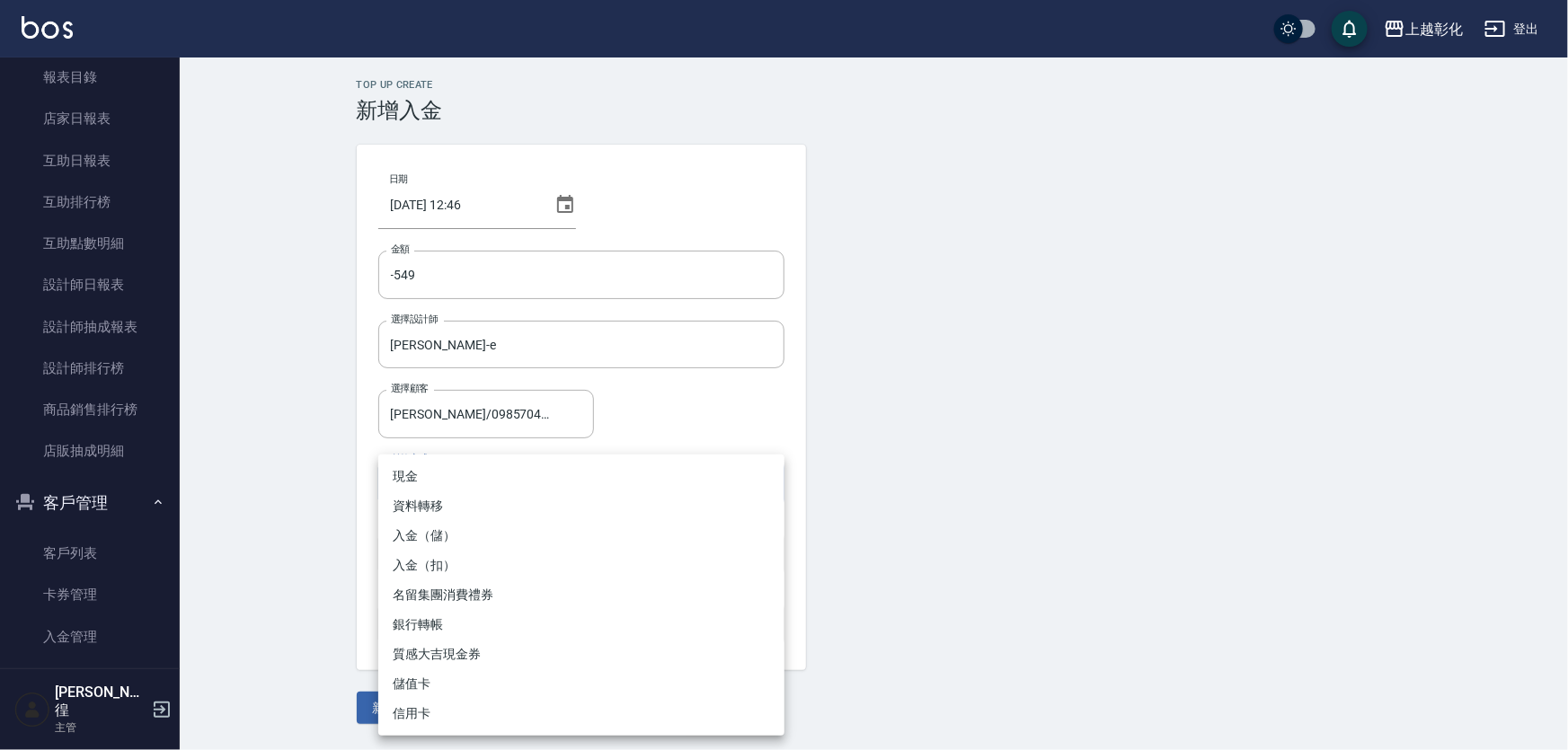
click at [467, 573] on li "入金（扣）" at bounding box center [581, 566] width 406 height 30
type input "入金（扣）"
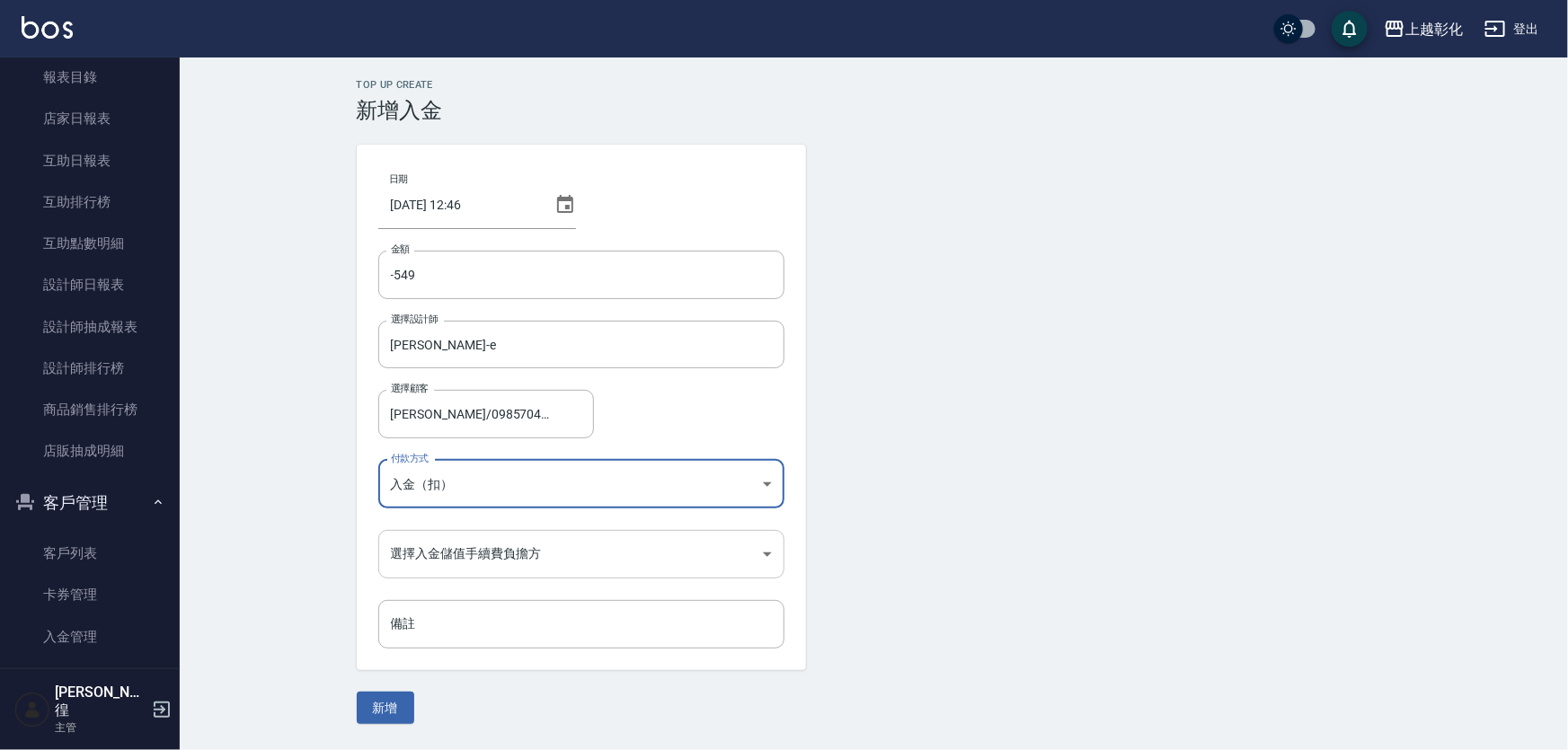
click at [436, 547] on body "上越彰化 登出 櫃檯作業 打帳單 帳單列表 現金收支登錄 材料自購登錄 每日結帳 排班表 現場電腦打卡 預約管理 預約管理 單日預約紀錄 單週預約紀錄 報表及…" at bounding box center [784, 375] width 1568 height 750
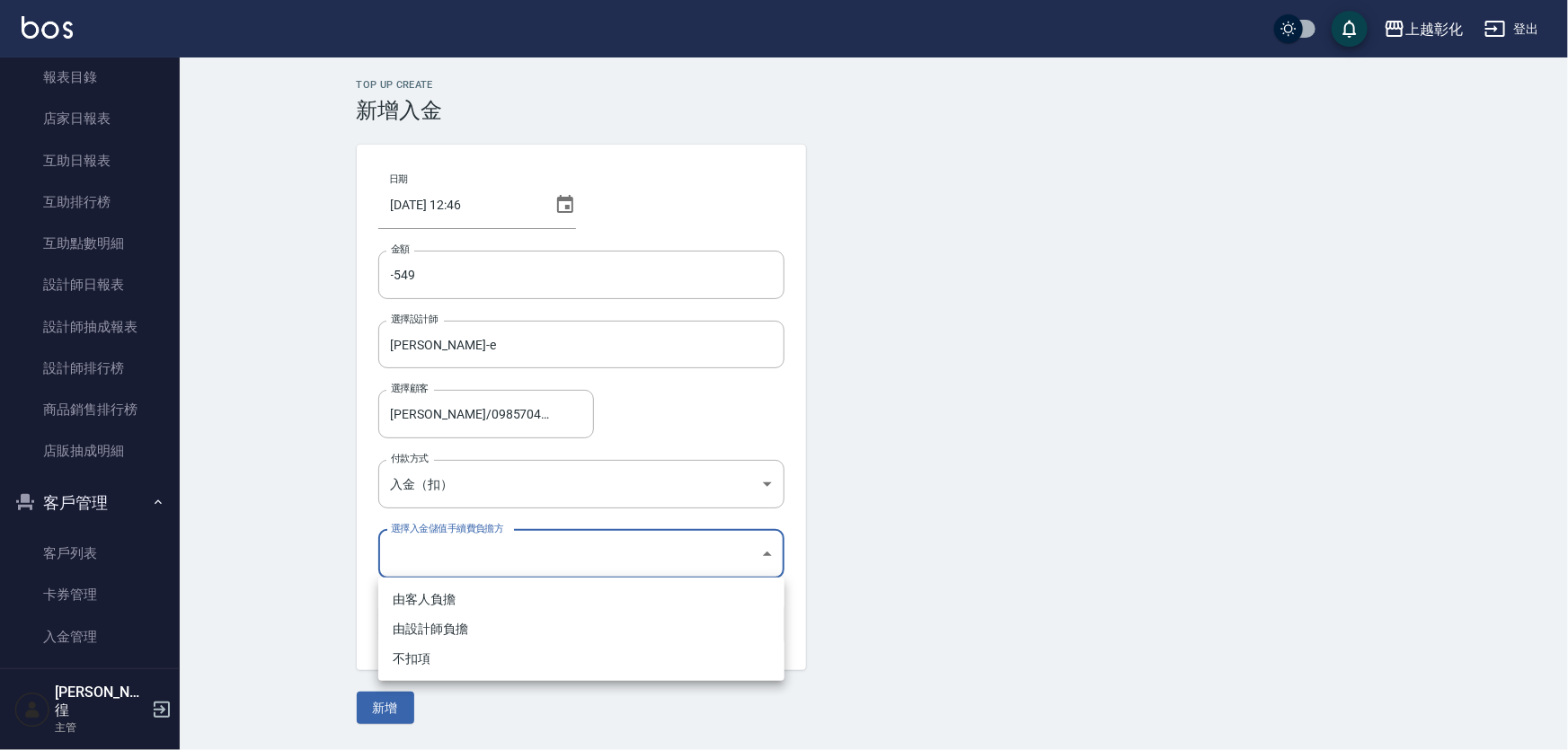
click at [440, 655] on li "不扣項" at bounding box center [581, 659] width 406 height 30
type input "WITHOUTHANDLINGFEE"
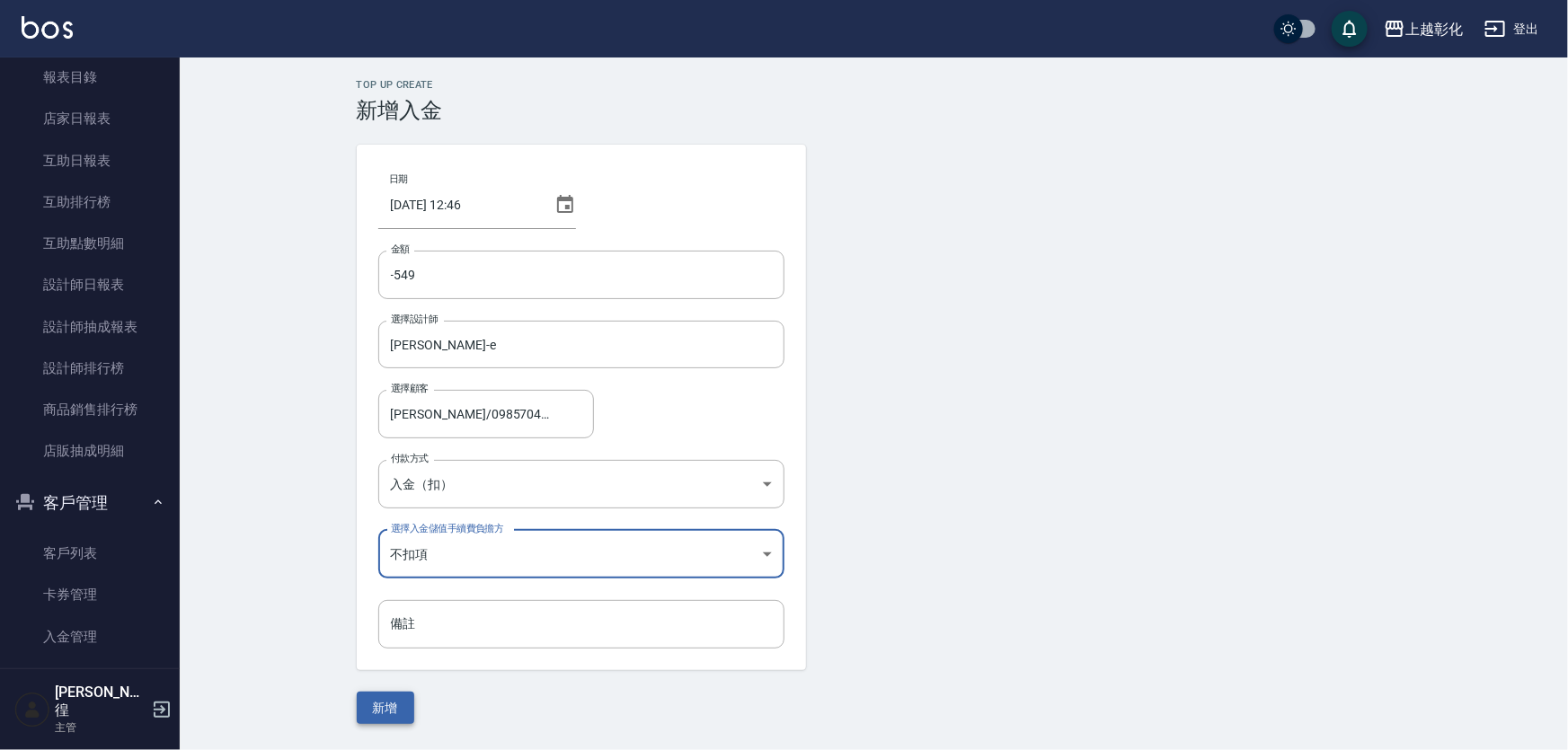
click at [408, 705] on button "新增" at bounding box center [385, 708] width 57 height 34
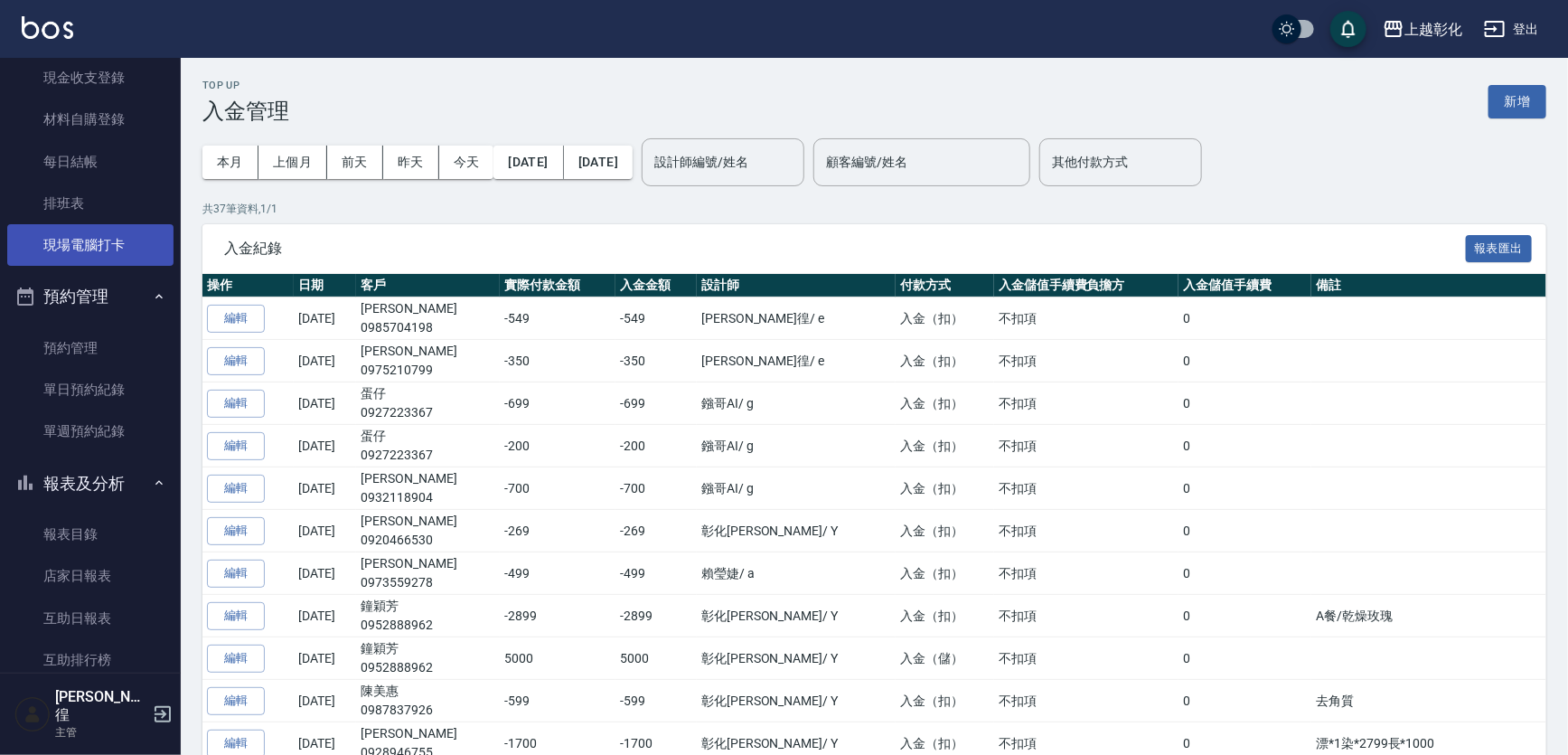
scroll to position [109, 0]
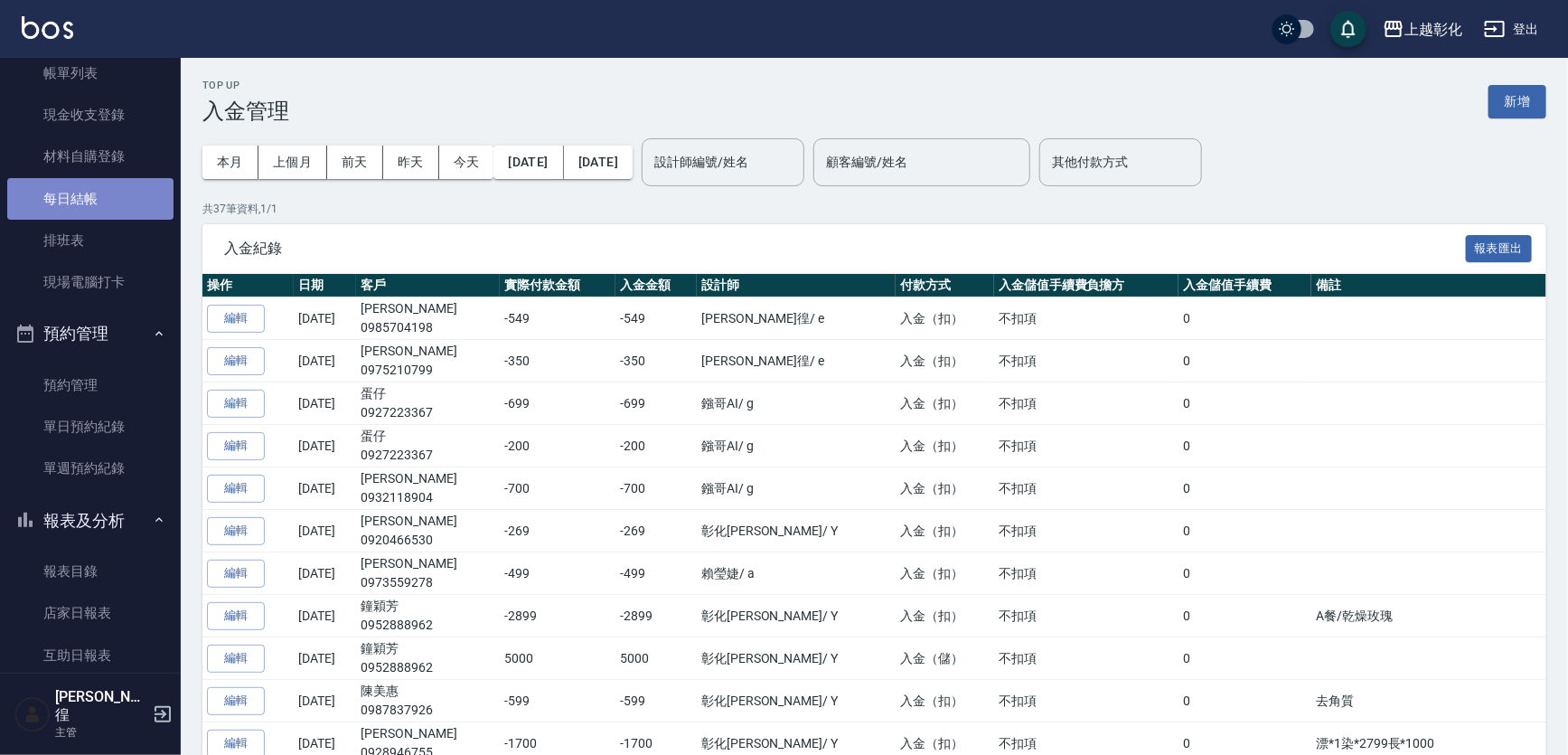
click at [99, 193] on link "每日結帳" at bounding box center [90, 199] width 166 height 42
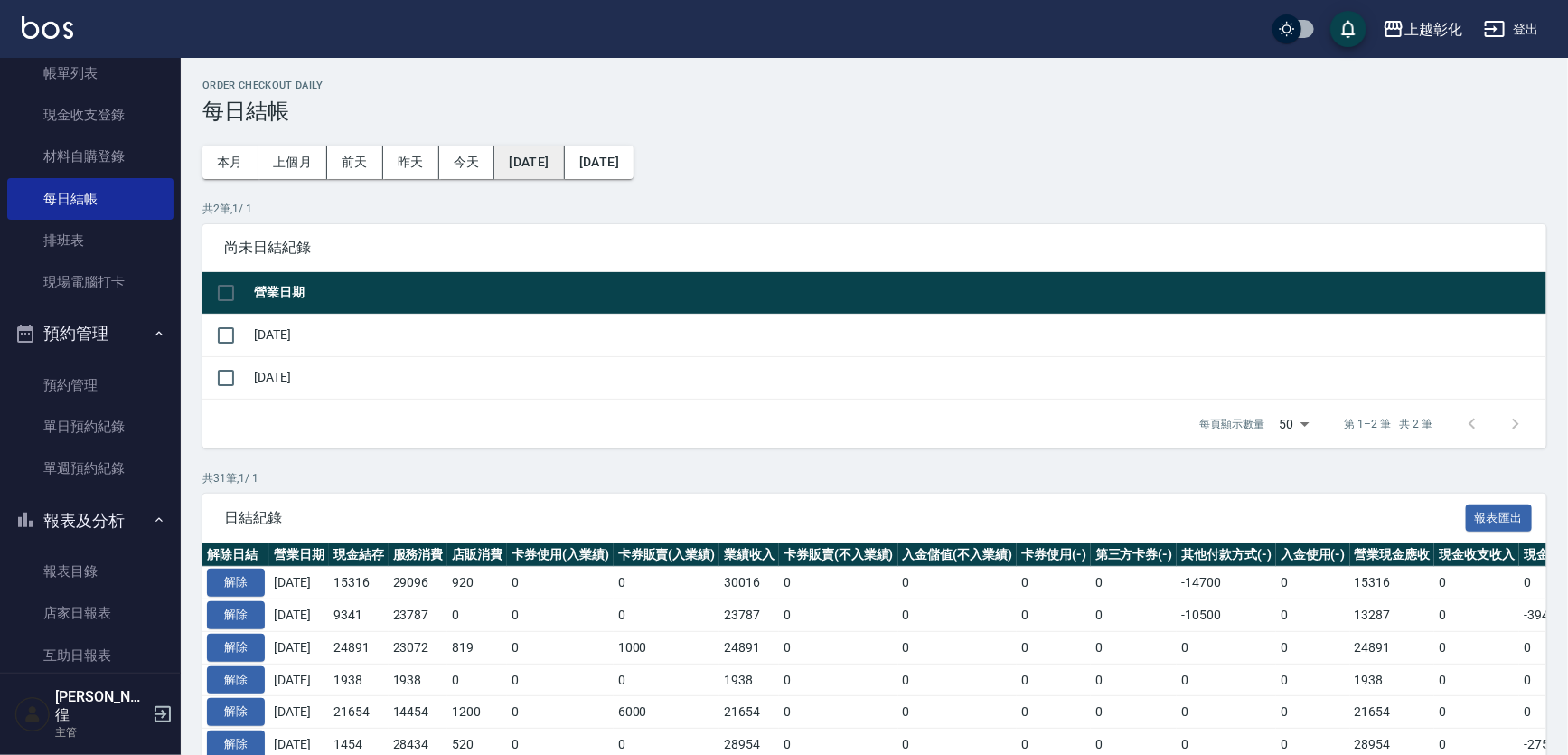
click at [564, 148] on button "[DATE]" at bounding box center [530, 162] width 70 height 34
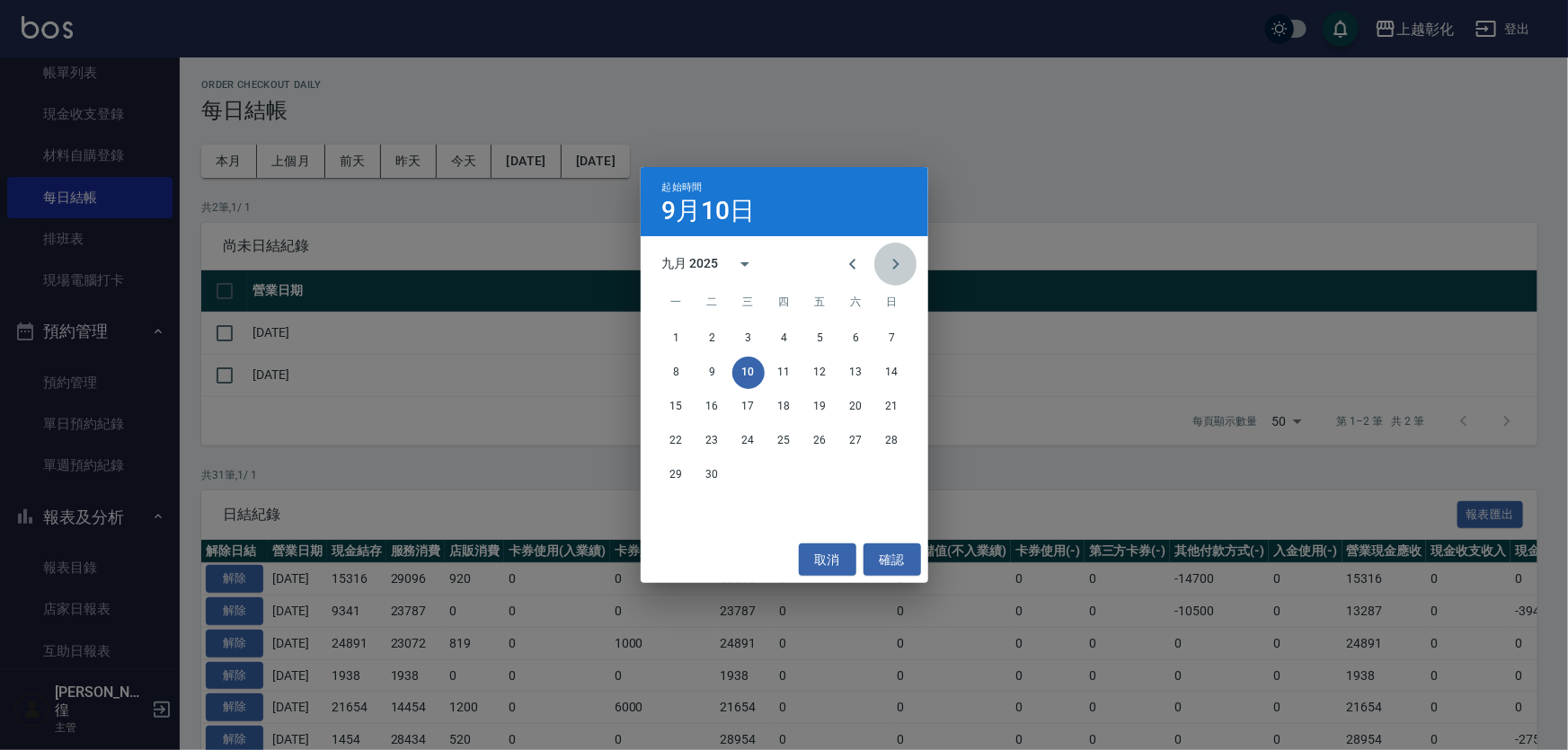
click at [903, 262] on icon "Next month" at bounding box center [896, 264] width 22 height 22
click at [742, 345] on button "1" at bounding box center [748, 338] width 33 height 33
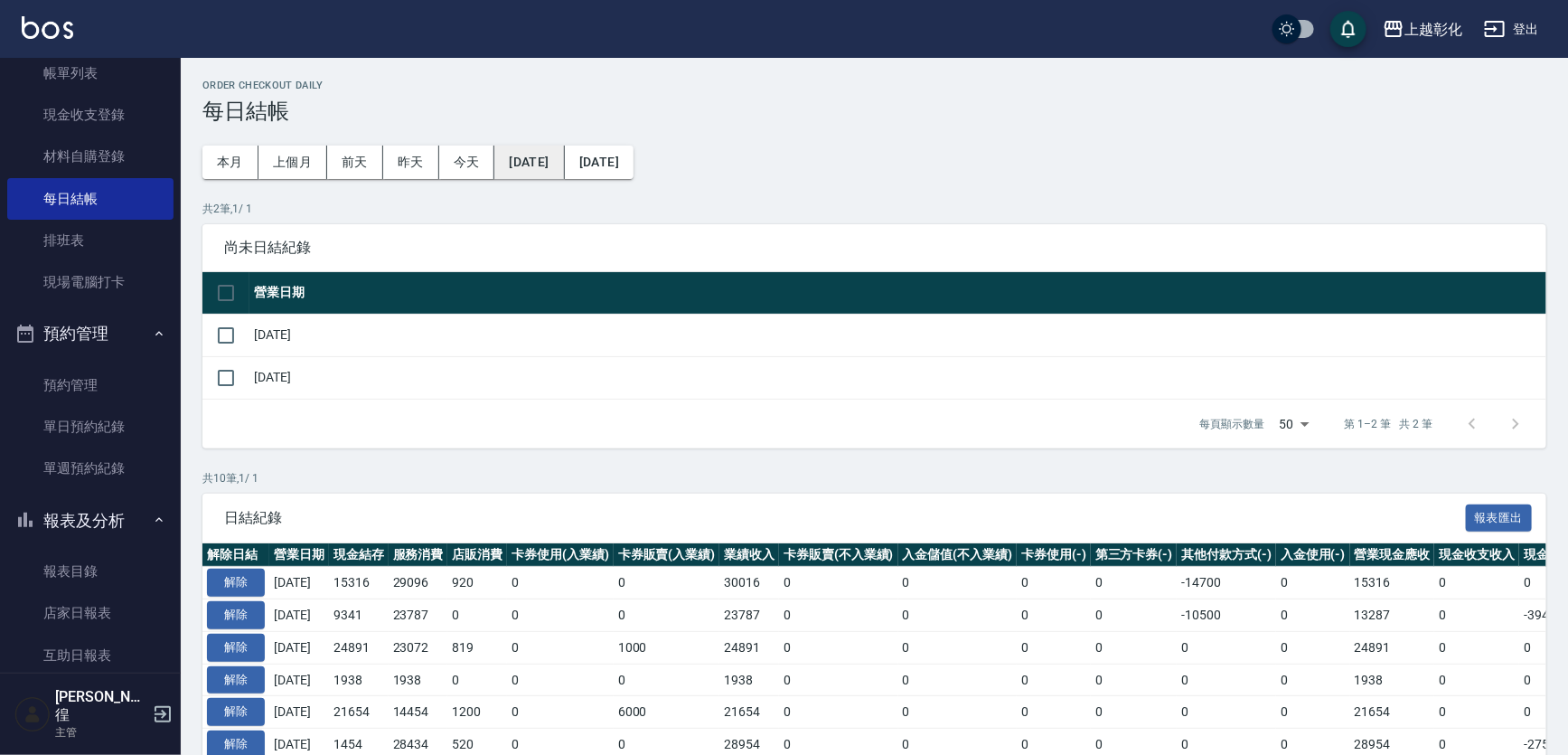
click at [564, 172] on button "[DATE]" at bounding box center [530, 162] width 70 height 34
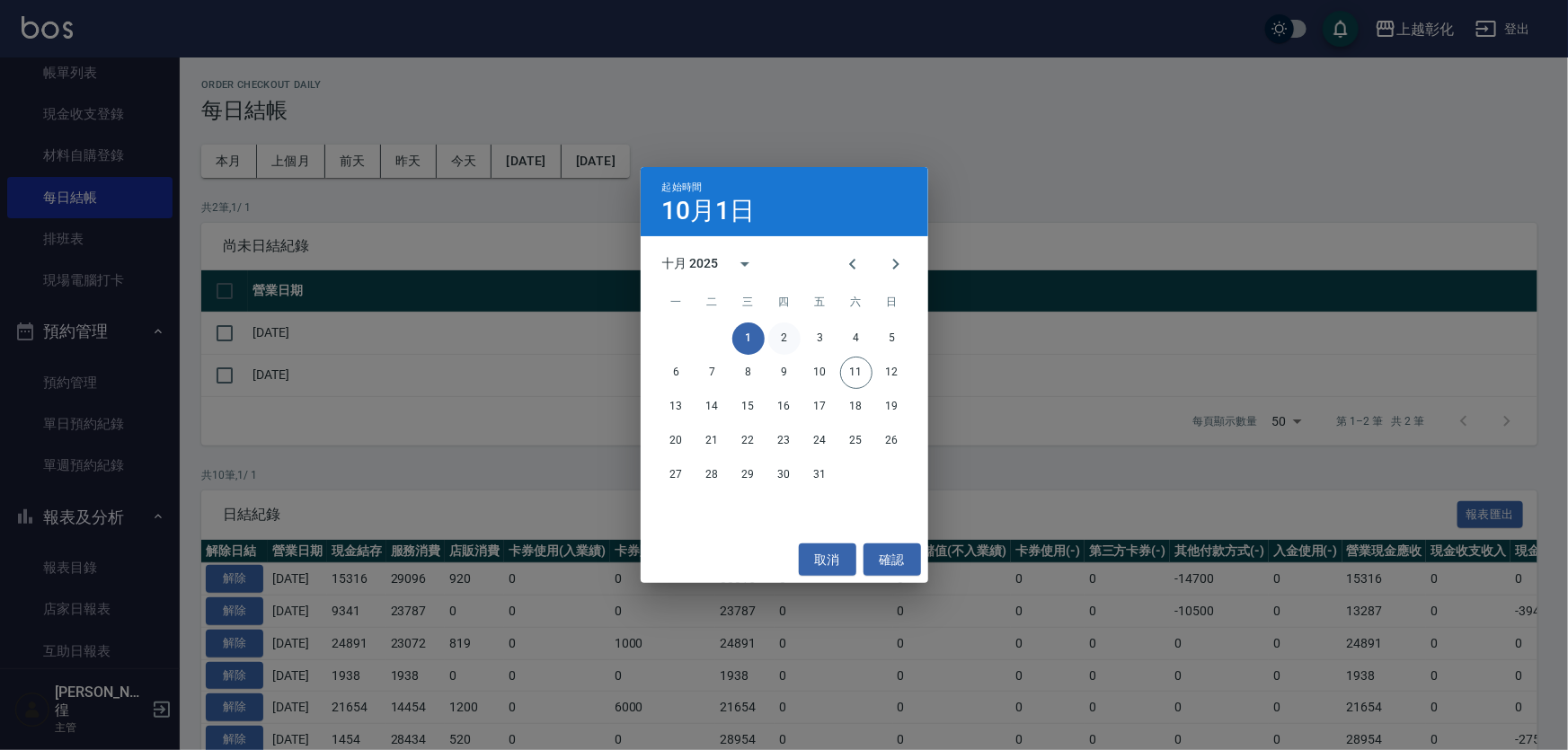
click at [778, 338] on button "2" at bounding box center [784, 338] width 33 height 33
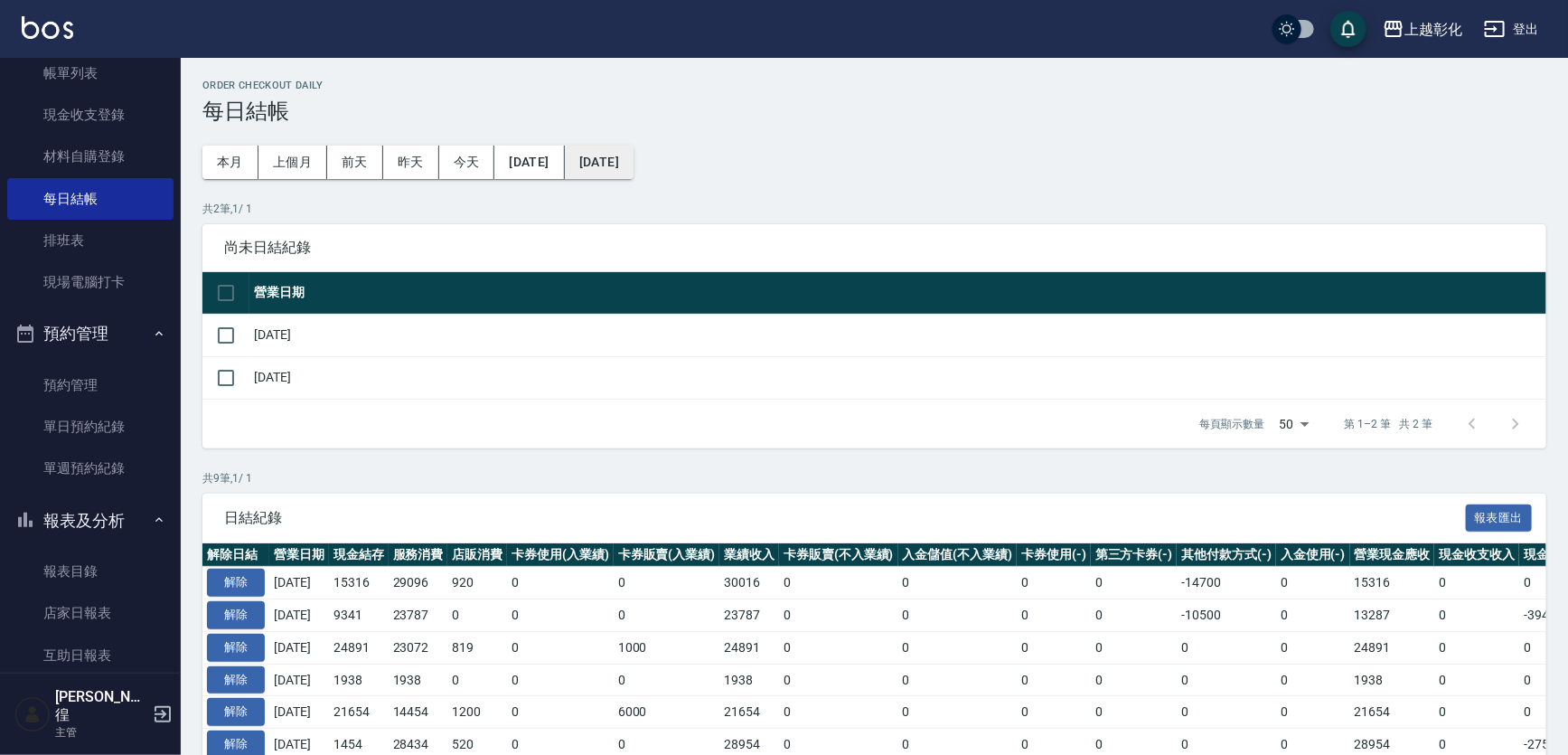
click at [633, 161] on button "[DATE]" at bounding box center [598, 162] width 69 height 34
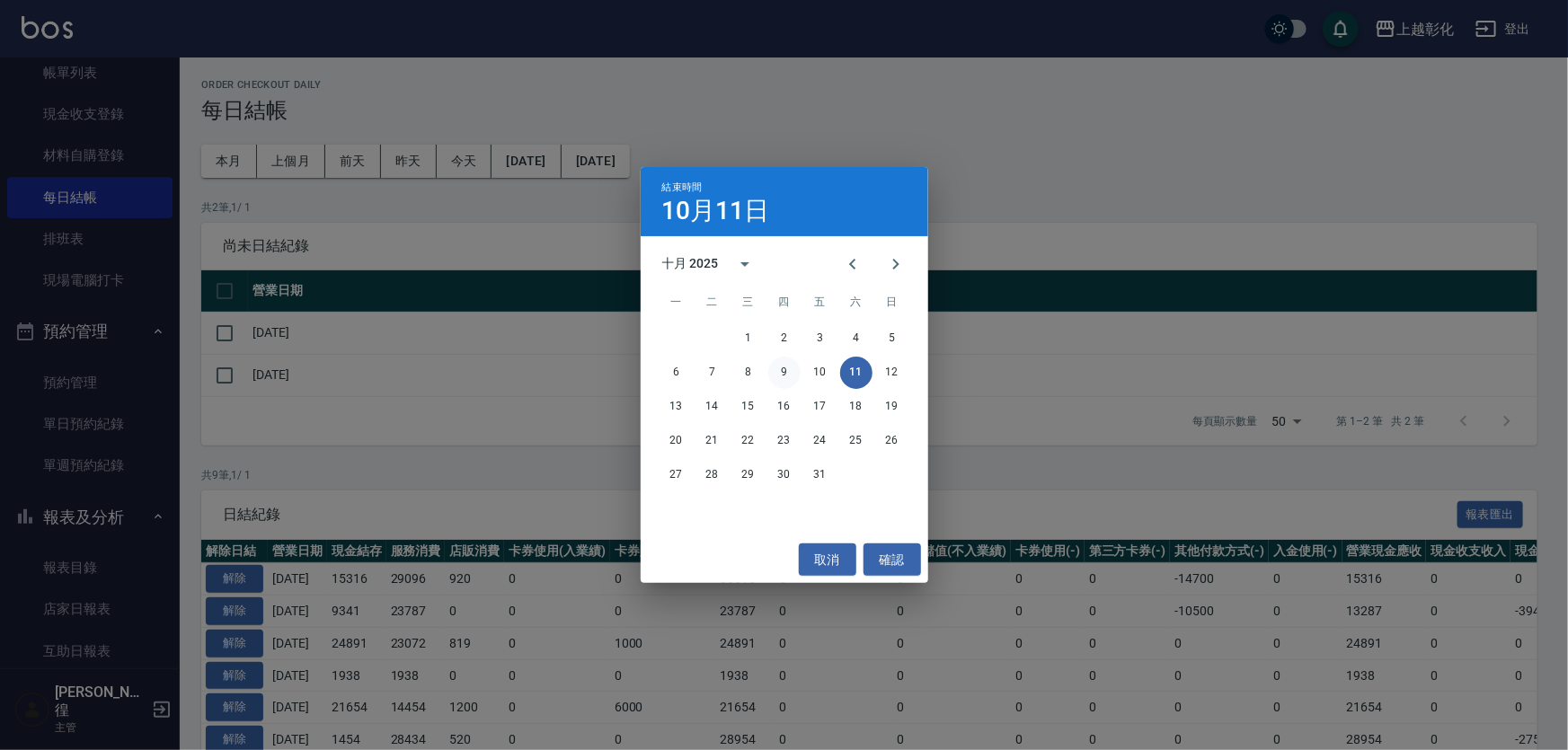
click at [789, 373] on button "9" at bounding box center [784, 372] width 33 height 33
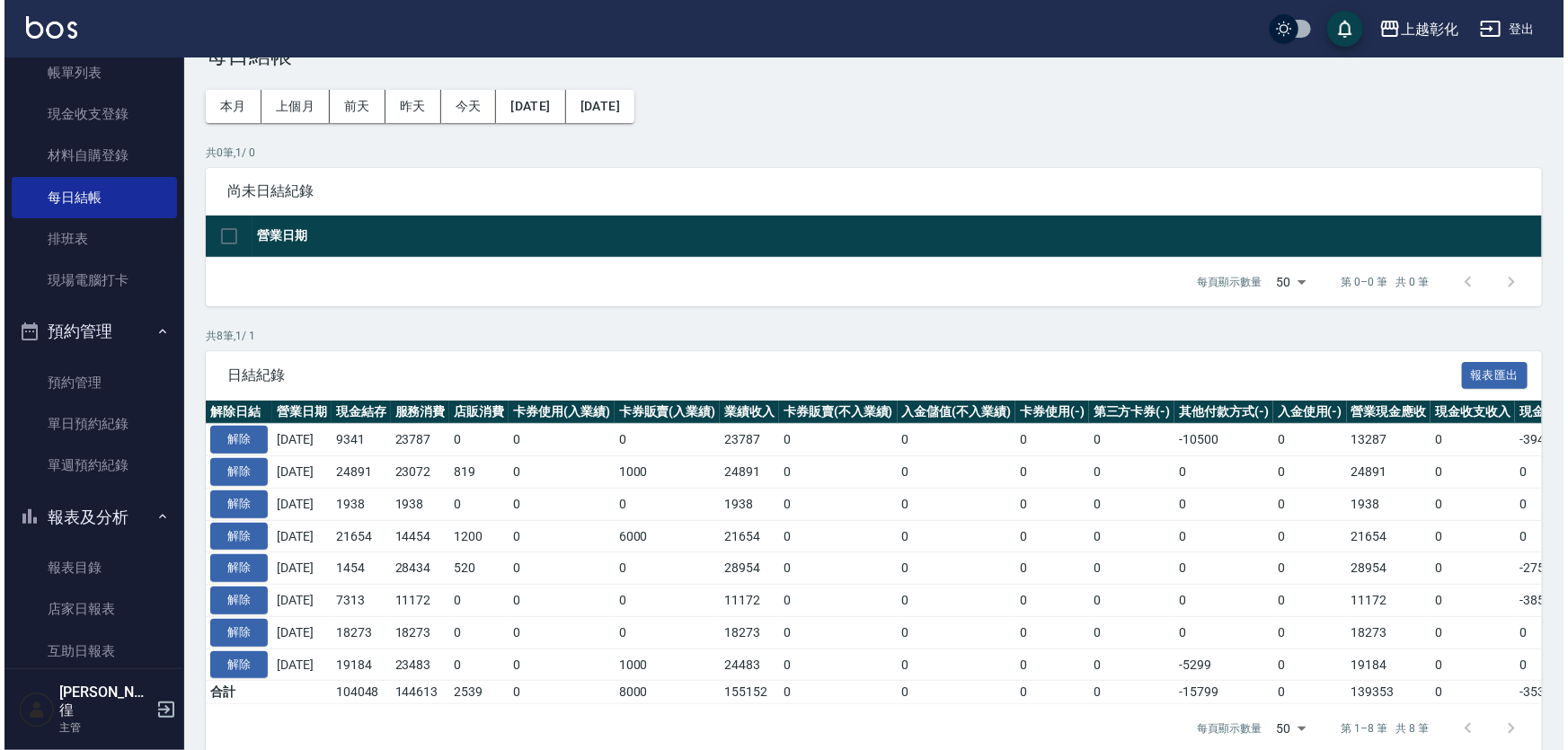
scroll to position [81, 0]
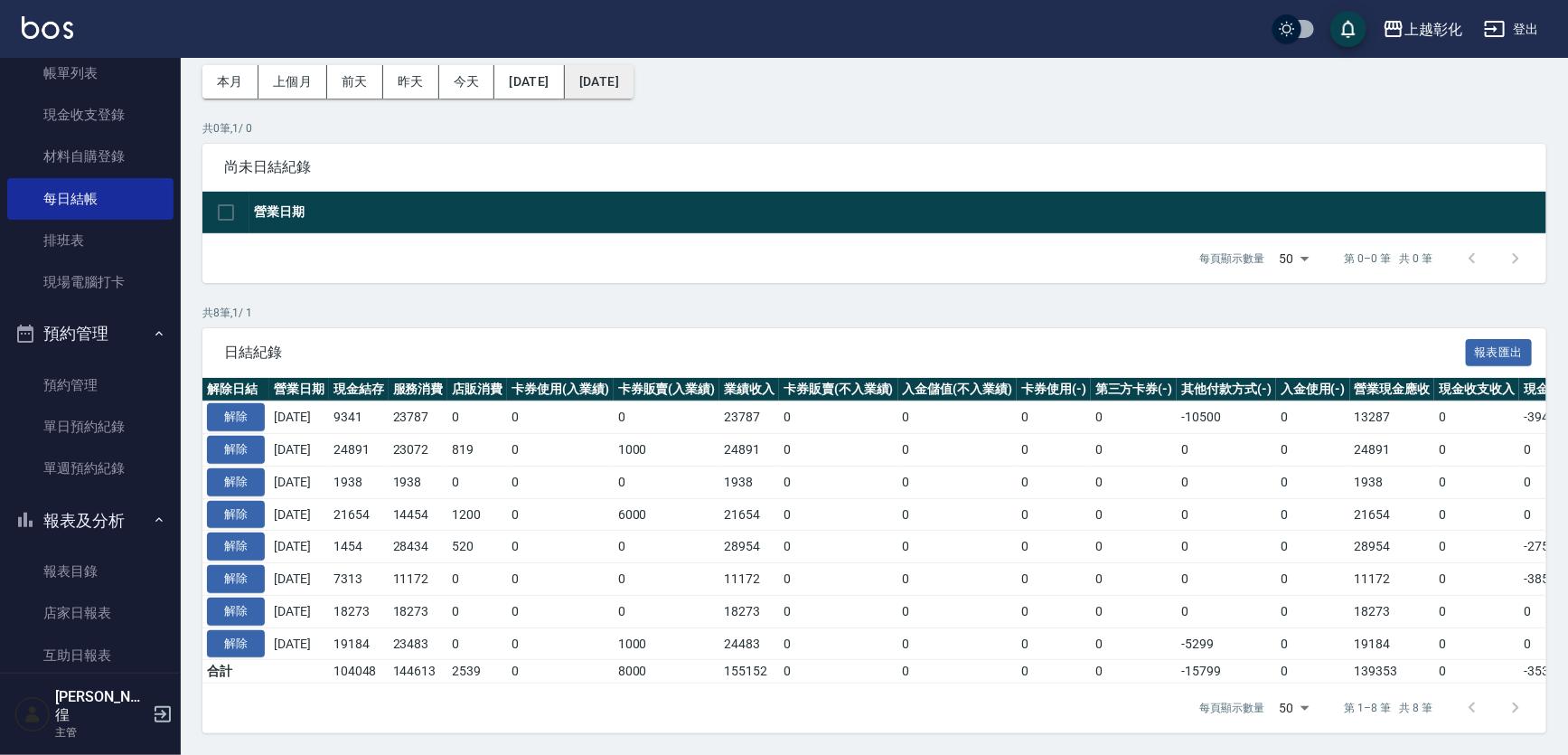
click at [633, 80] on button "[DATE]" at bounding box center [598, 82] width 69 height 34
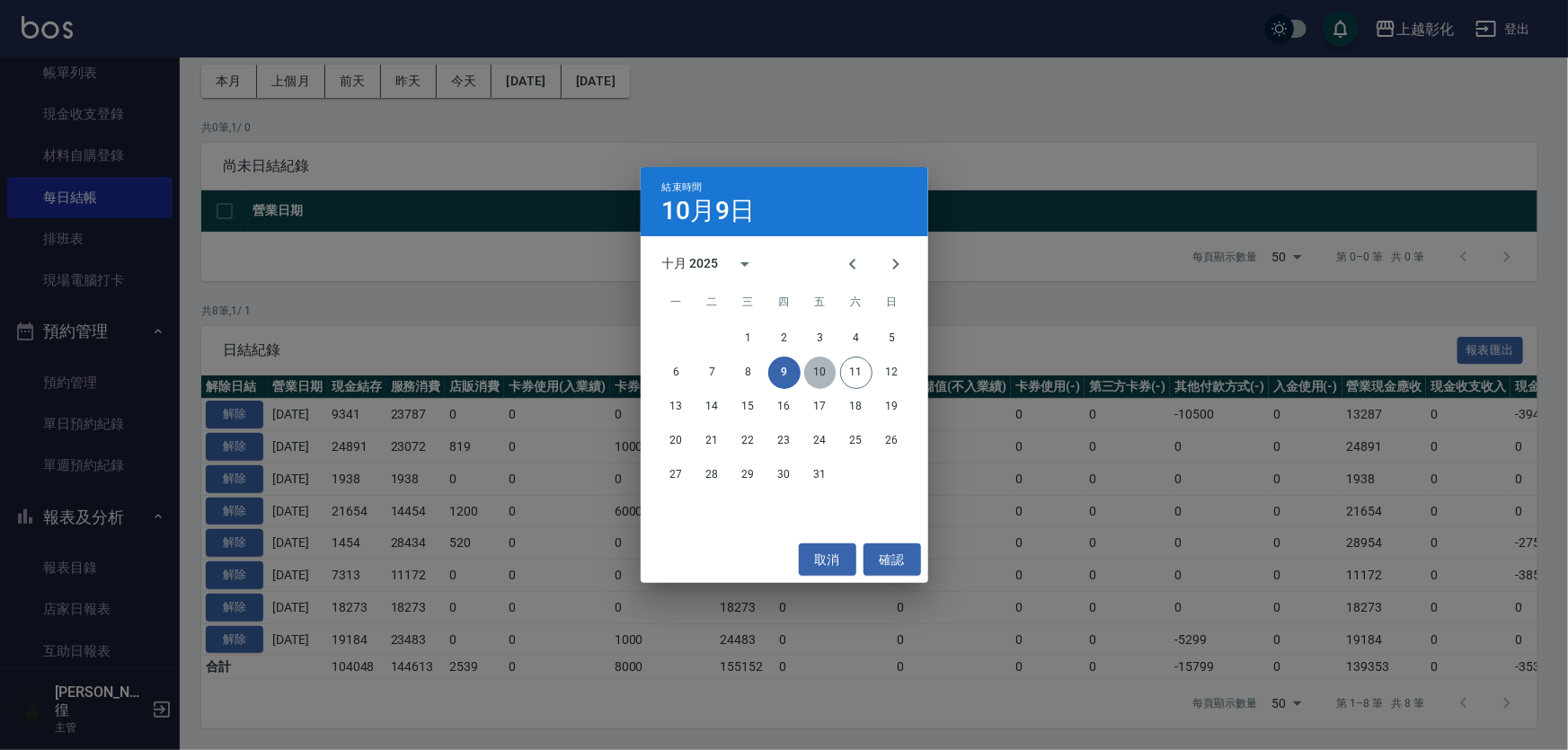
click at [833, 374] on button "10" at bounding box center [821, 372] width 33 height 33
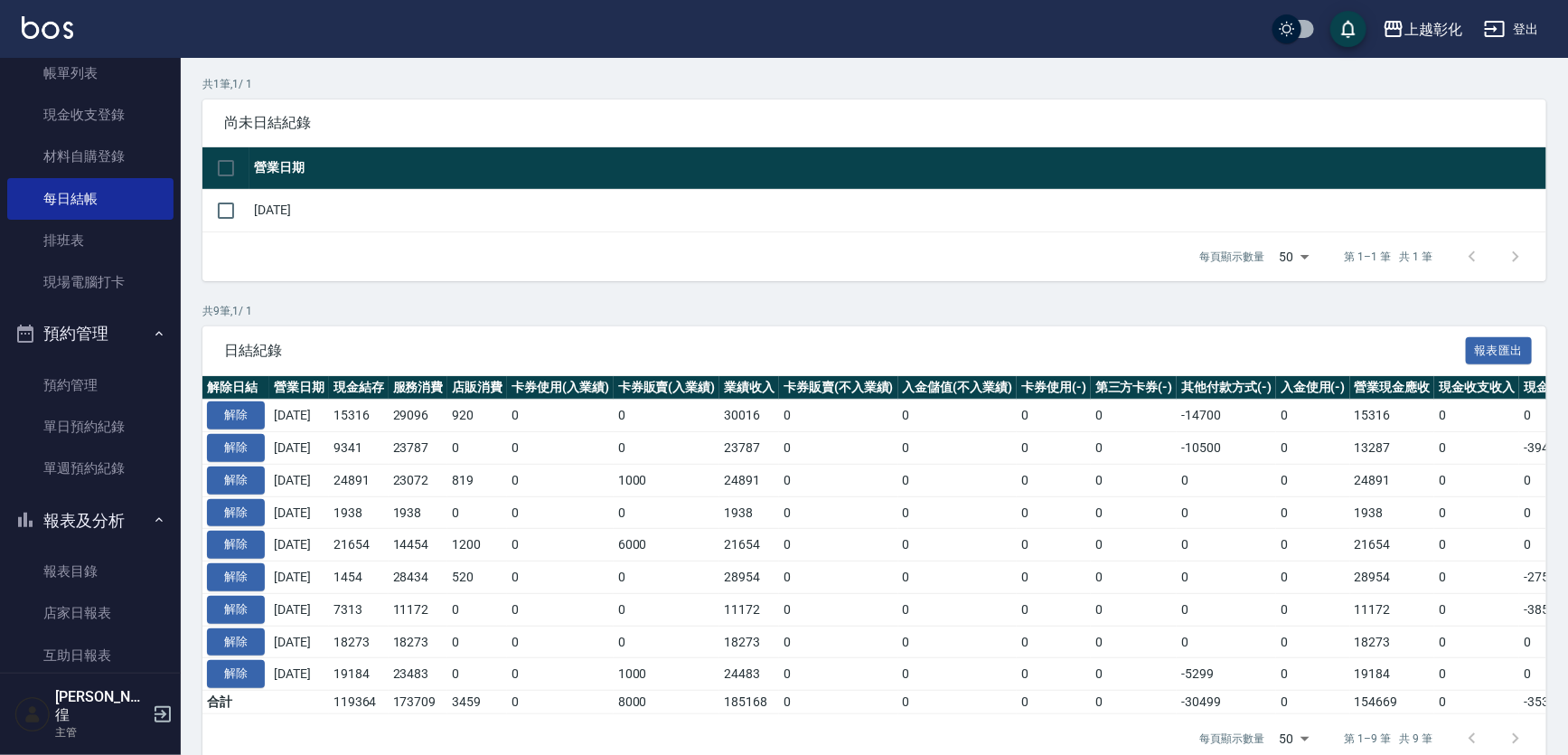
scroll to position [164, 0]
